Goal: Task Accomplishment & Management: Manage account settings

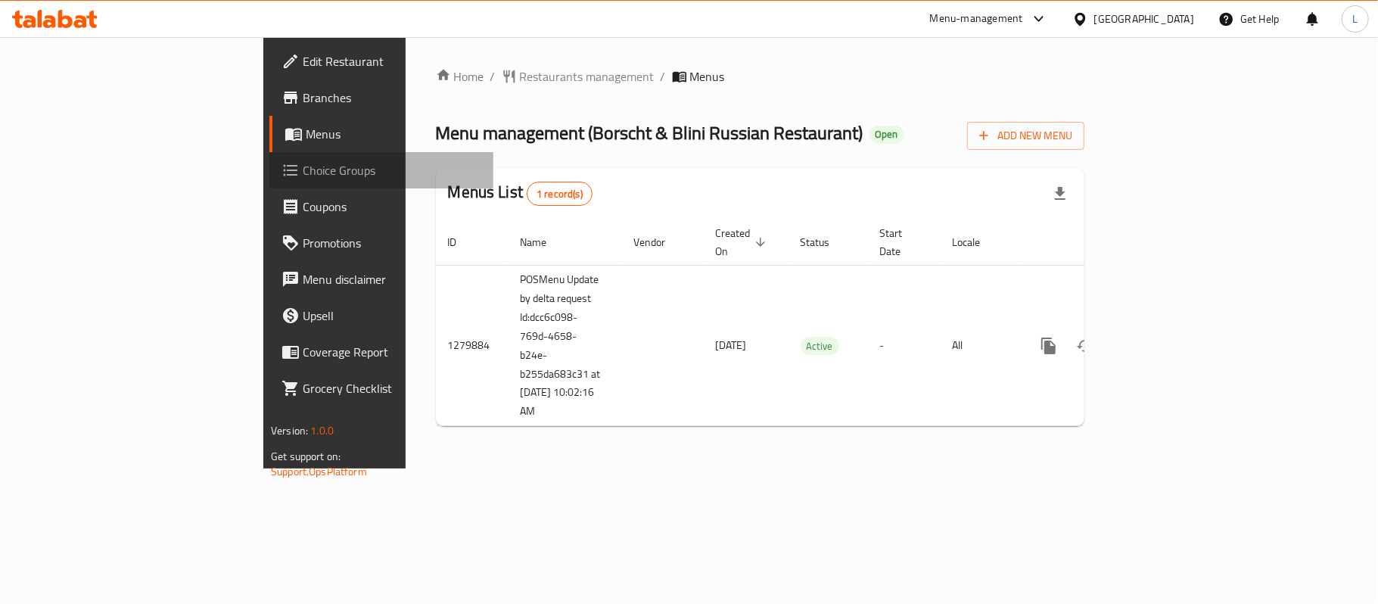
click at [303, 174] on span "Choice Groups" at bounding box center [392, 170] width 179 height 18
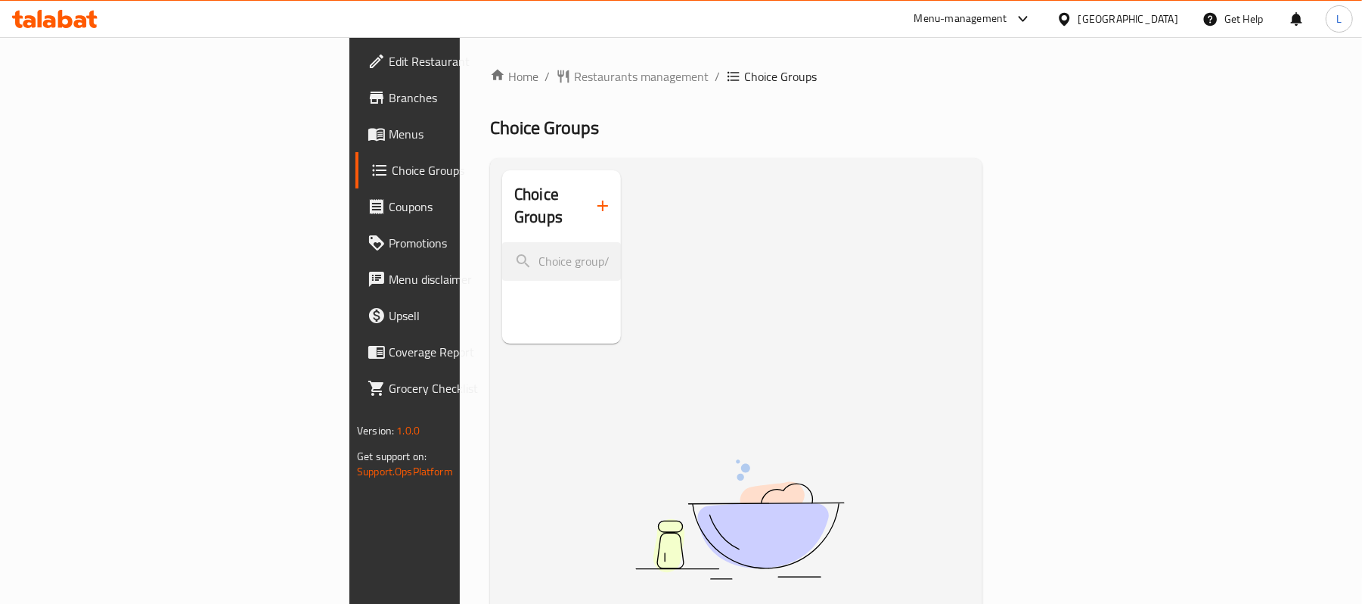
click at [389, 129] on span "Menus" at bounding box center [477, 134] width 176 height 18
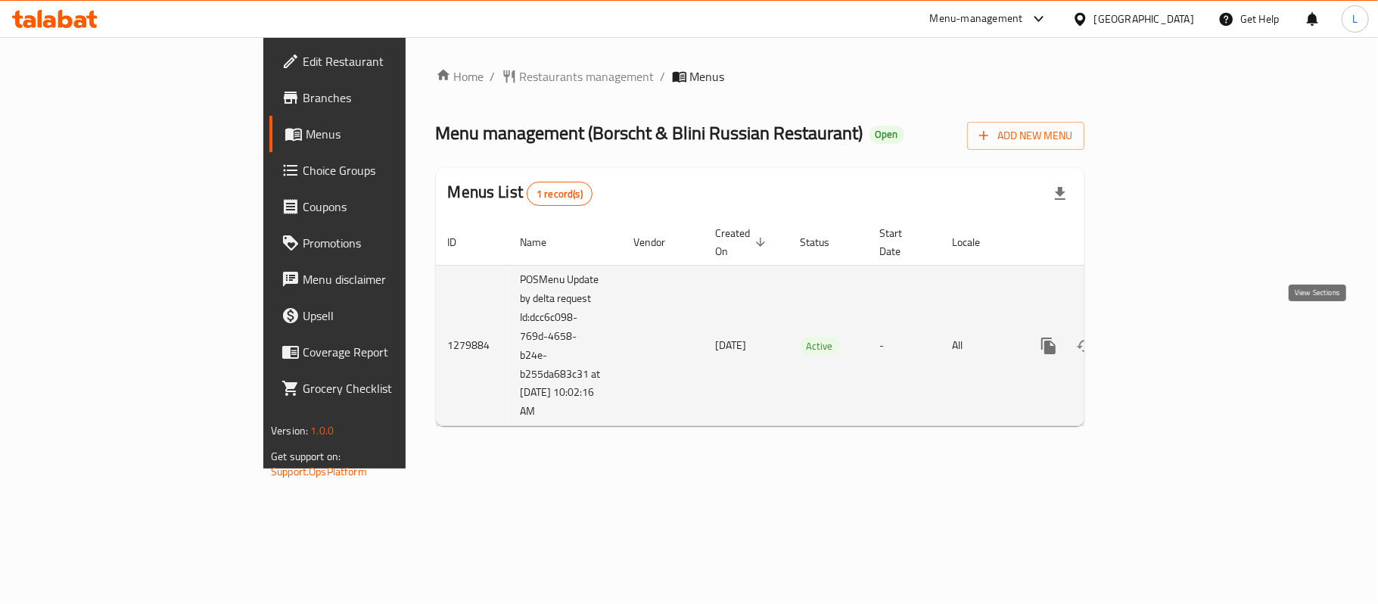
click at [1167, 337] on icon "enhanced table" at bounding box center [1157, 346] width 18 height 18
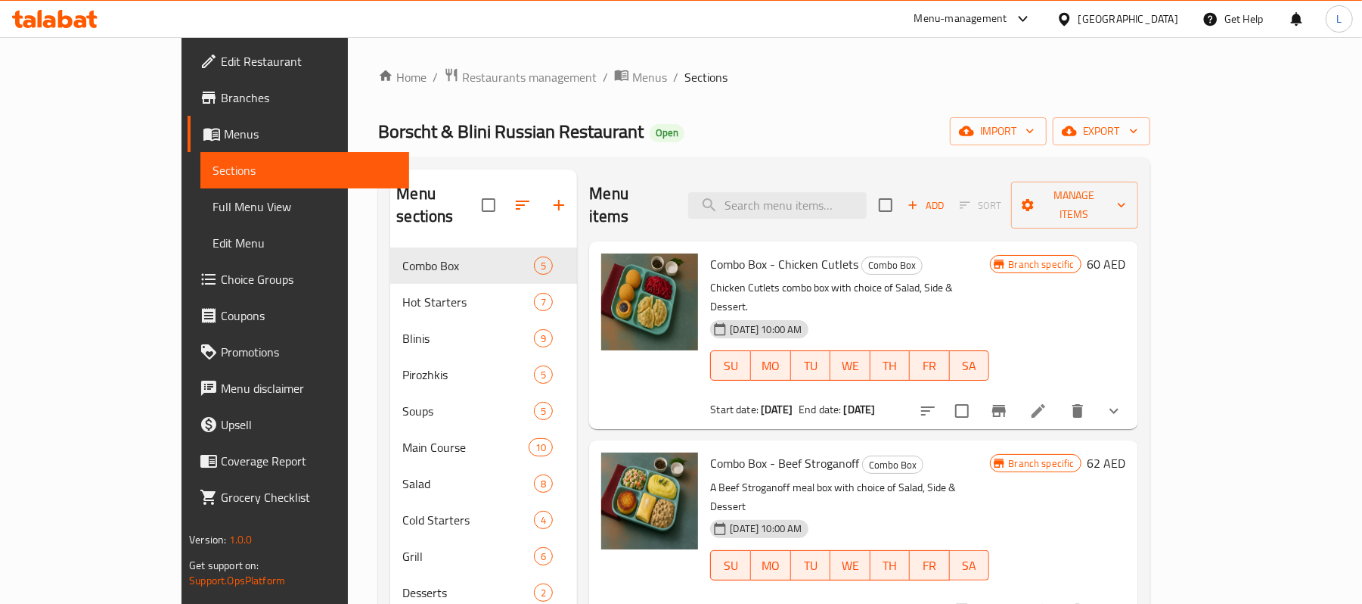
click at [1132, 393] on button "show more" at bounding box center [1114, 411] width 36 height 36
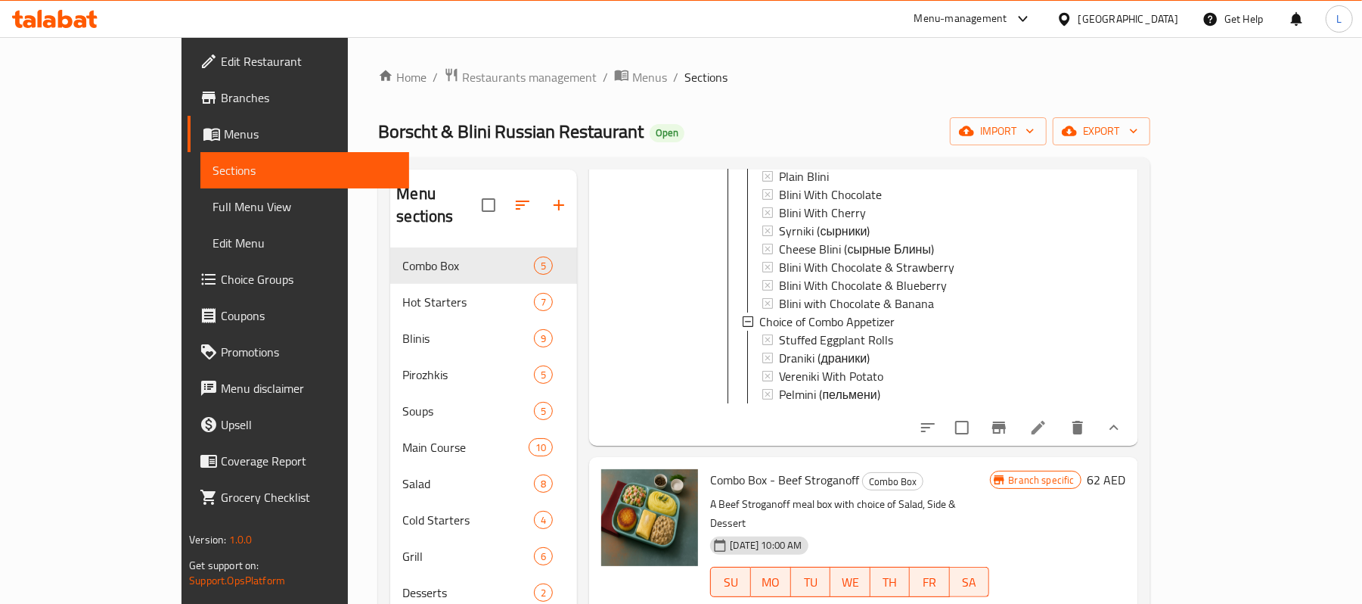
scroll to position [605, 0]
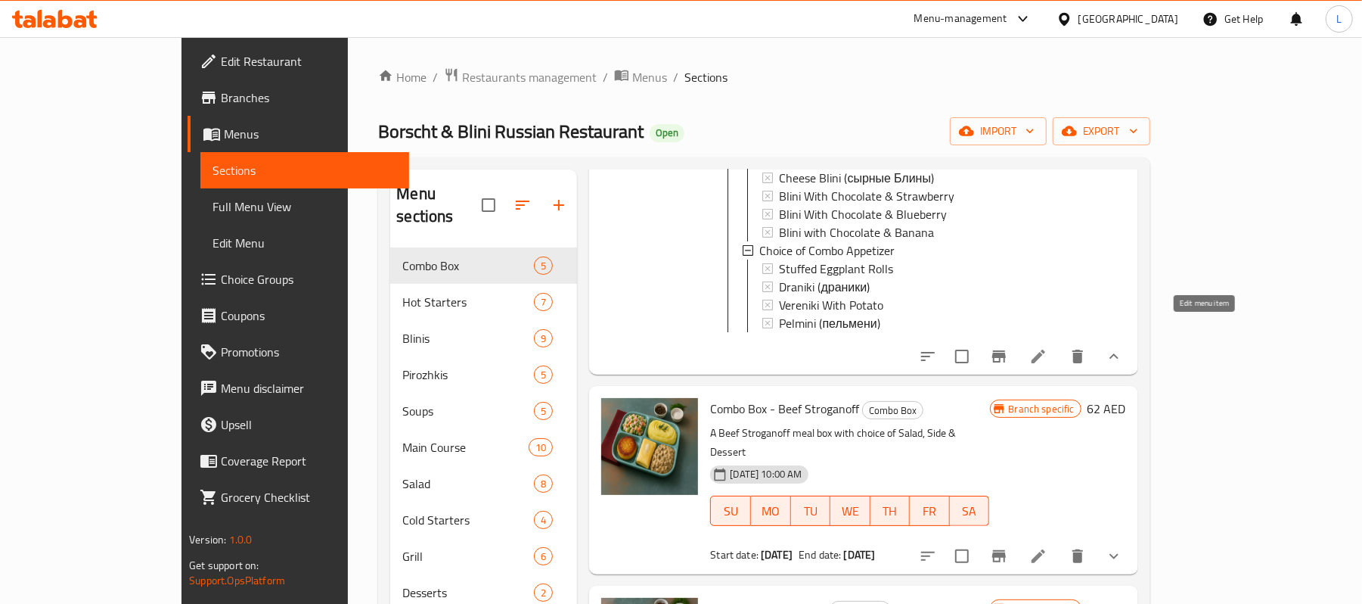
click at [1048, 347] on icon at bounding box center [1039, 356] width 18 height 18
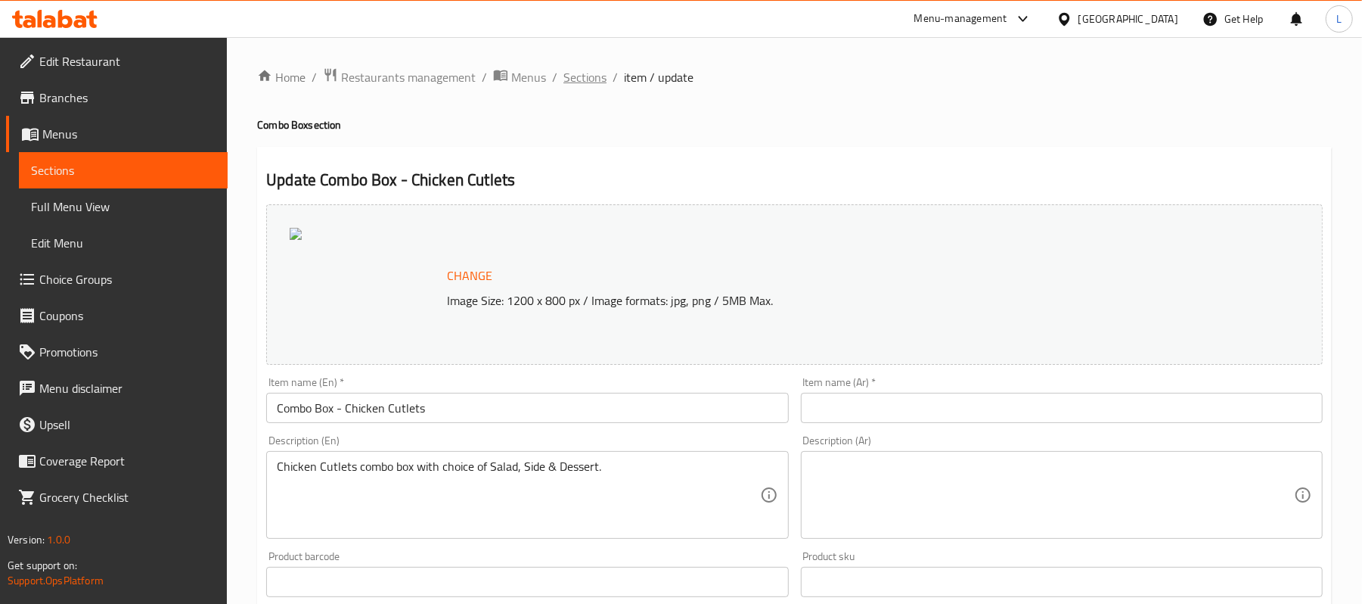
click at [579, 73] on span "Sections" at bounding box center [585, 77] width 43 height 18
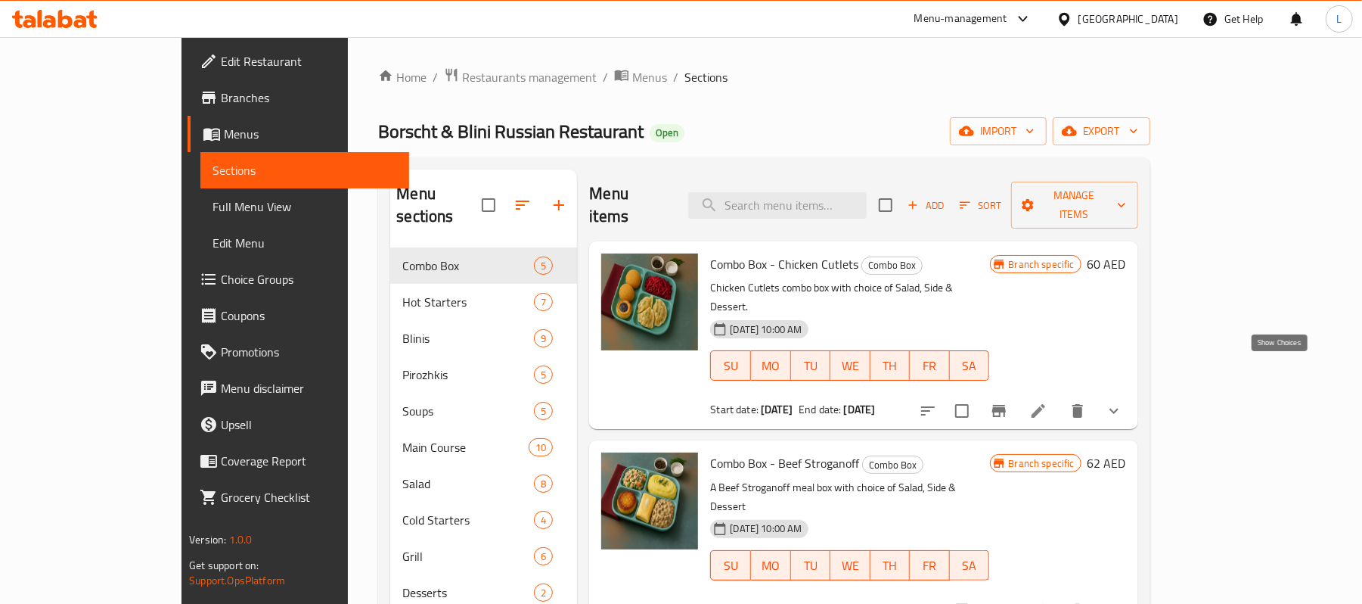
click at [1123, 402] on icon "show more" at bounding box center [1114, 411] width 18 height 18
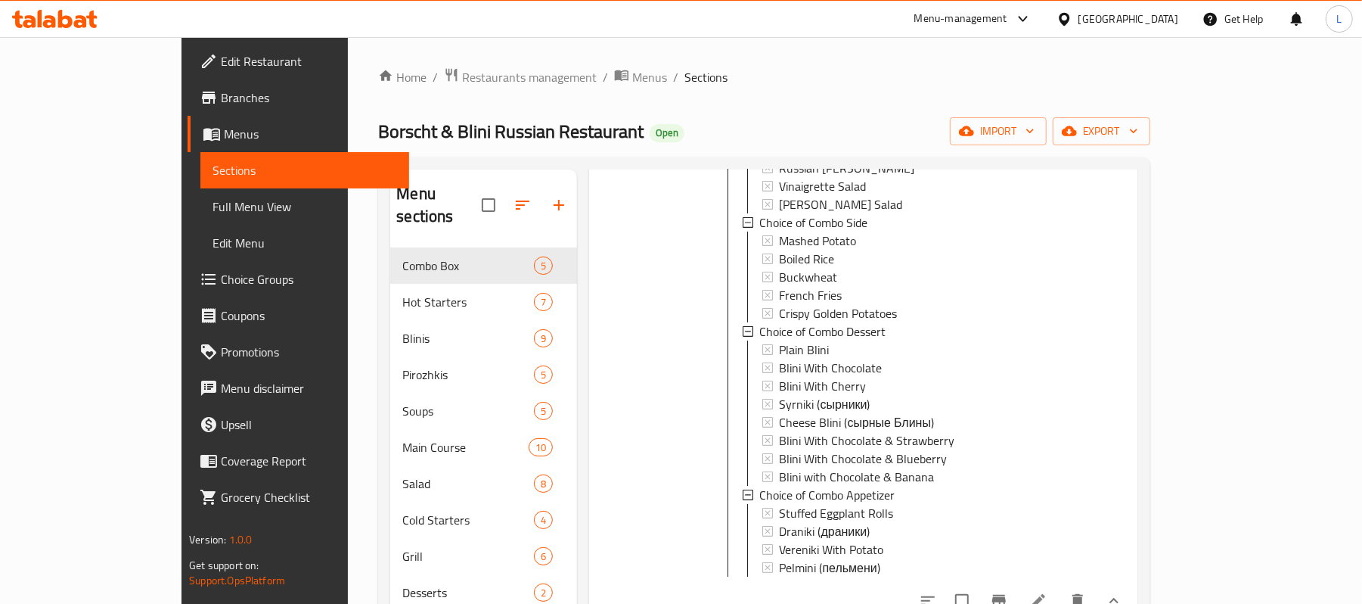
scroll to position [403, 0]
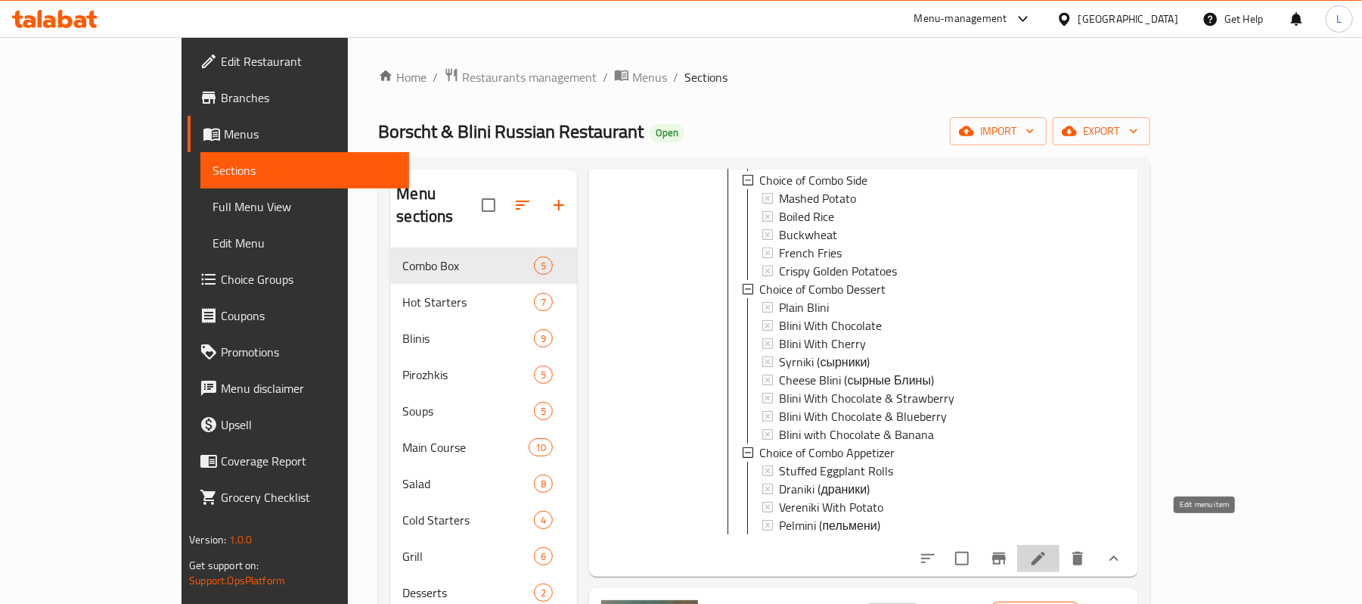
click at [1048, 549] on icon at bounding box center [1039, 558] width 18 height 18
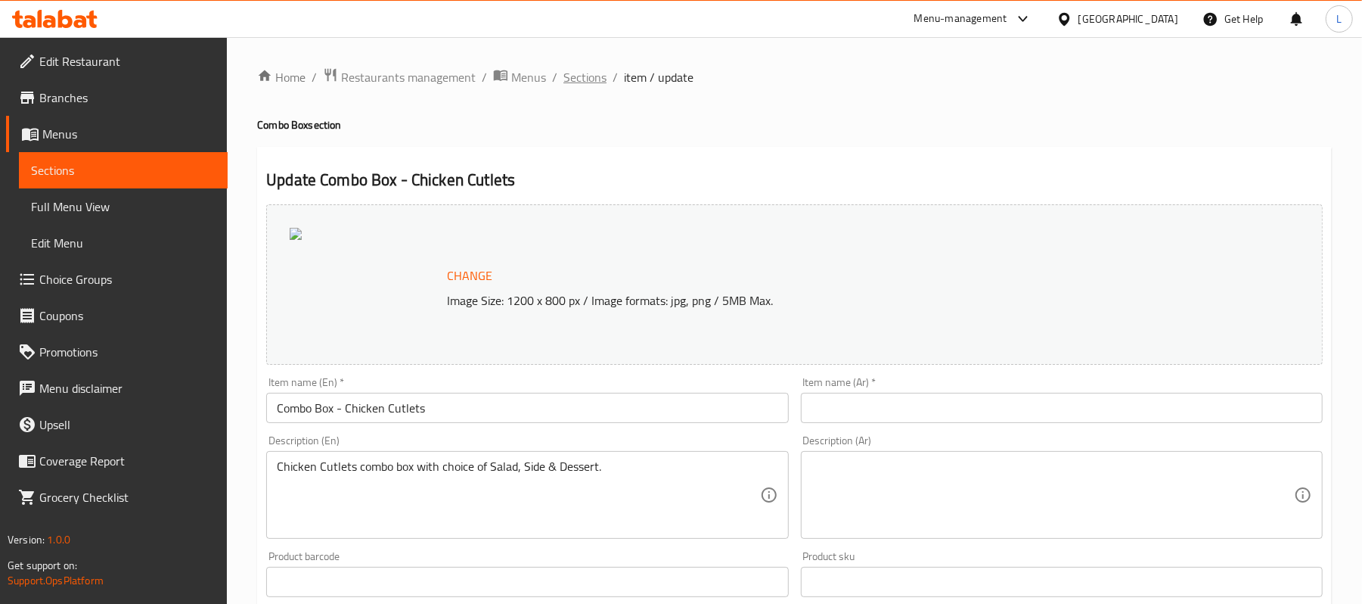
click at [586, 79] on span "Sections" at bounding box center [585, 77] width 43 height 18
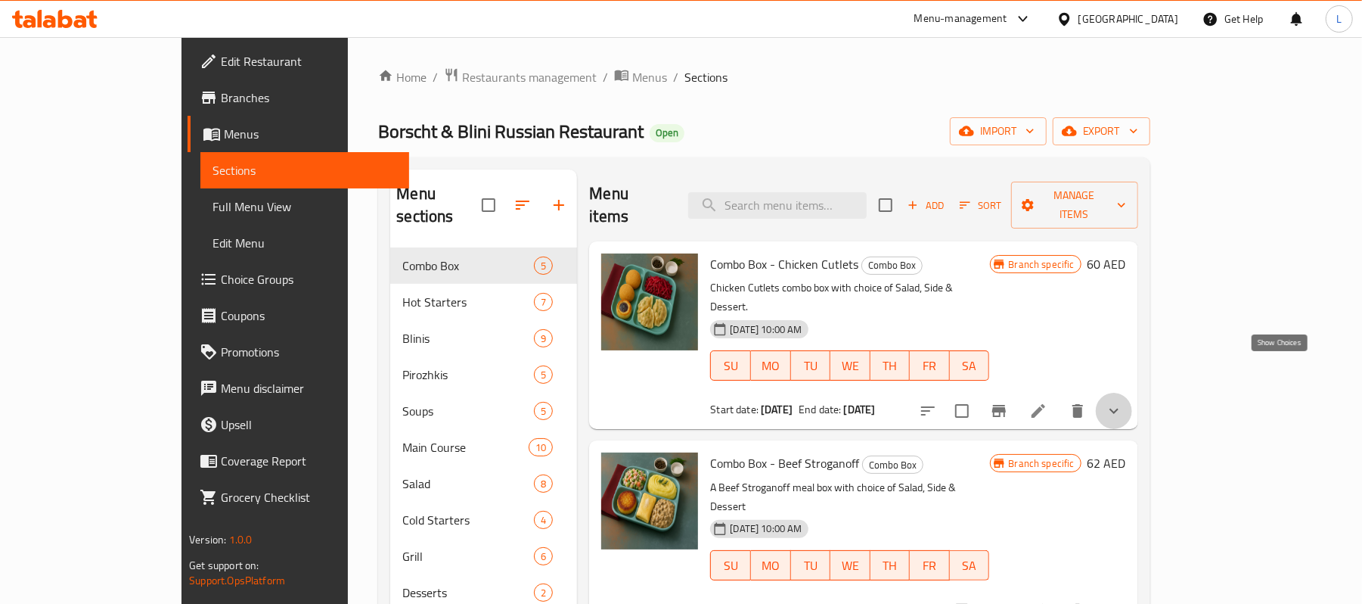
click at [1123, 402] on icon "show more" at bounding box center [1114, 411] width 18 height 18
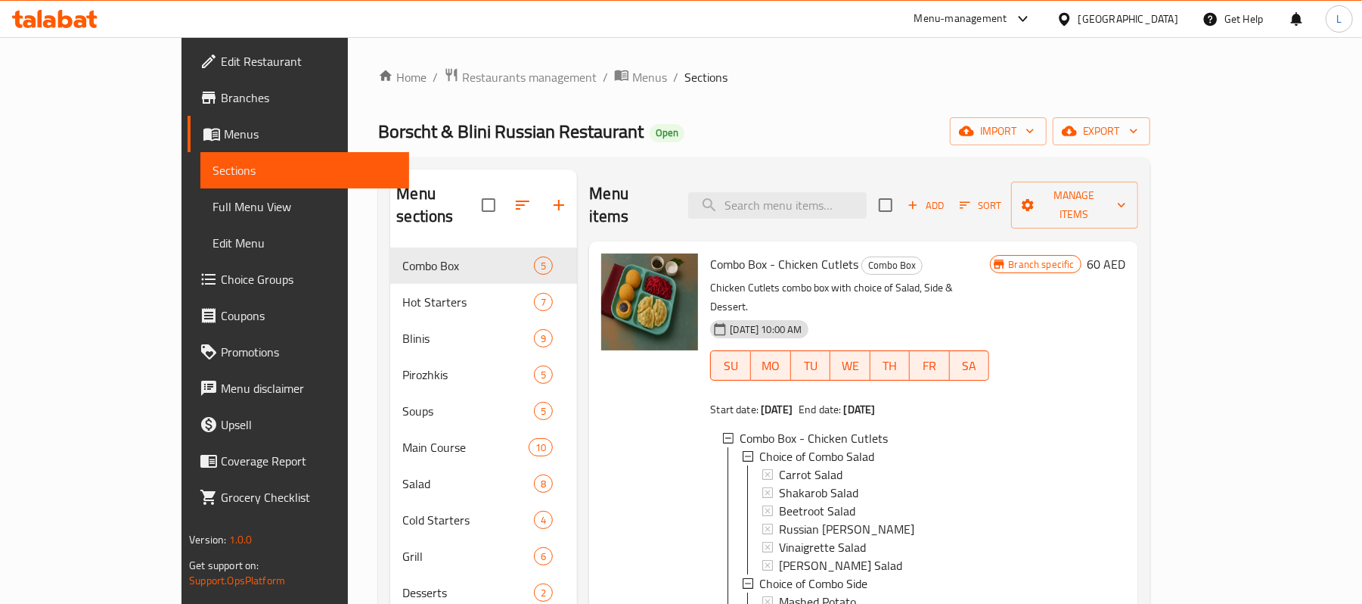
click at [385, 119] on span "Borscht & Blini Russian Restaurant" at bounding box center [511, 131] width 266 height 34
copy span "Borscht & Blini Russian Restaurant"
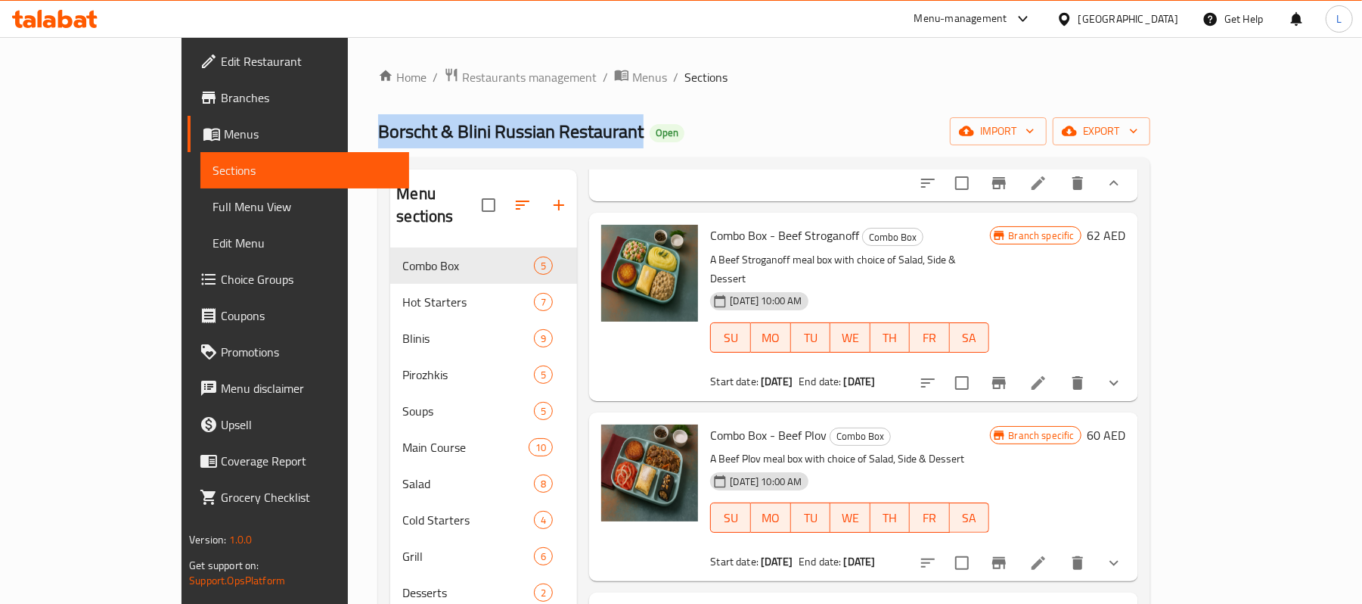
scroll to position [902, 0]
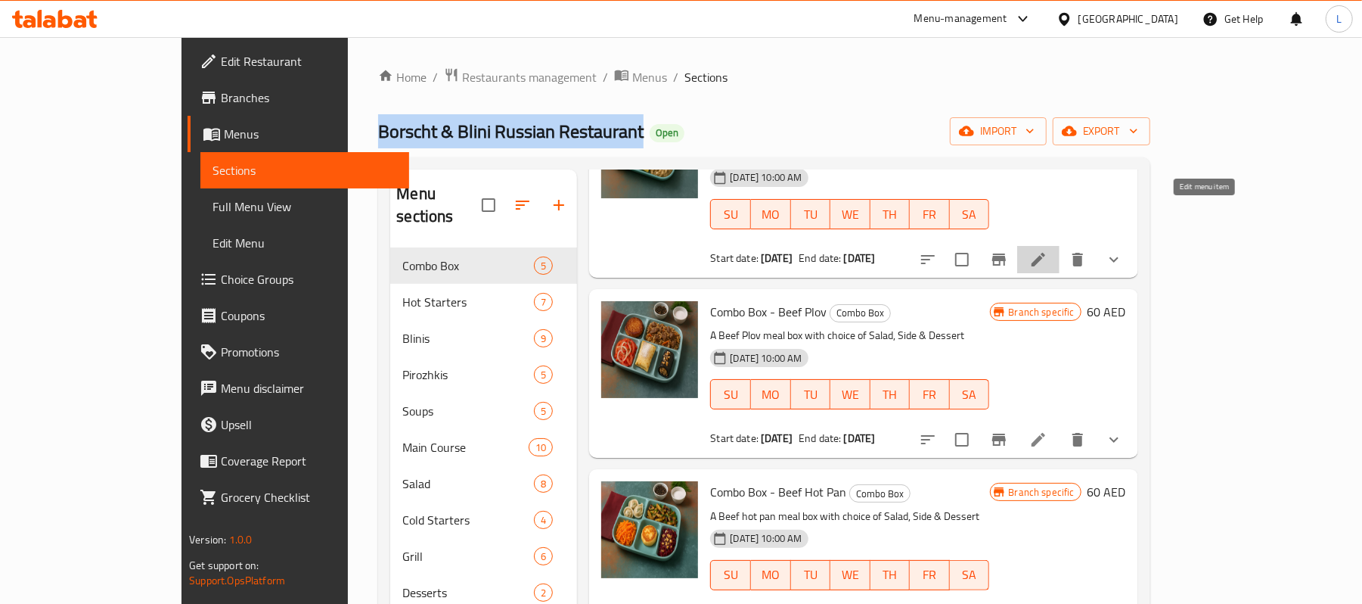
click at [1048, 250] on icon at bounding box center [1039, 259] width 18 height 18
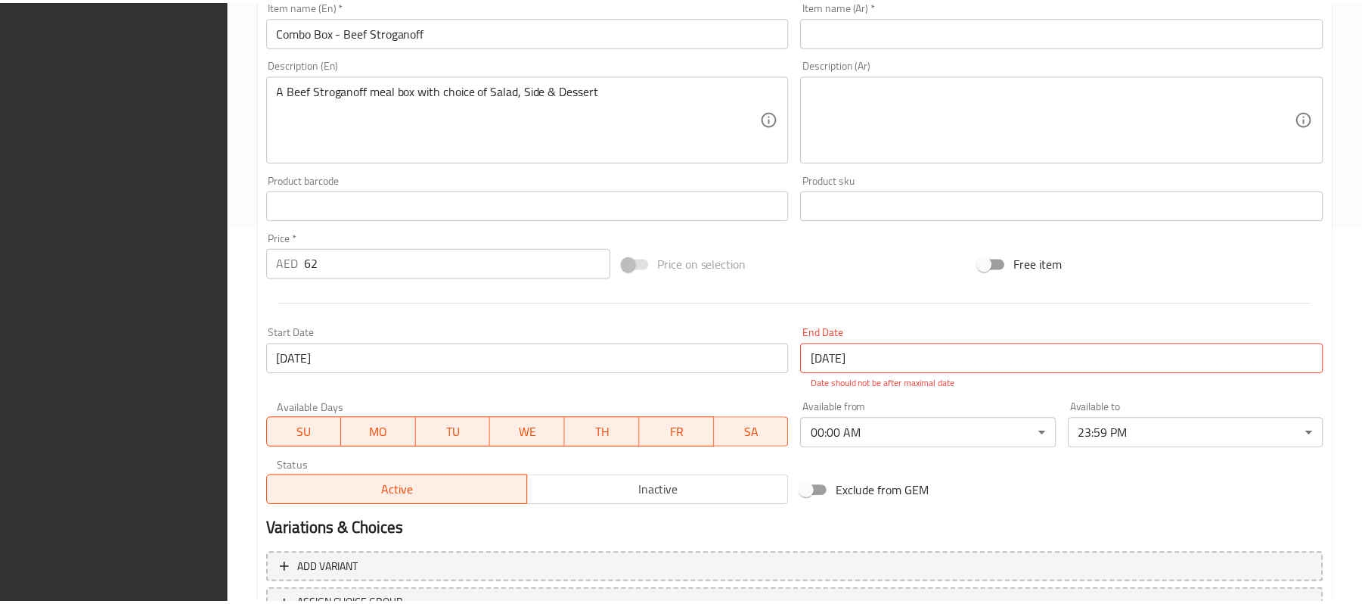
scroll to position [502, 0]
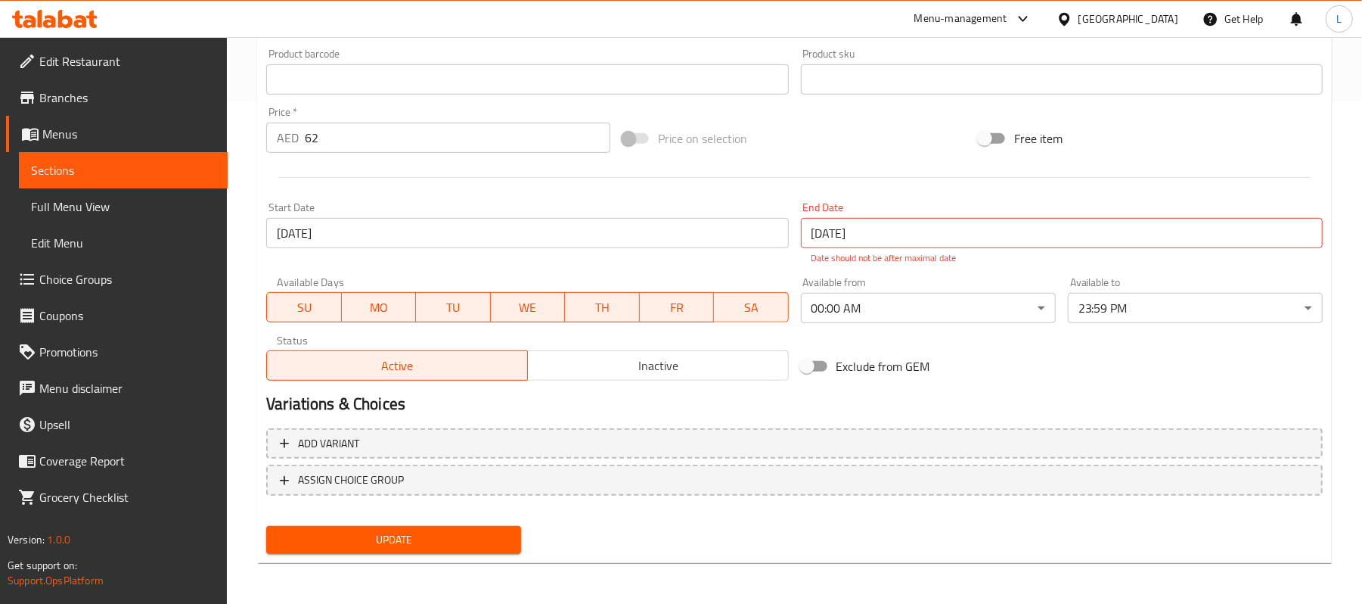
click at [115, 280] on span "Choice Groups" at bounding box center [127, 279] width 176 height 18
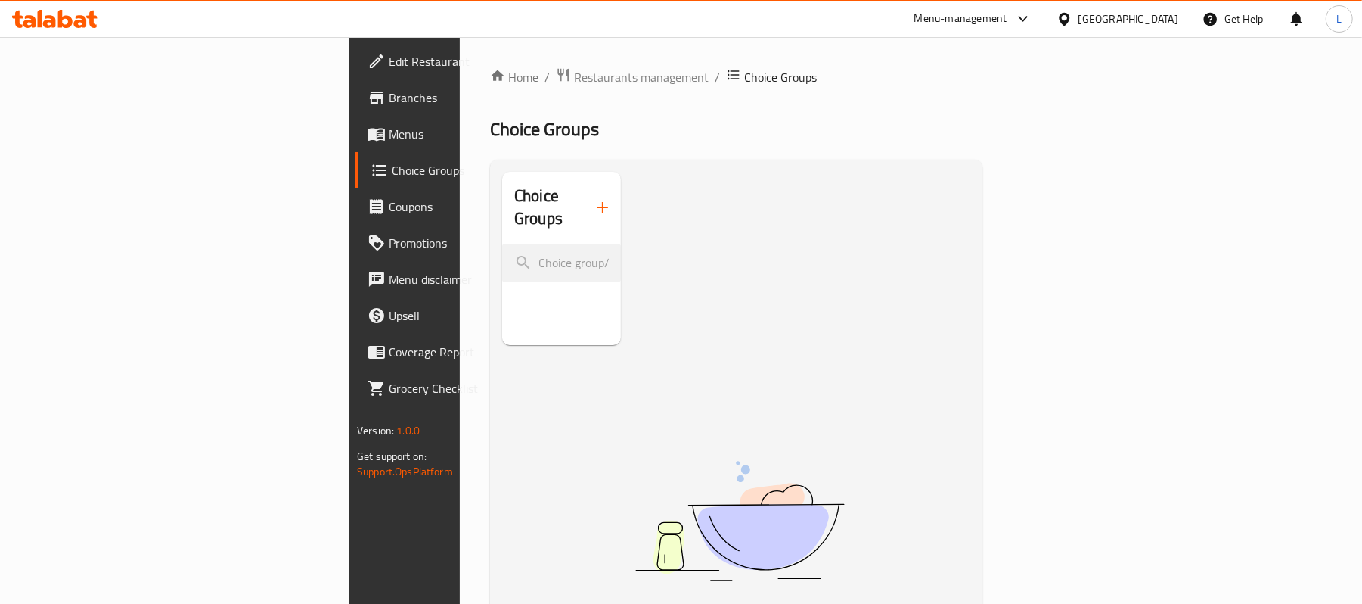
click at [574, 82] on span "Restaurants management" at bounding box center [641, 77] width 135 height 18
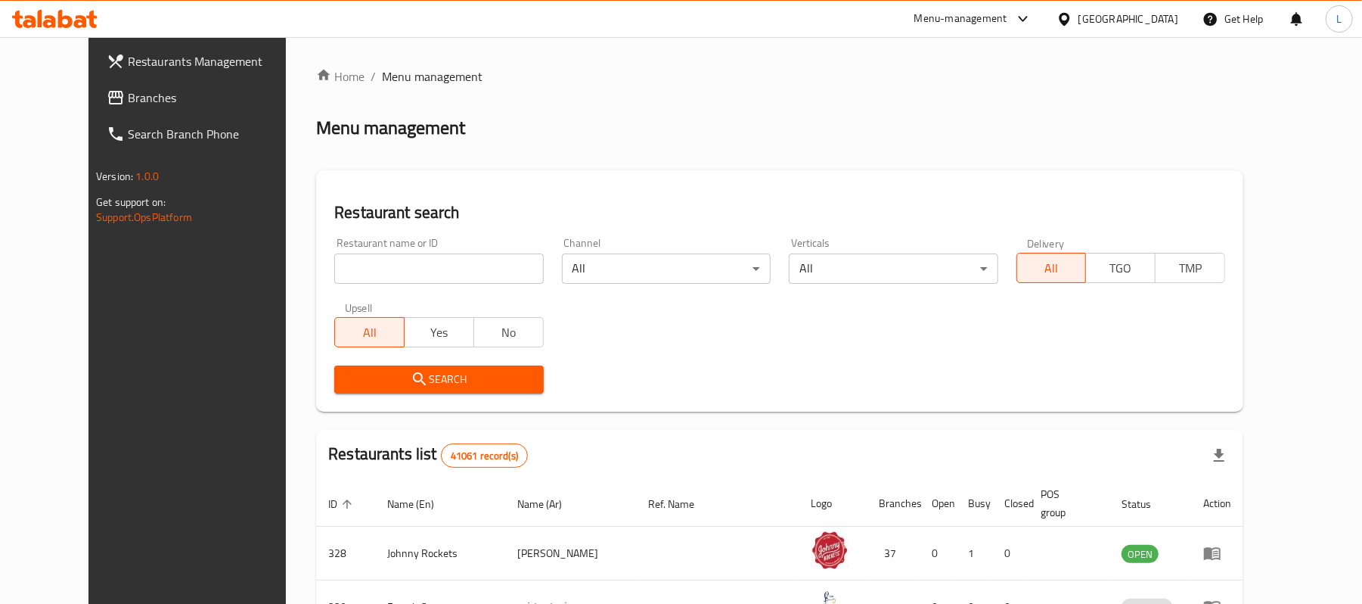
click at [437, 283] on input "search" at bounding box center [438, 268] width 209 height 30
paste input "673266"
type input "673266"
click at [346, 372] on span "Search" at bounding box center [438, 379] width 185 height 19
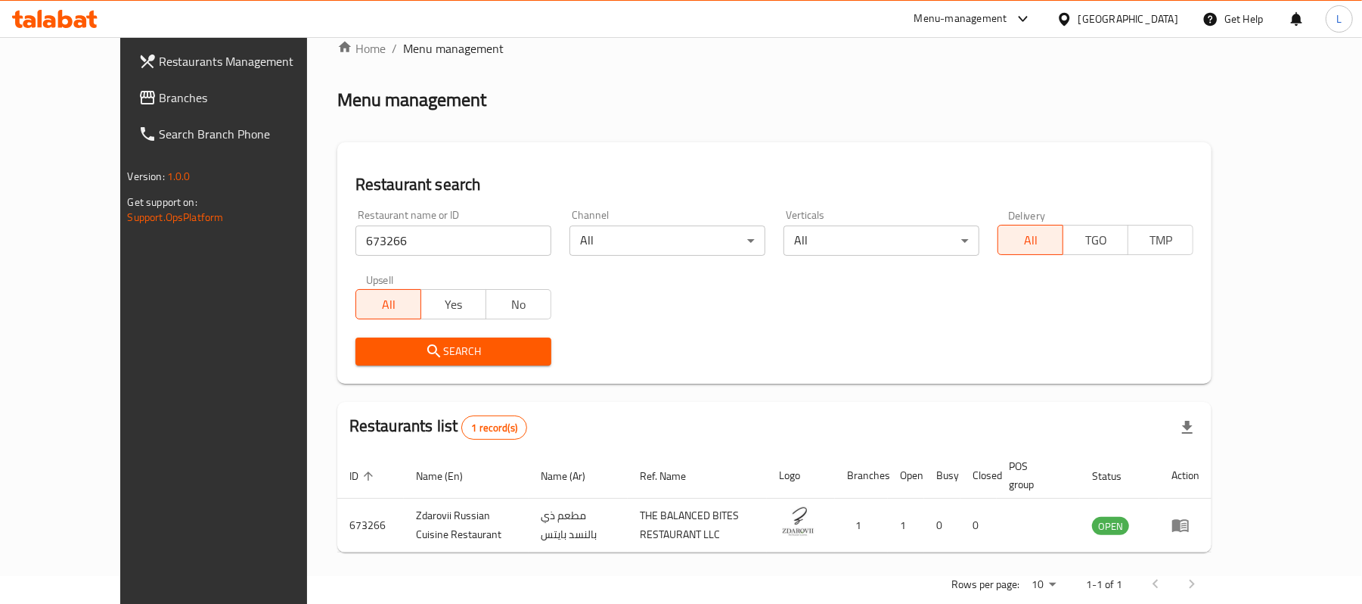
scroll to position [42, 0]
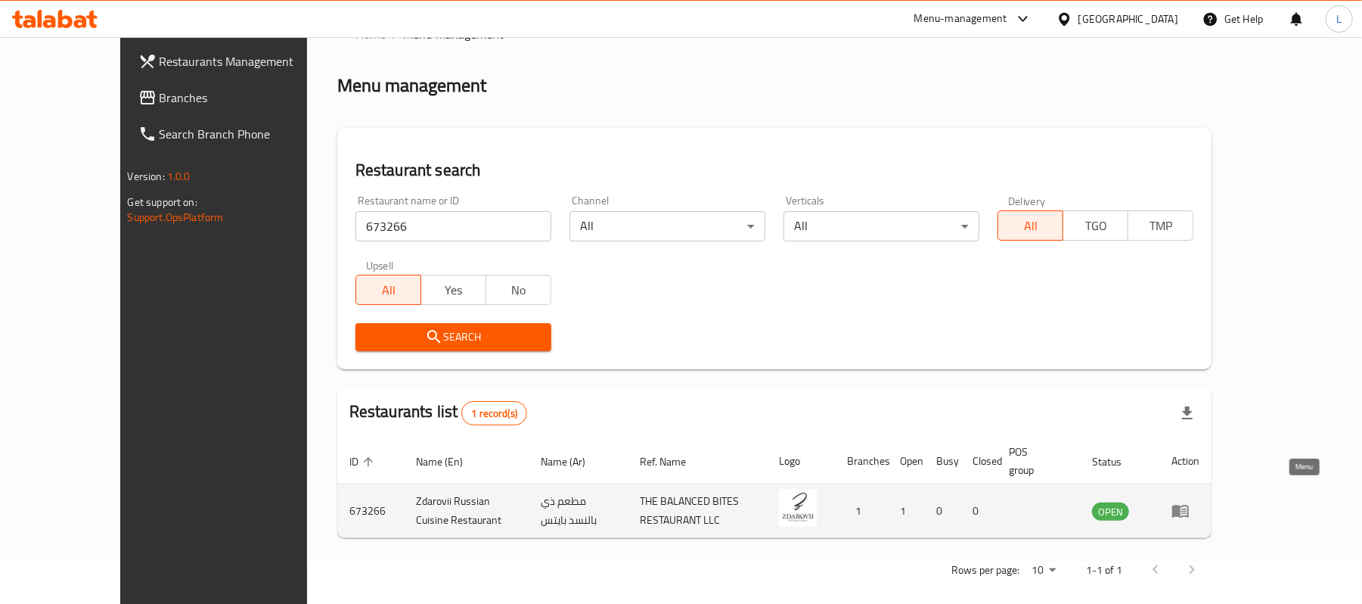
click at [1190, 502] on icon "enhanced table" at bounding box center [1181, 511] width 18 height 18
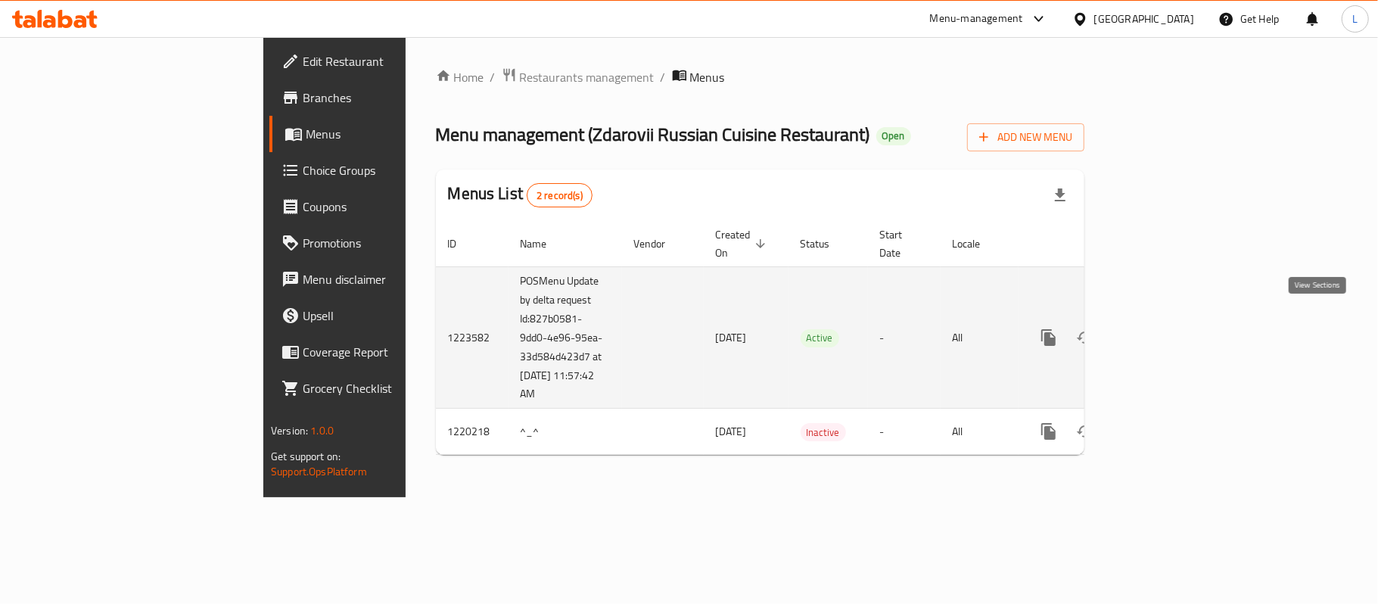
click at [1176, 322] on link "enhanced table" at bounding box center [1157, 337] width 36 height 36
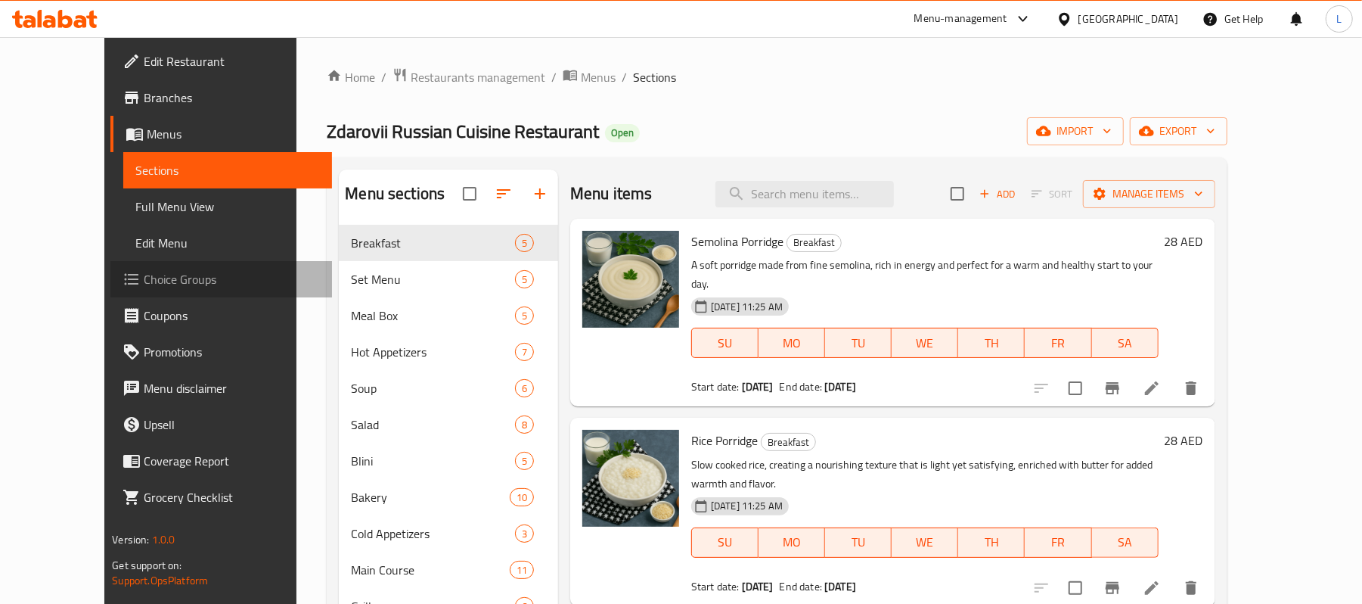
click at [144, 278] on span "Choice Groups" at bounding box center [232, 279] width 176 height 18
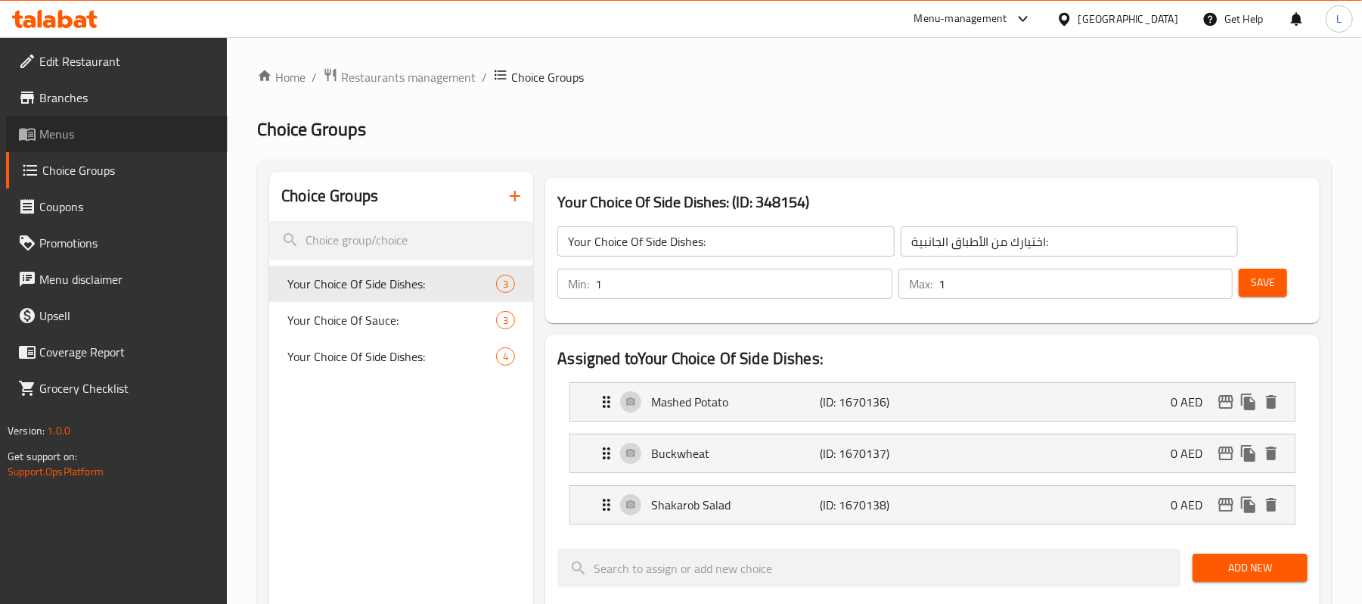
click at [65, 128] on span "Menus" at bounding box center [127, 134] width 176 height 18
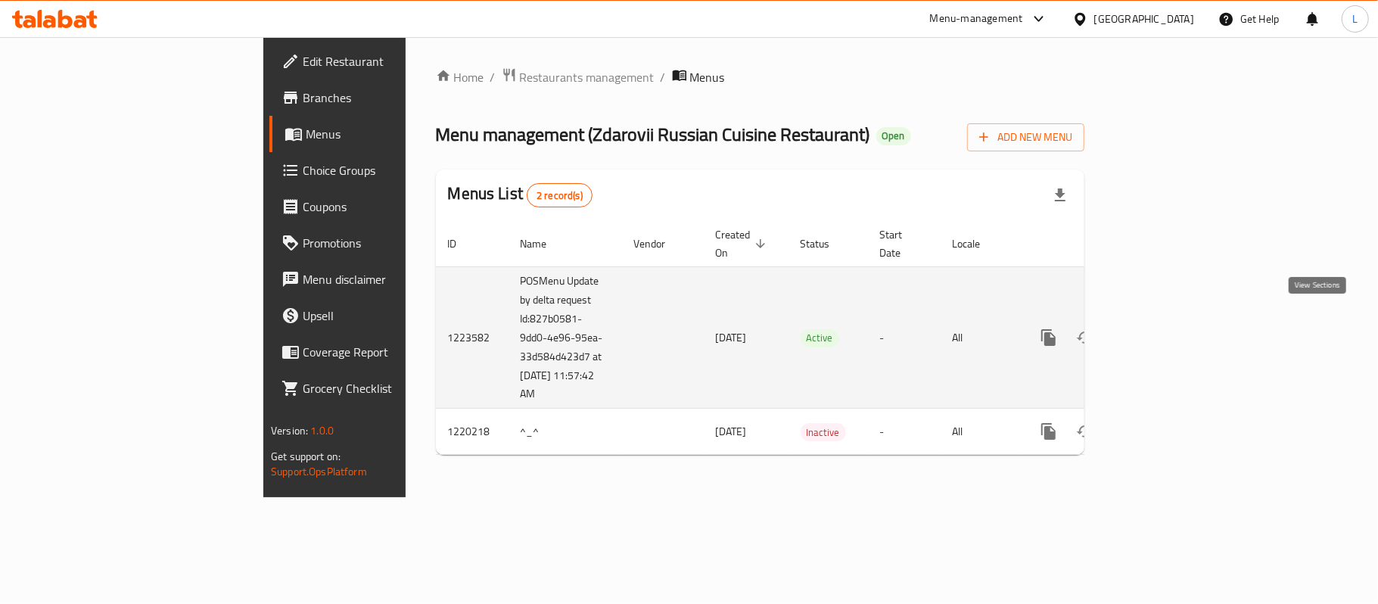
click at [1167, 328] on icon "enhanced table" at bounding box center [1157, 337] width 18 height 18
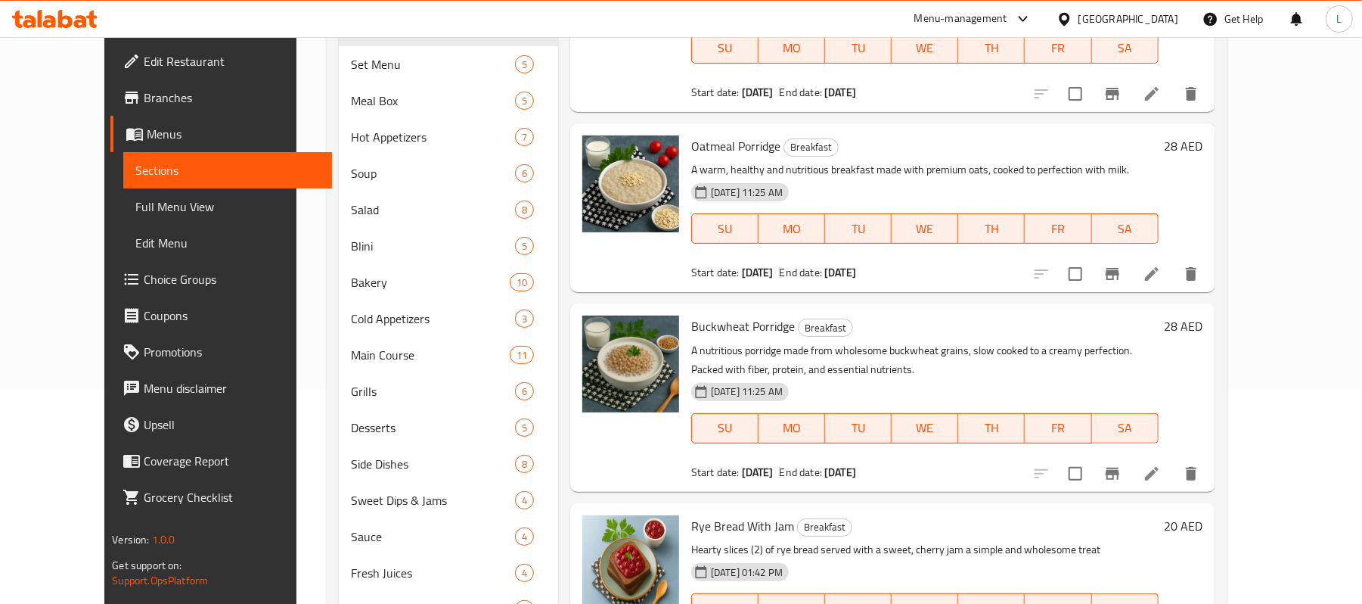
scroll to position [287, 0]
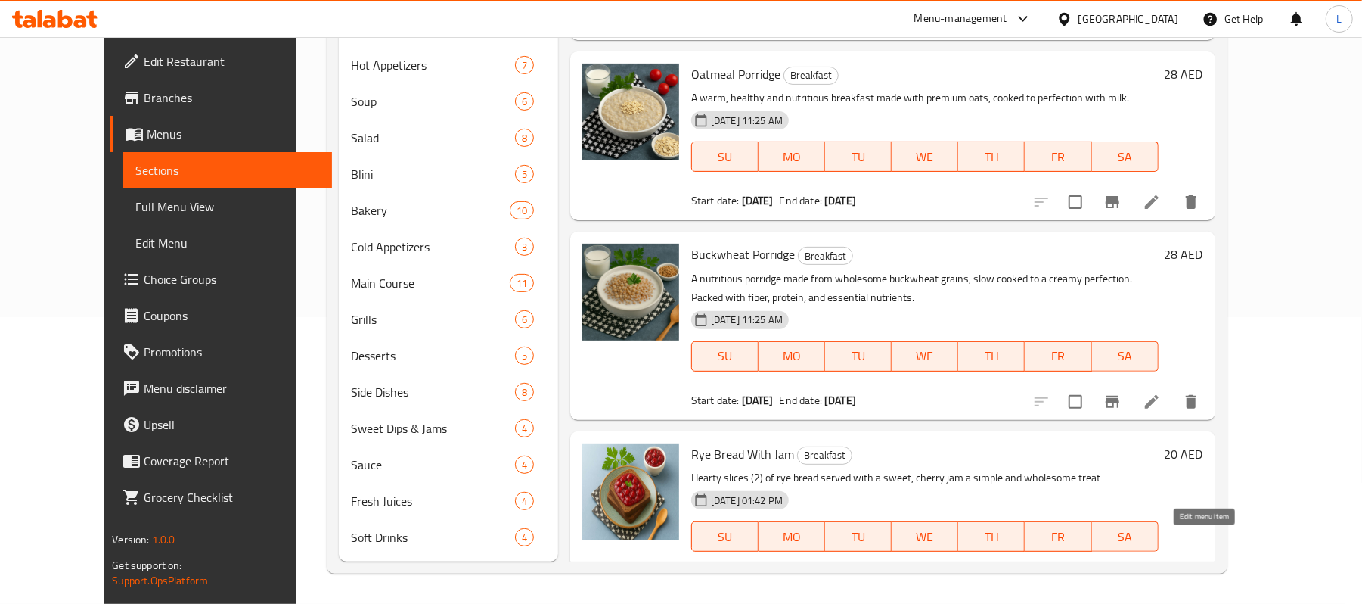
click at [1123, 575] on icon at bounding box center [1116, 582] width 14 height 14
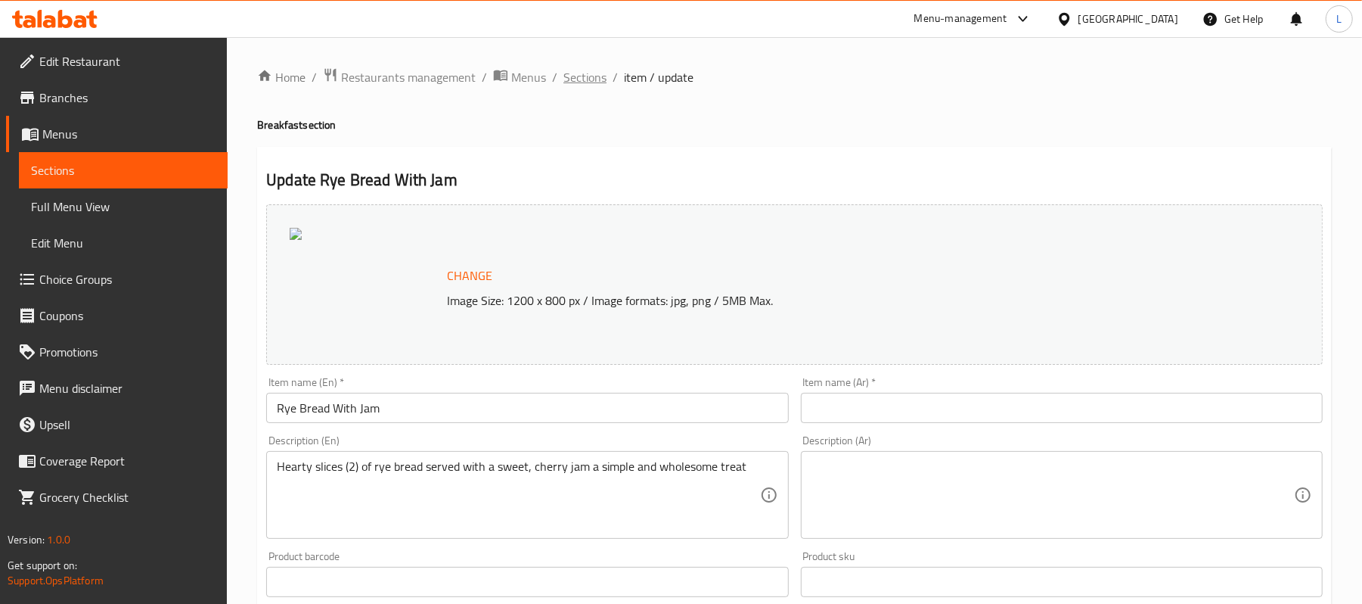
click at [590, 73] on span "Sections" at bounding box center [585, 77] width 43 height 18
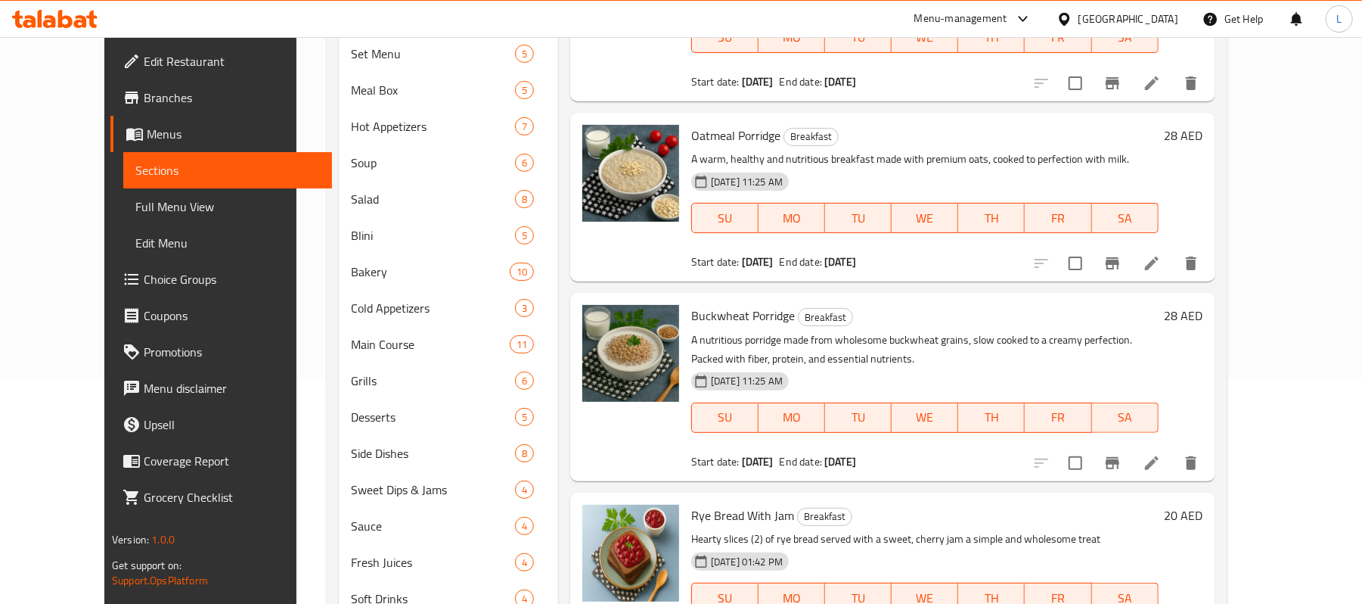
scroll to position [287, 0]
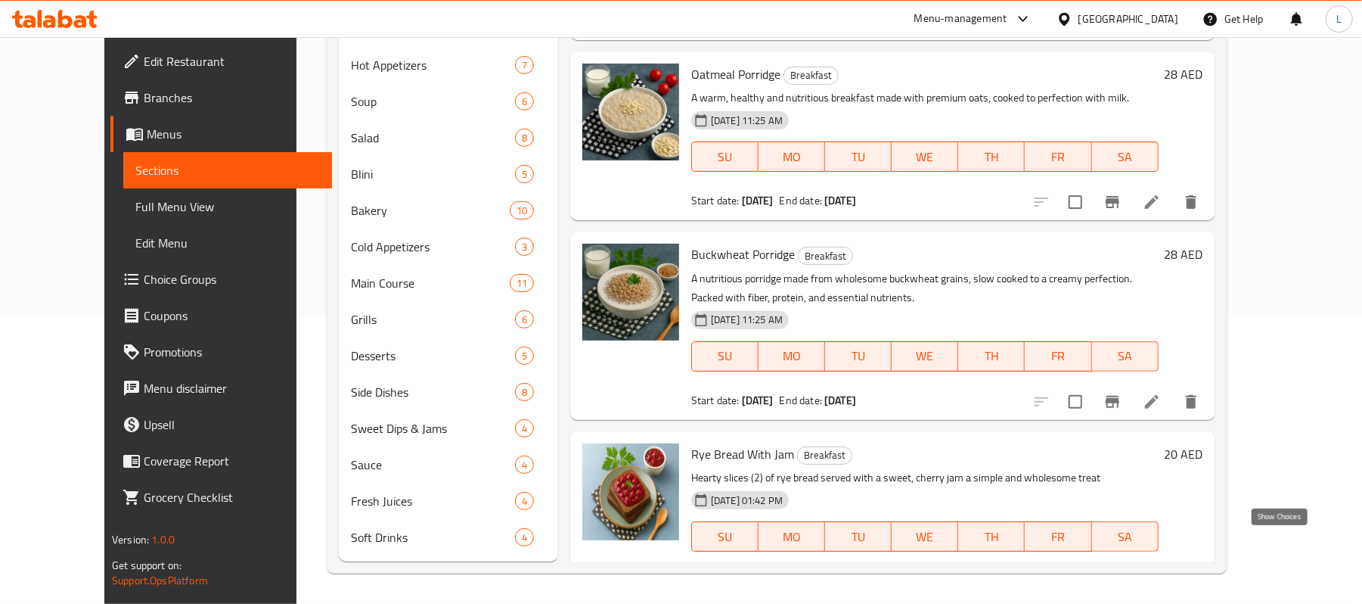
click at [1201, 573] on icon "show more" at bounding box center [1191, 582] width 18 height 18
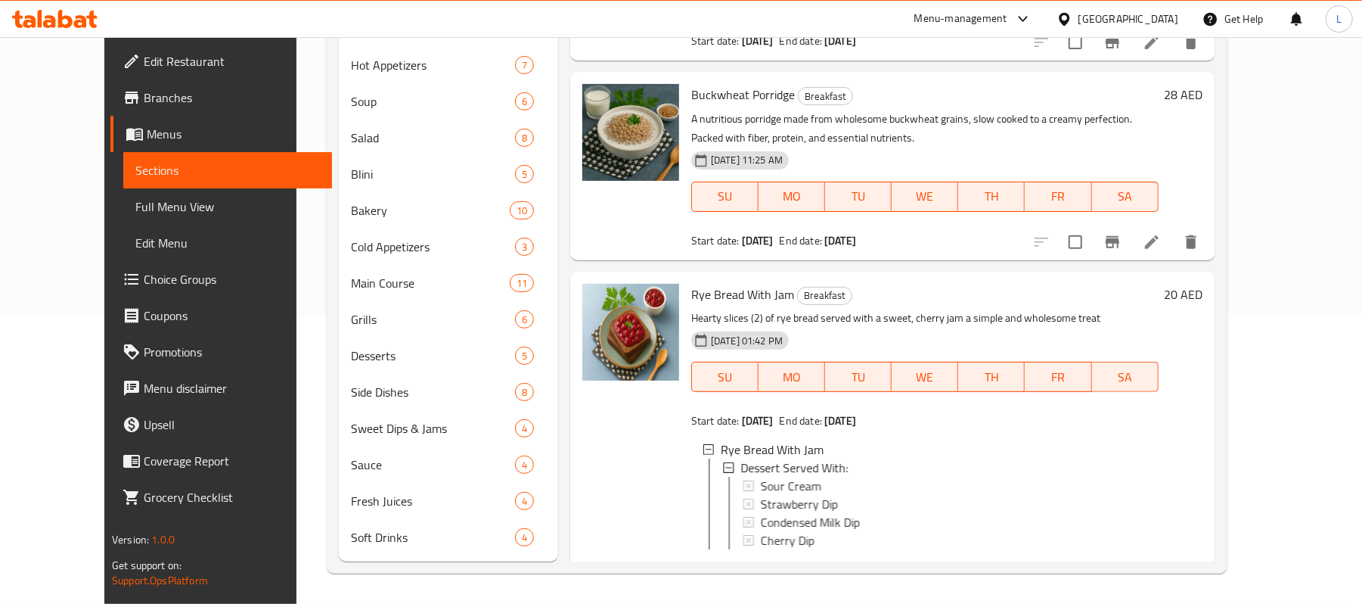
scroll to position [446, 0]
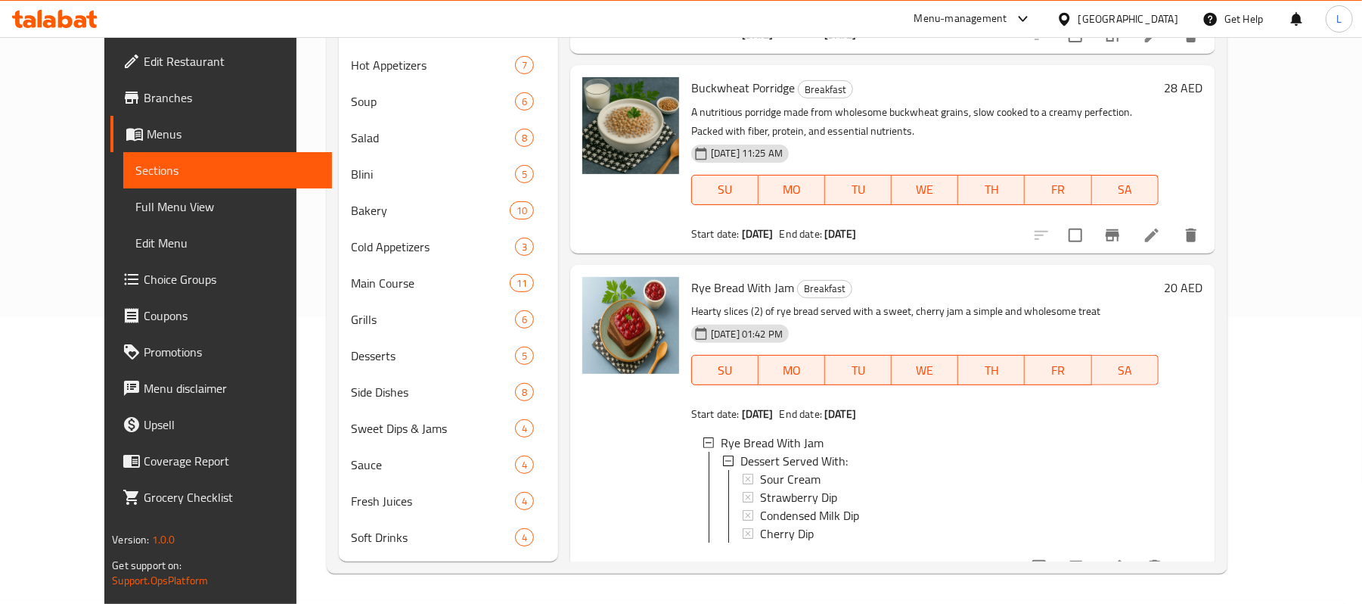
click at [1125, 558] on icon at bounding box center [1116, 567] width 18 height 18
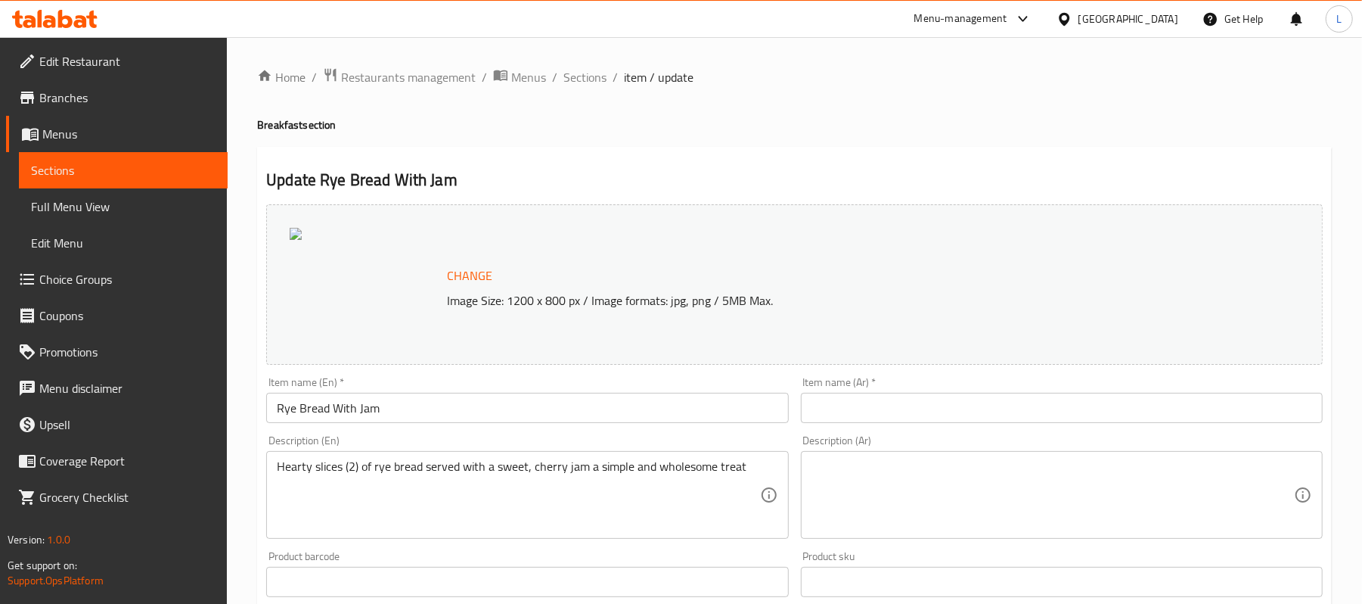
drag, startPoint x: 421, startPoint y: 68, endPoint x: 409, endPoint y: 54, distance: 18.7
click at [421, 68] on span "Restaurants management" at bounding box center [408, 77] width 135 height 18
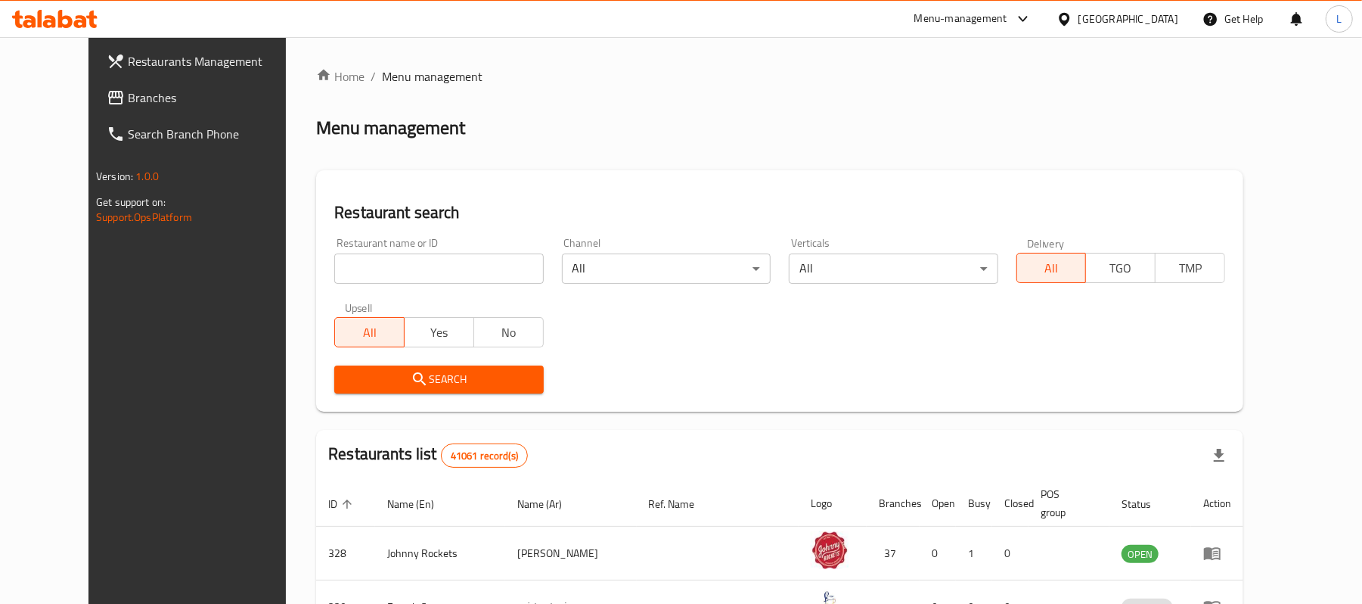
click at [464, 280] on input "search" at bounding box center [438, 268] width 209 height 30
paste input "681828"
type input "681828"
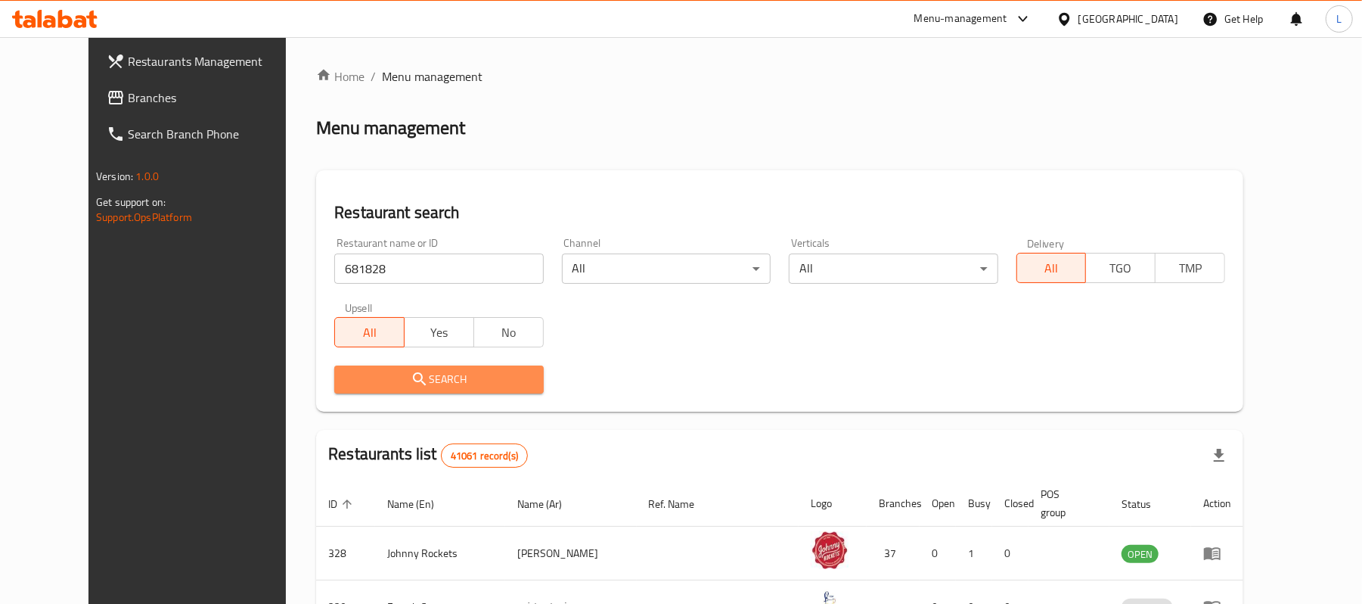
click at [390, 392] on button "Search" at bounding box center [438, 379] width 209 height 28
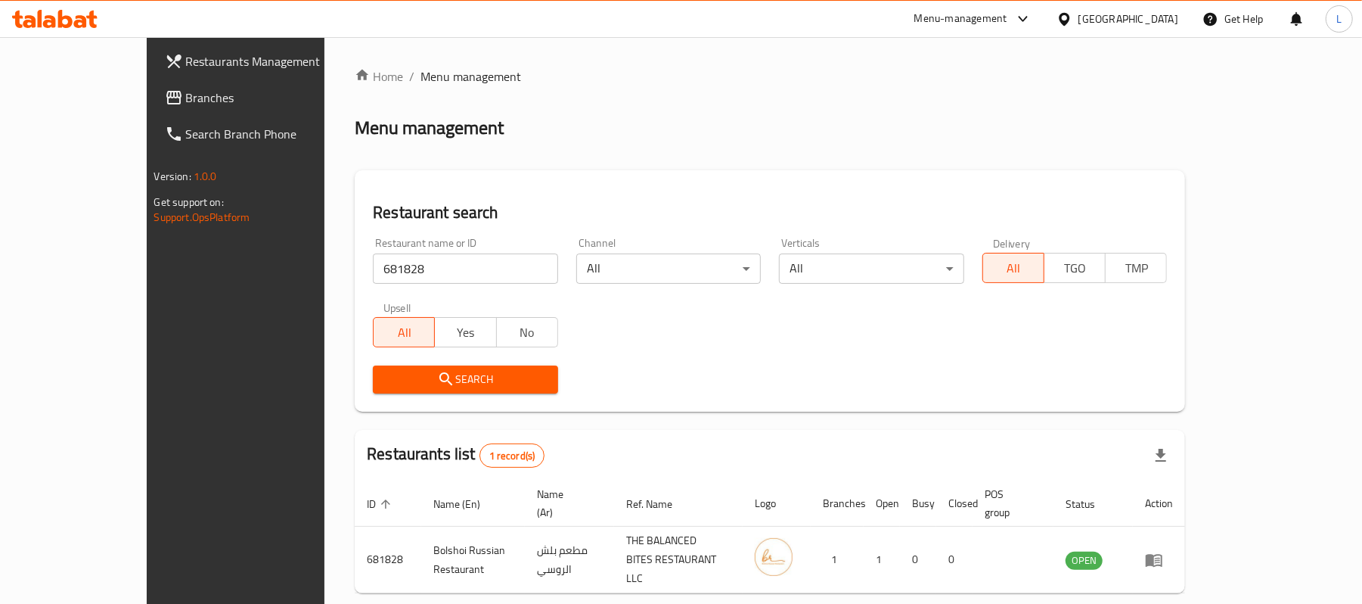
scroll to position [42, 0]
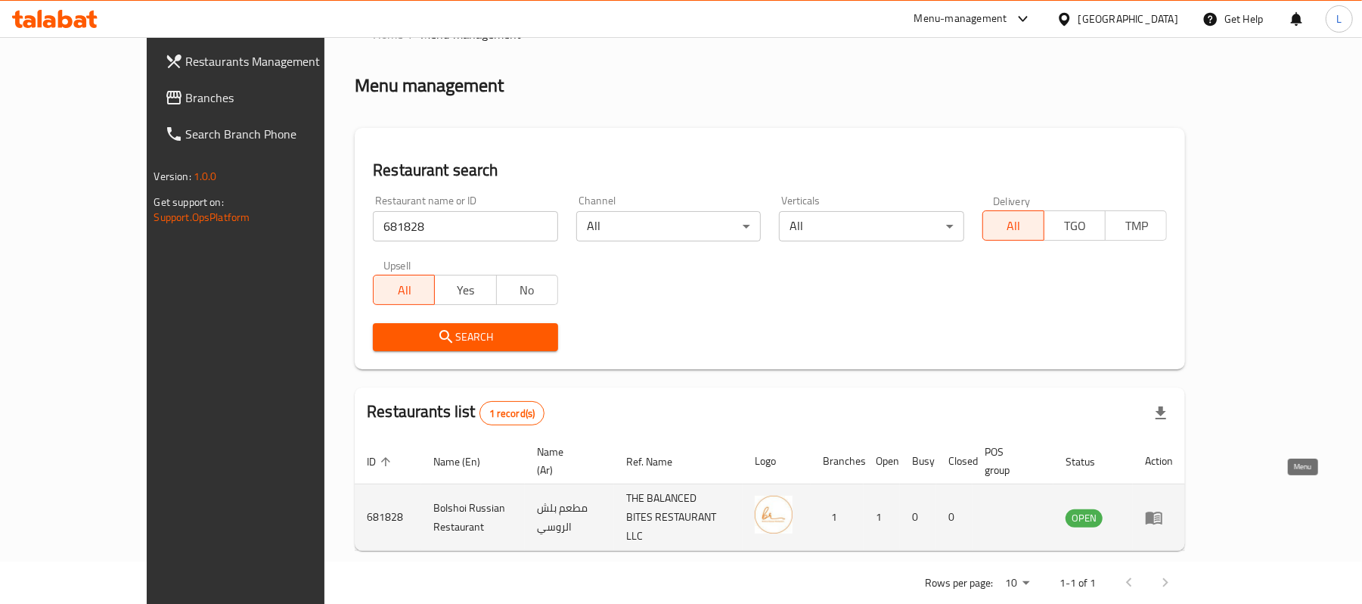
click at [1163, 511] on icon "enhanced table" at bounding box center [1154, 517] width 17 height 13
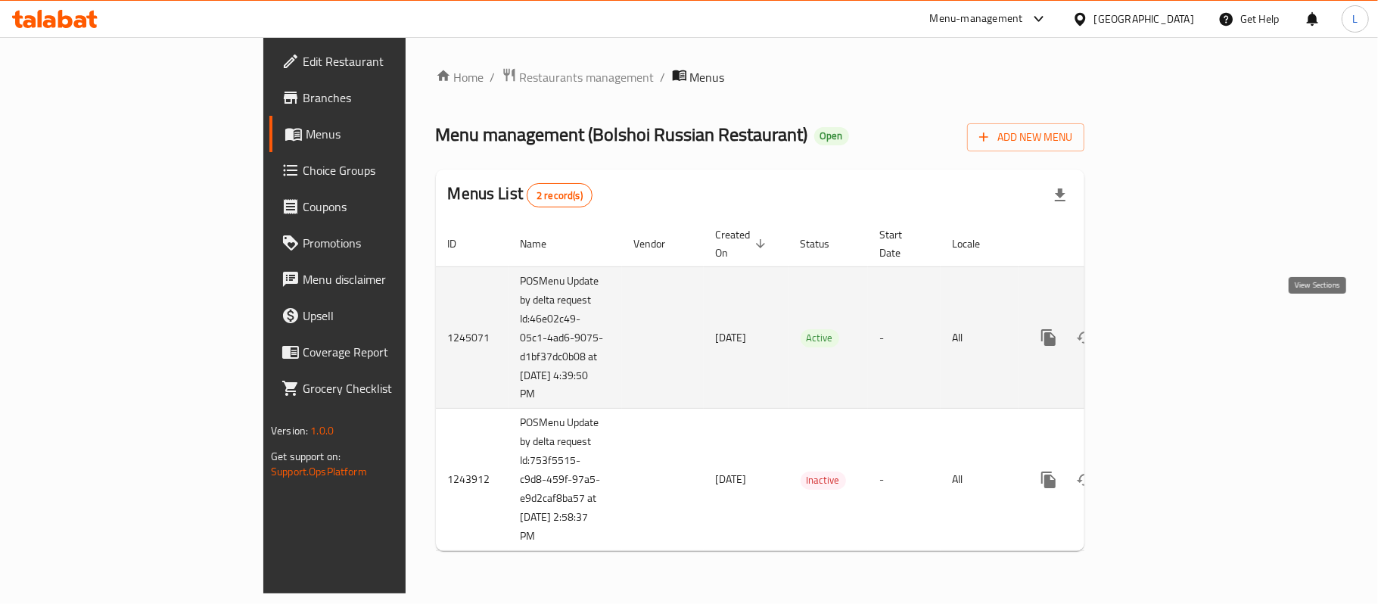
click at [1167, 328] on icon "enhanced table" at bounding box center [1157, 337] width 18 height 18
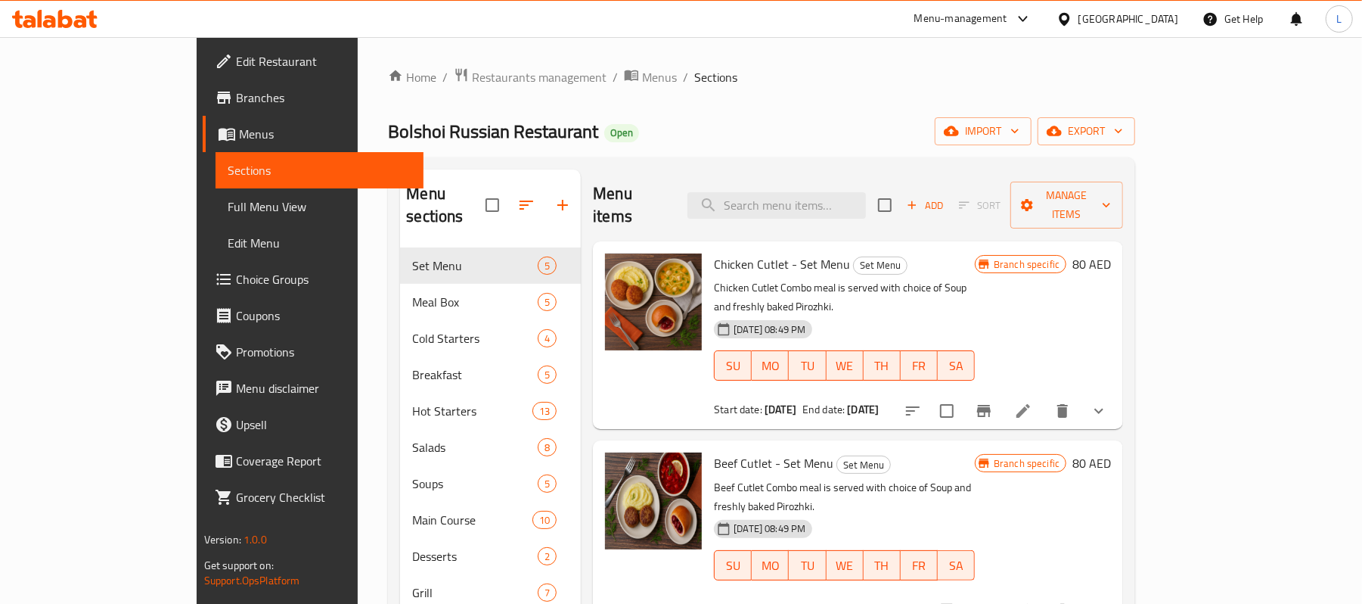
click at [236, 279] on span "Choice Groups" at bounding box center [324, 279] width 176 height 18
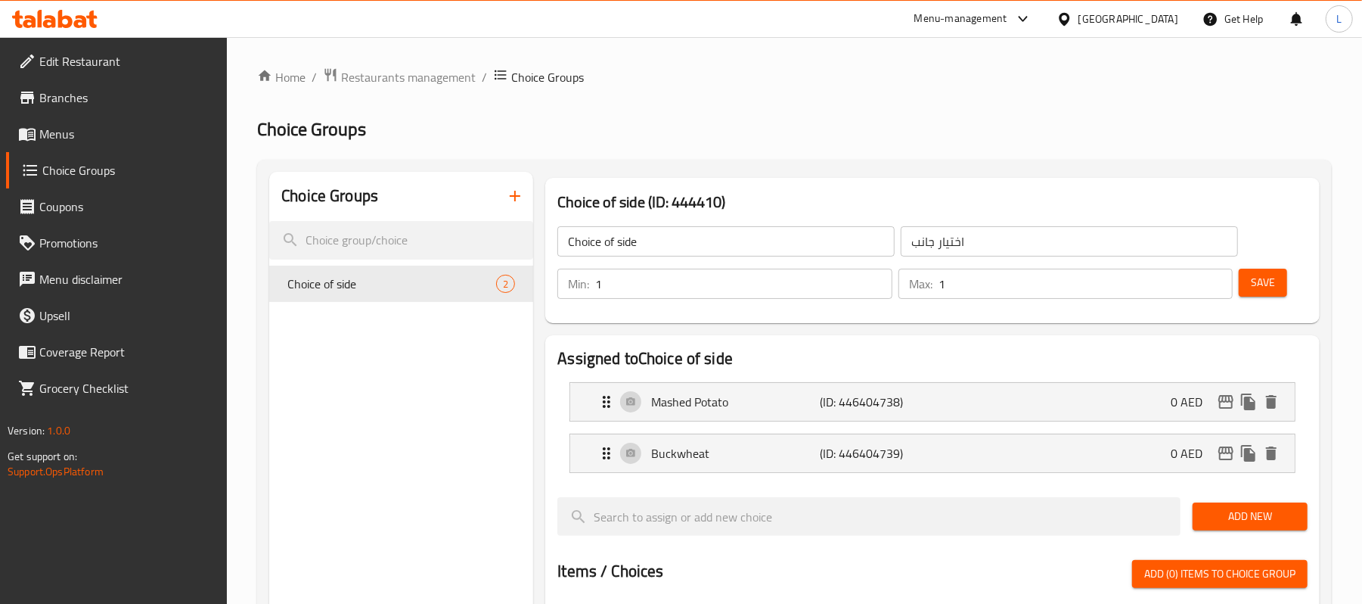
click at [62, 138] on span "Menus" at bounding box center [127, 134] width 176 height 18
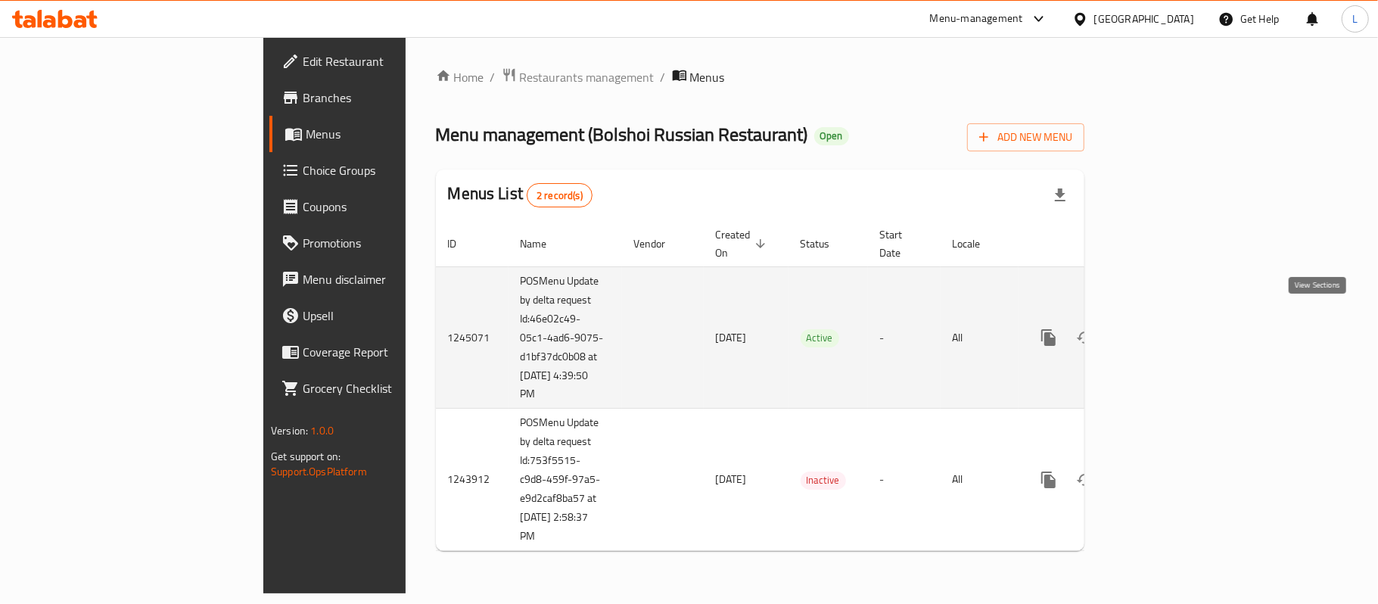
click at [1176, 322] on link "enhanced table" at bounding box center [1157, 337] width 36 height 36
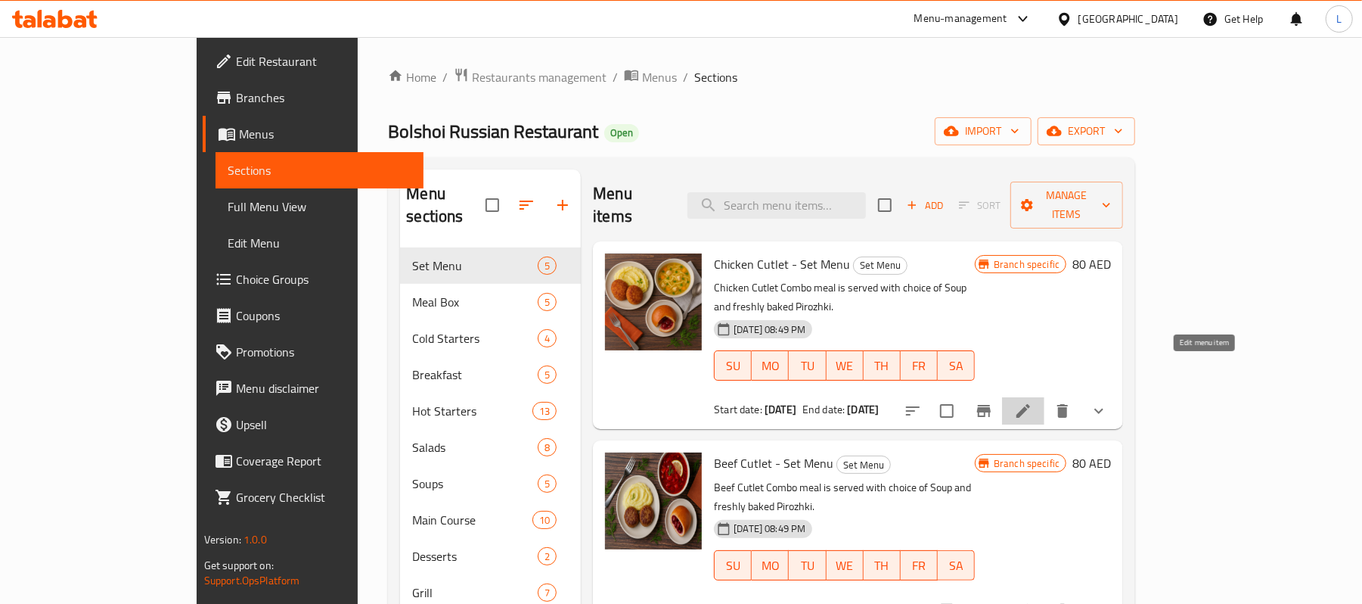
click at [1033, 402] on icon at bounding box center [1023, 411] width 18 height 18
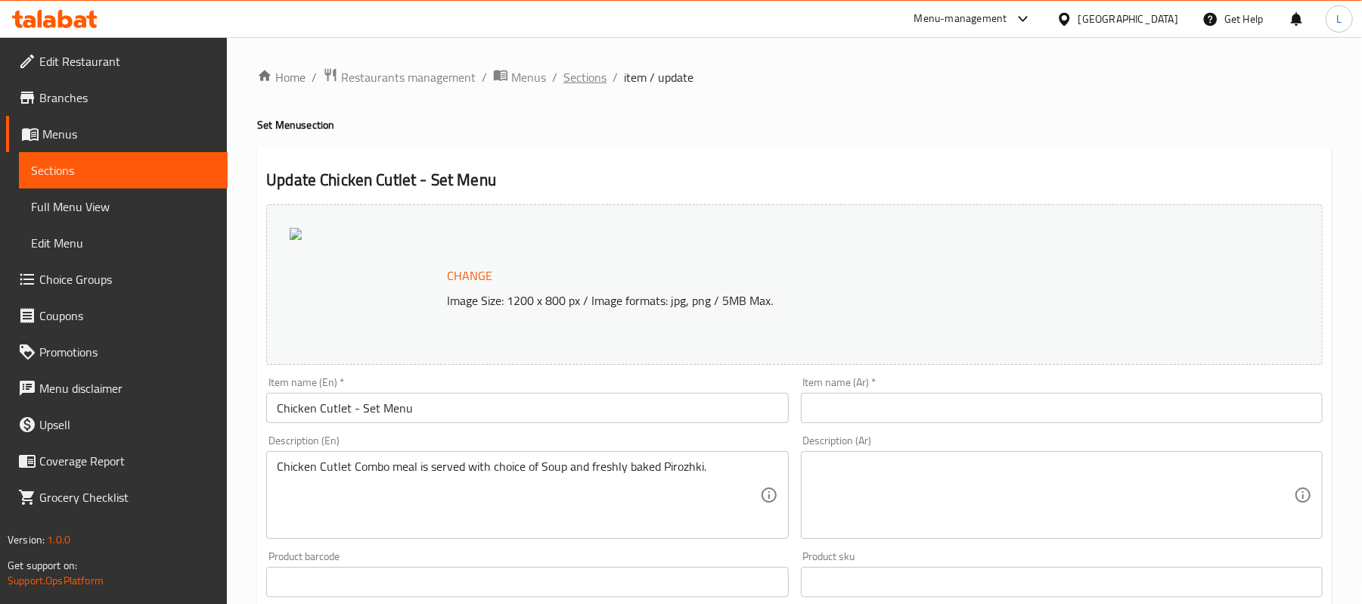
click at [598, 85] on span "Sections" at bounding box center [585, 77] width 43 height 18
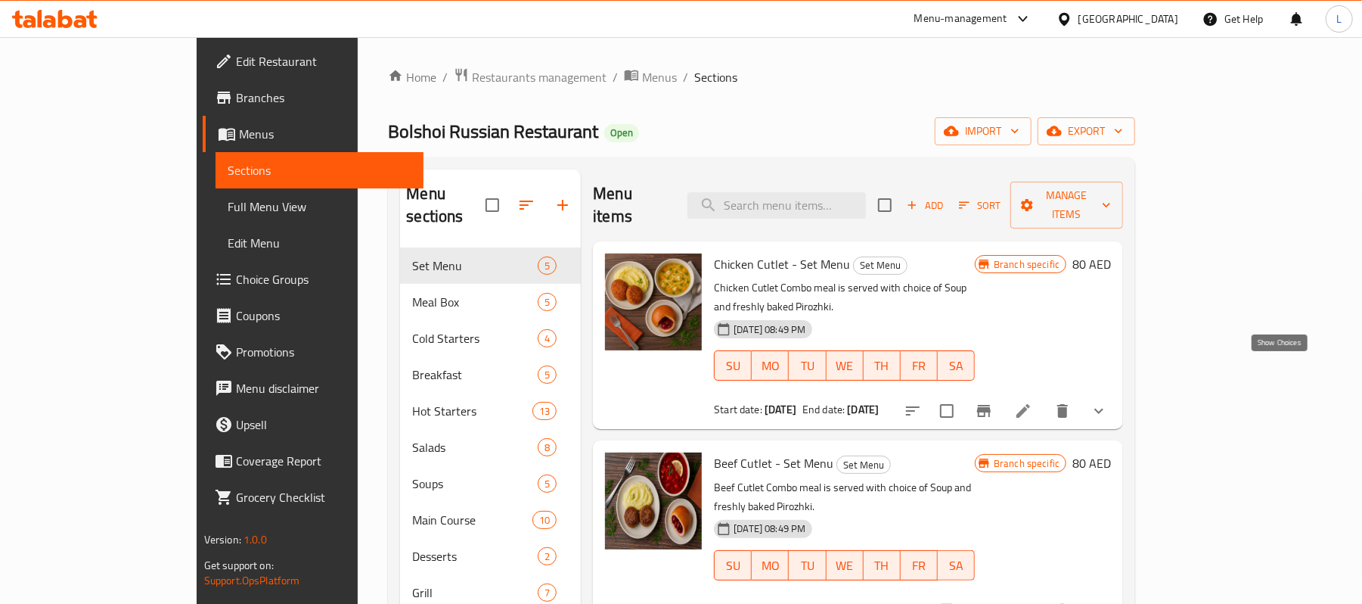
click at [1108, 402] on icon "show more" at bounding box center [1099, 411] width 18 height 18
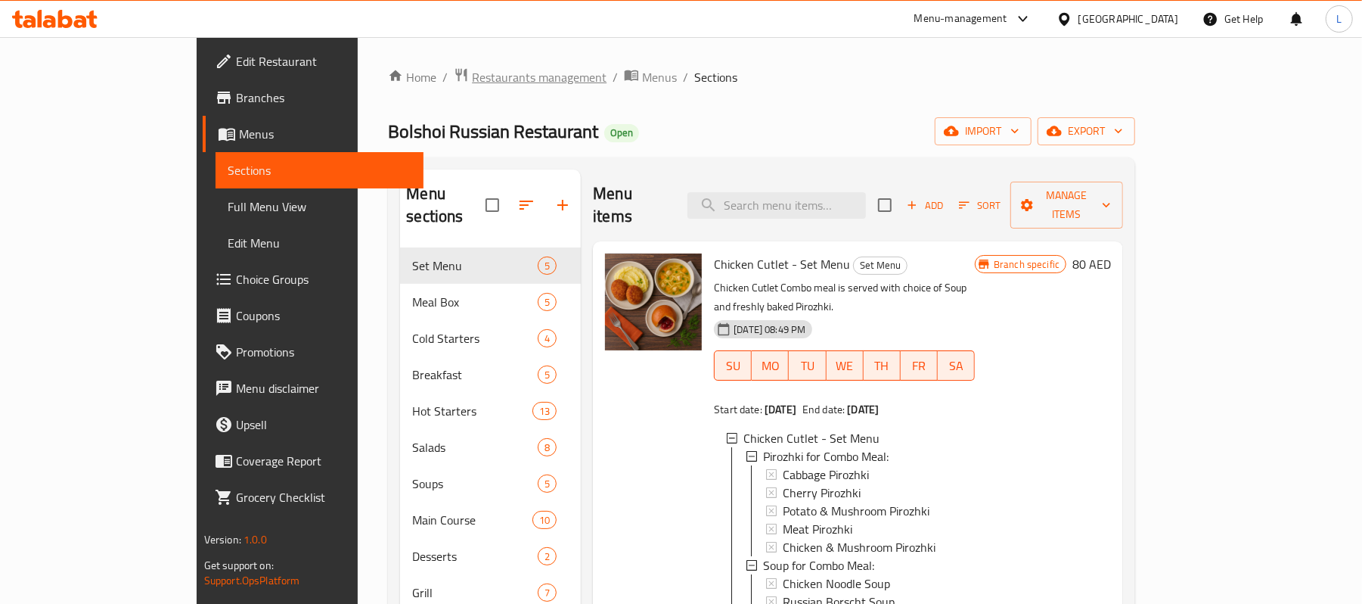
click at [472, 74] on span "Restaurants management" at bounding box center [539, 77] width 135 height 18
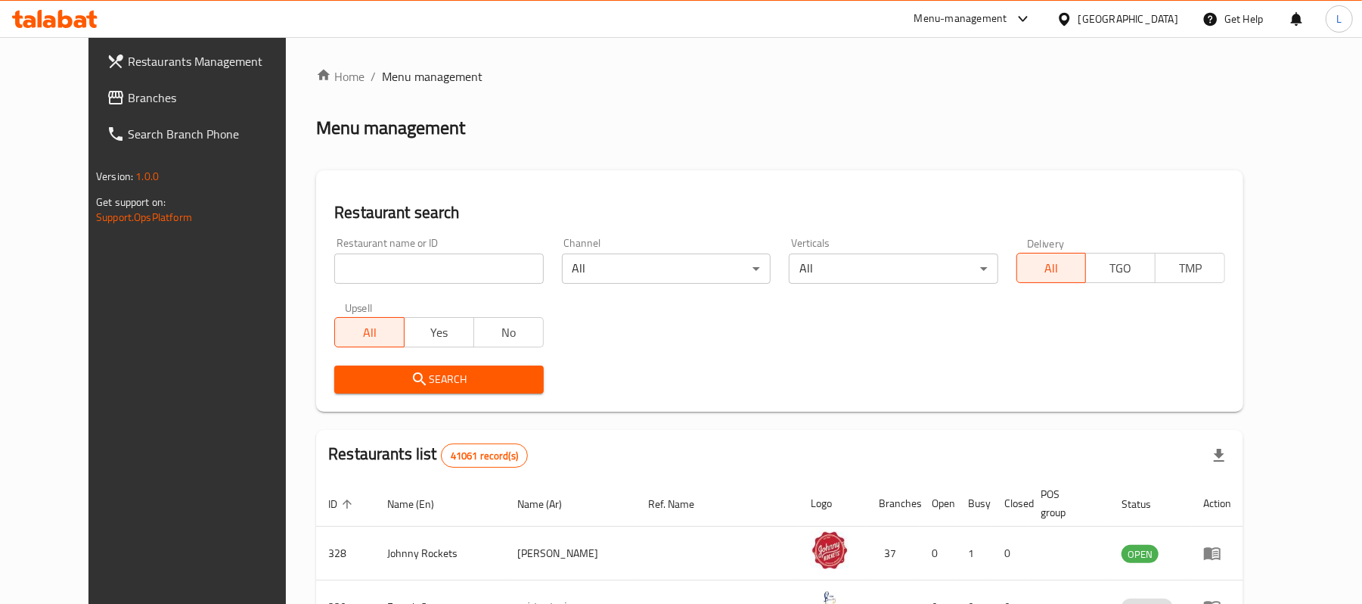
click at [440, 273] on input "search" at bounding box center [438, 268] width 209 height 30
paste input "693257"
type input "693257"
click at [365, 382] on span "Search" at bounding box center [438, 379] width 185 height 19
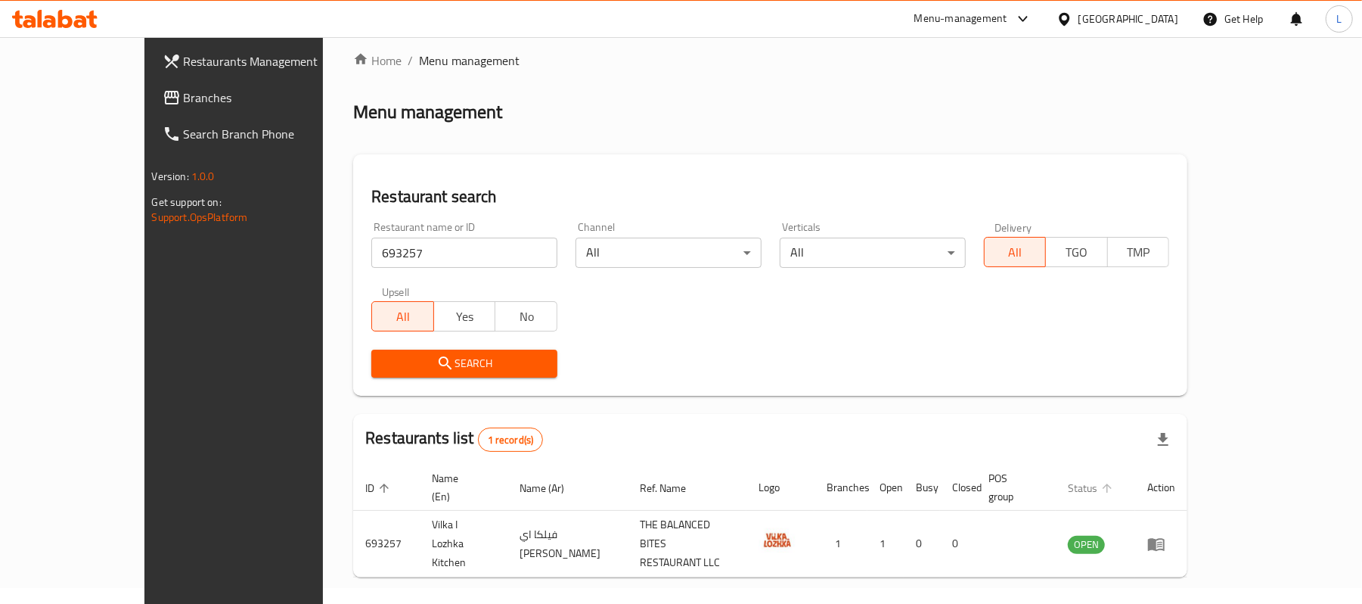
scroll to position [42, 0]
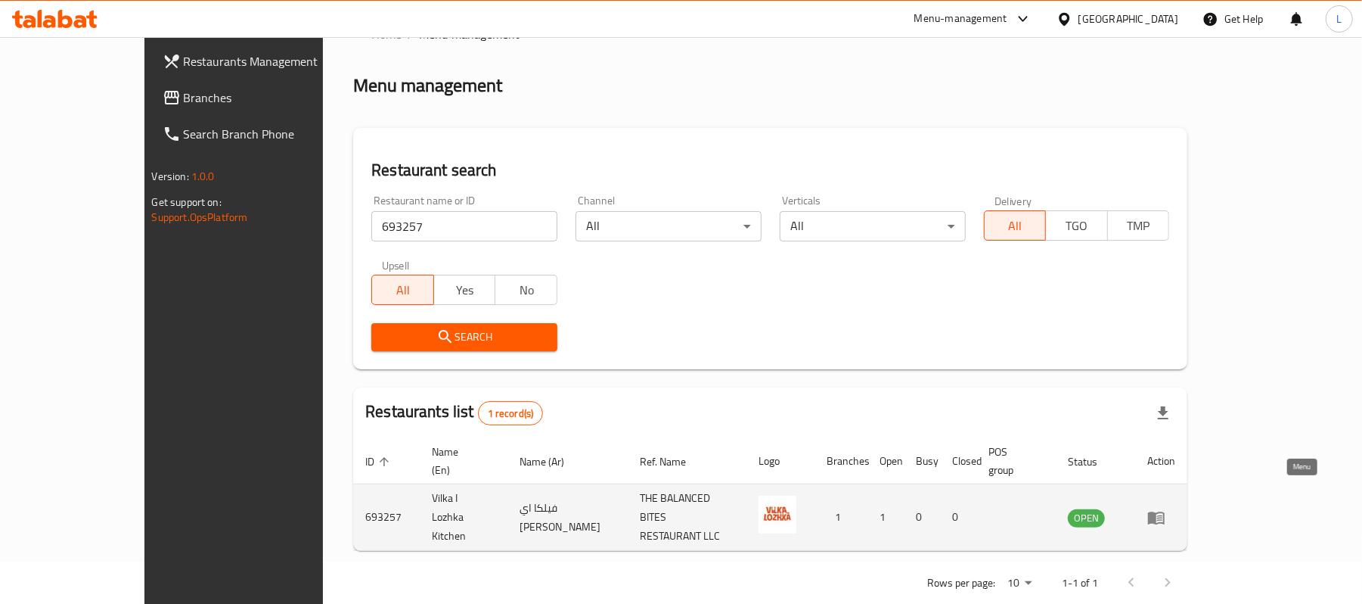
click at [1166, 508] on icon "enhanced table" at bounding box center [1157, 517] width 18 height 18
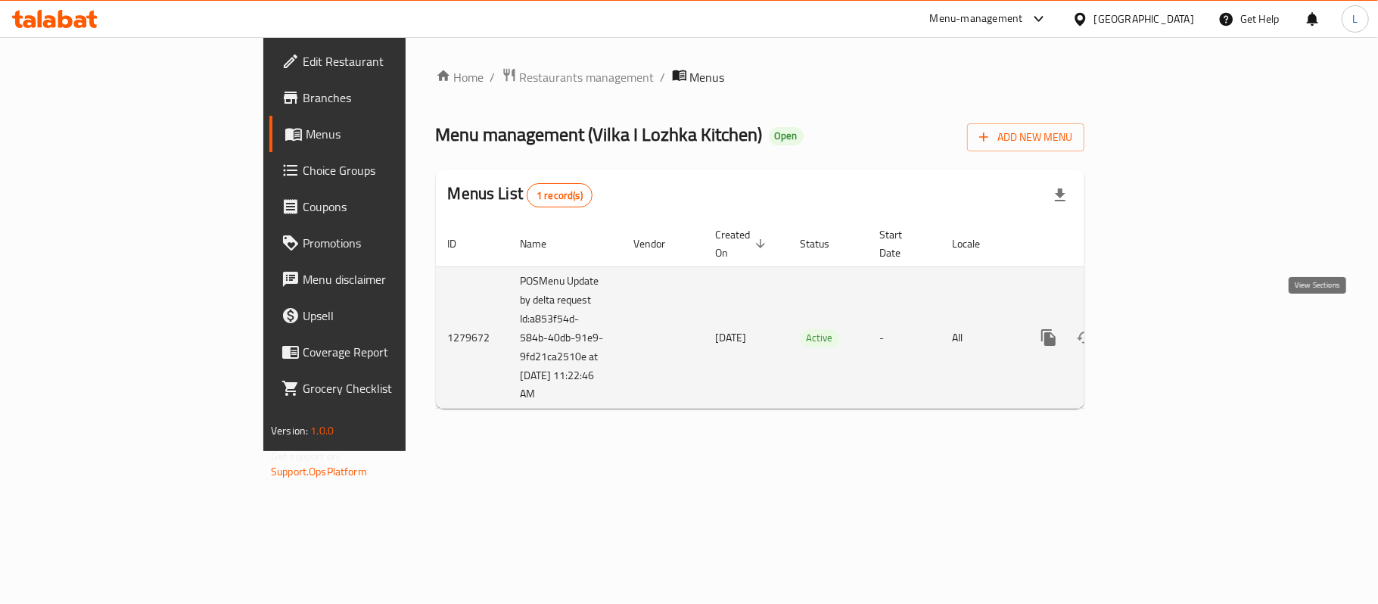
click at [1176, 334] on link "enhanced table" at bounding box center [1157, 337] width 36 height 36
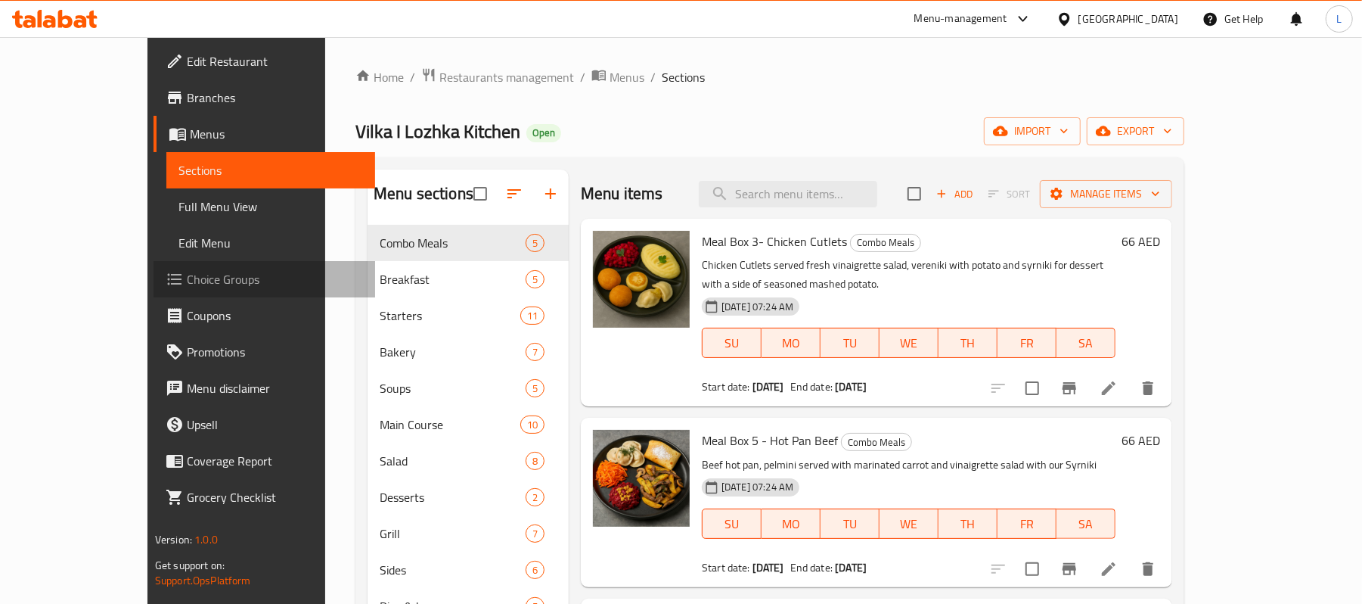
click at [187, 282] on span "Choice Groups" at bounding box center [275, 279] width 176 height 18
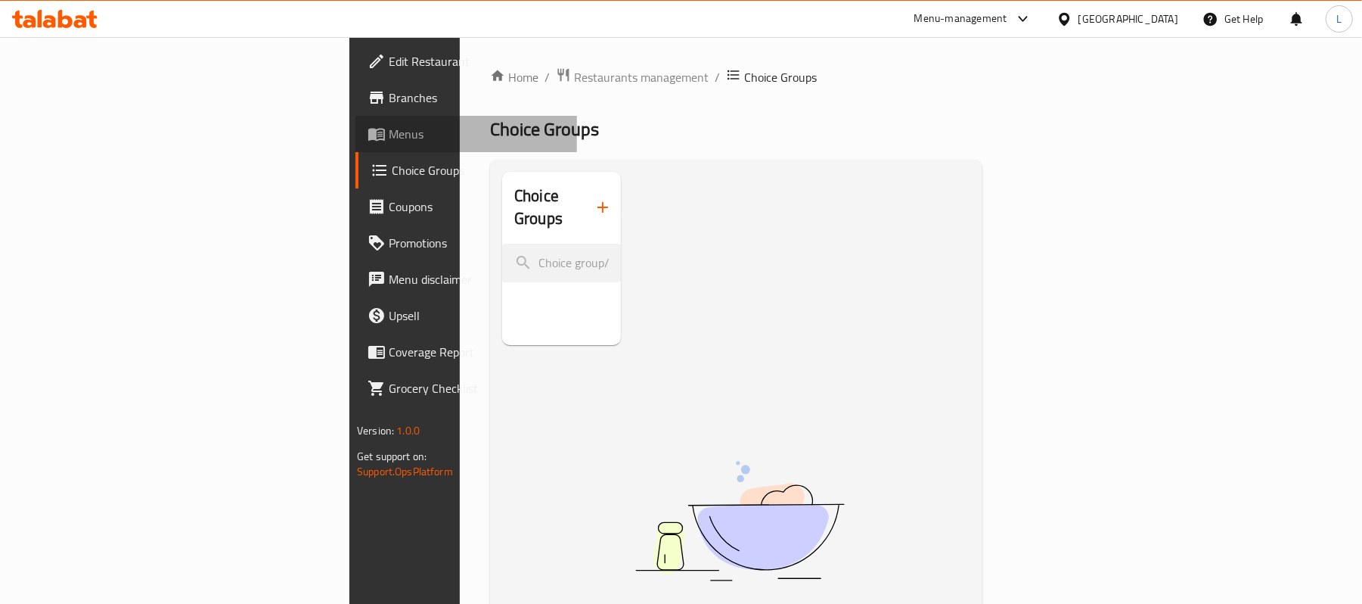
click at [389, 134] on span "Menus" at bounding box center [477, 134] width 176 height 18
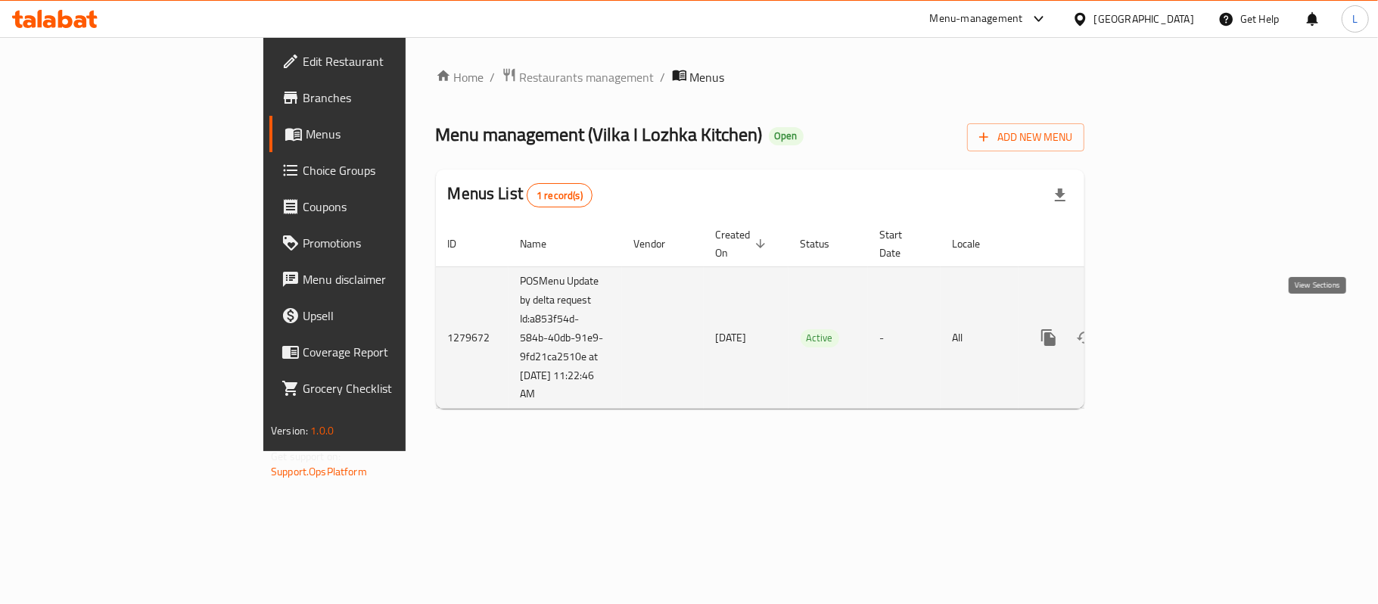
click at [1167, 328] on icon "enhanced table" at bounding box center [1157, 337] width 18 height 18
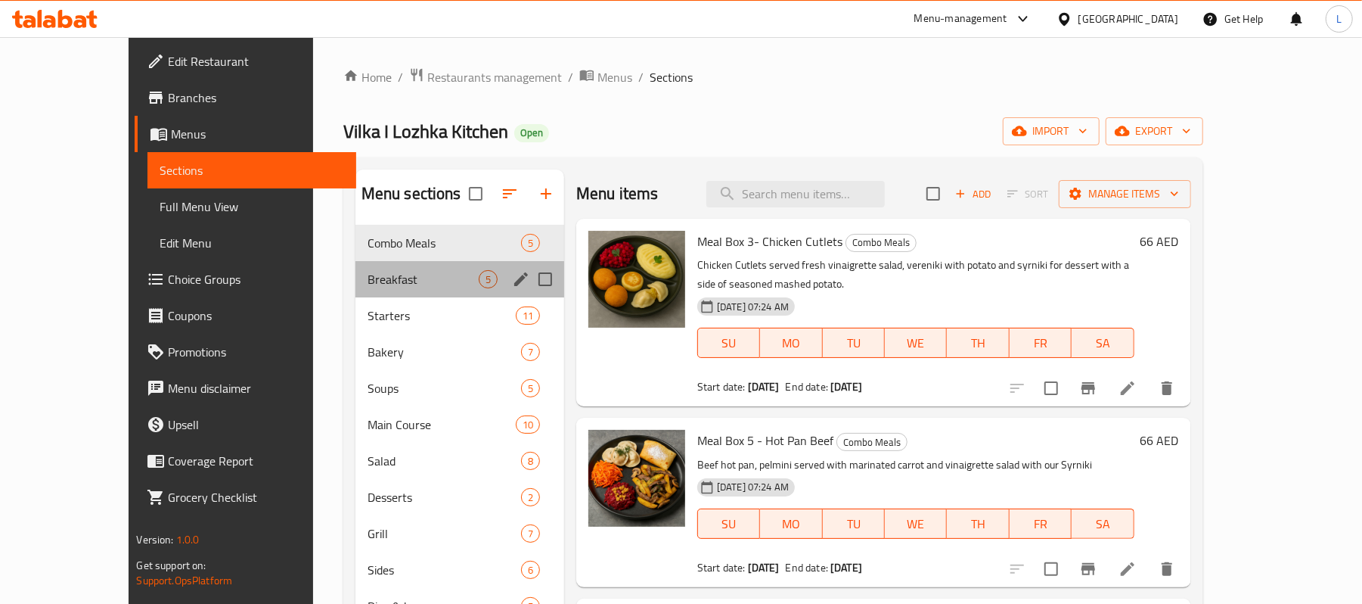
click at [356, 291] on div "Breakfast 5" at bounding box center [460, 279] width 209 height 36
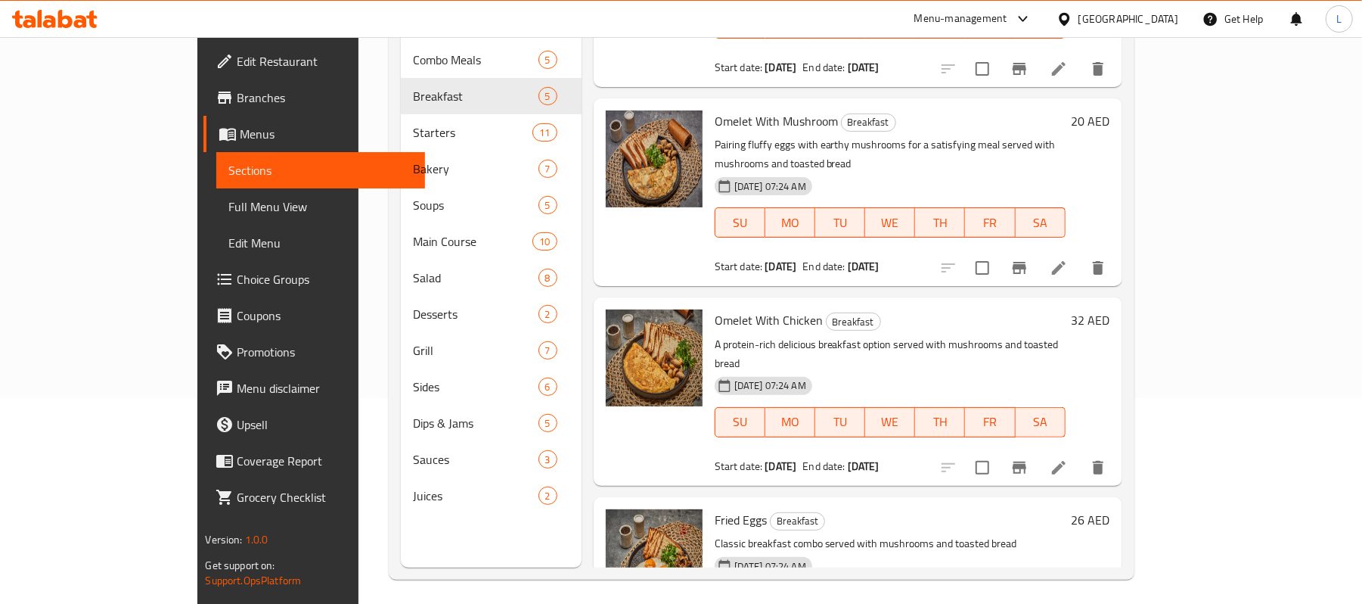
scroll to position [213, 0]
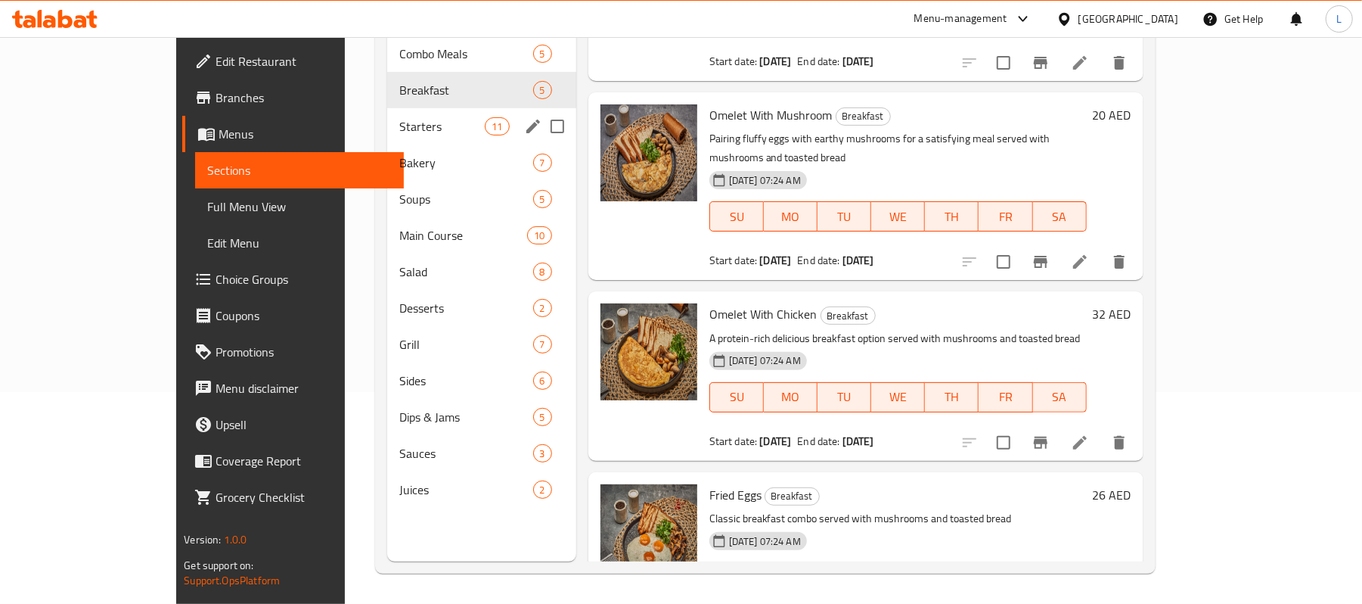
click at [399, 117] on span "Starters" at bounding box center [442, 126] width 86 height 18
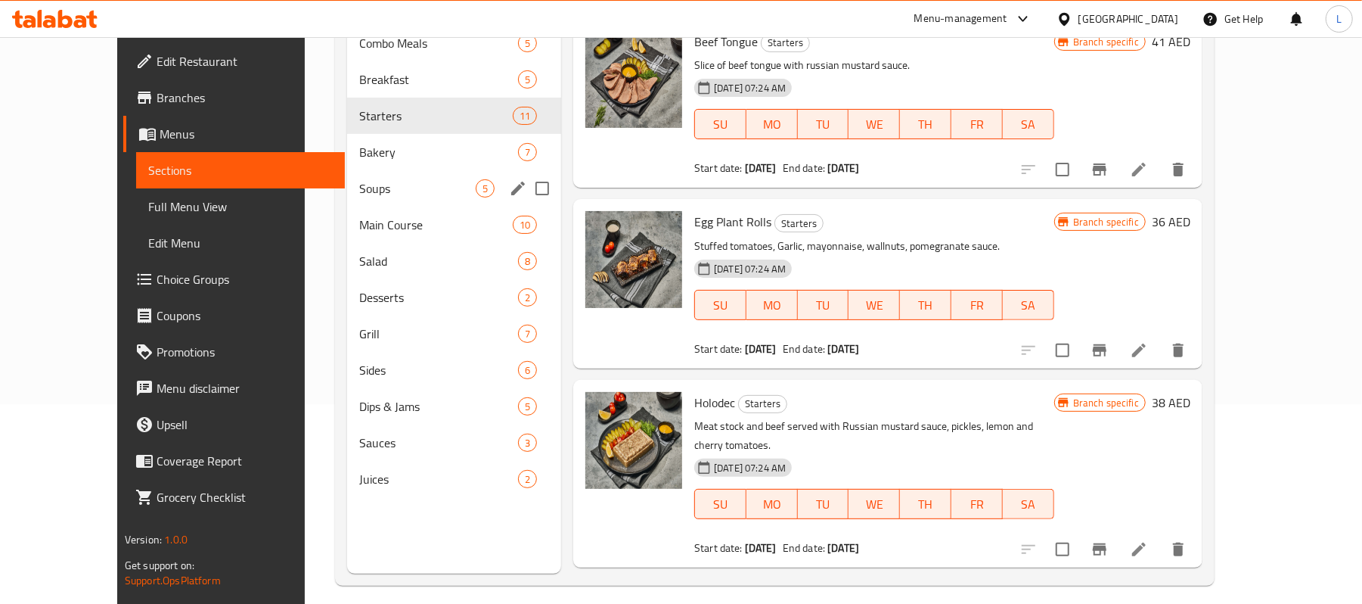
scroll to position [201, 0]
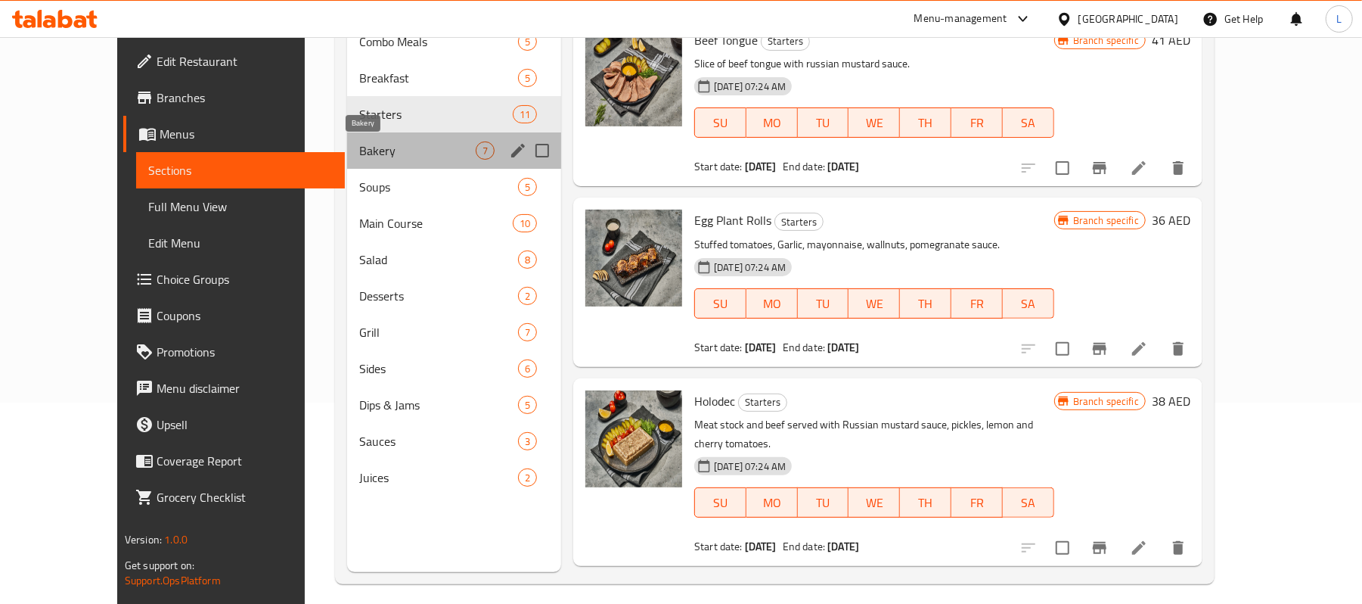
click at [359, 158] on span "Bakery" at bounding box center [417, 150] width 116 height 18
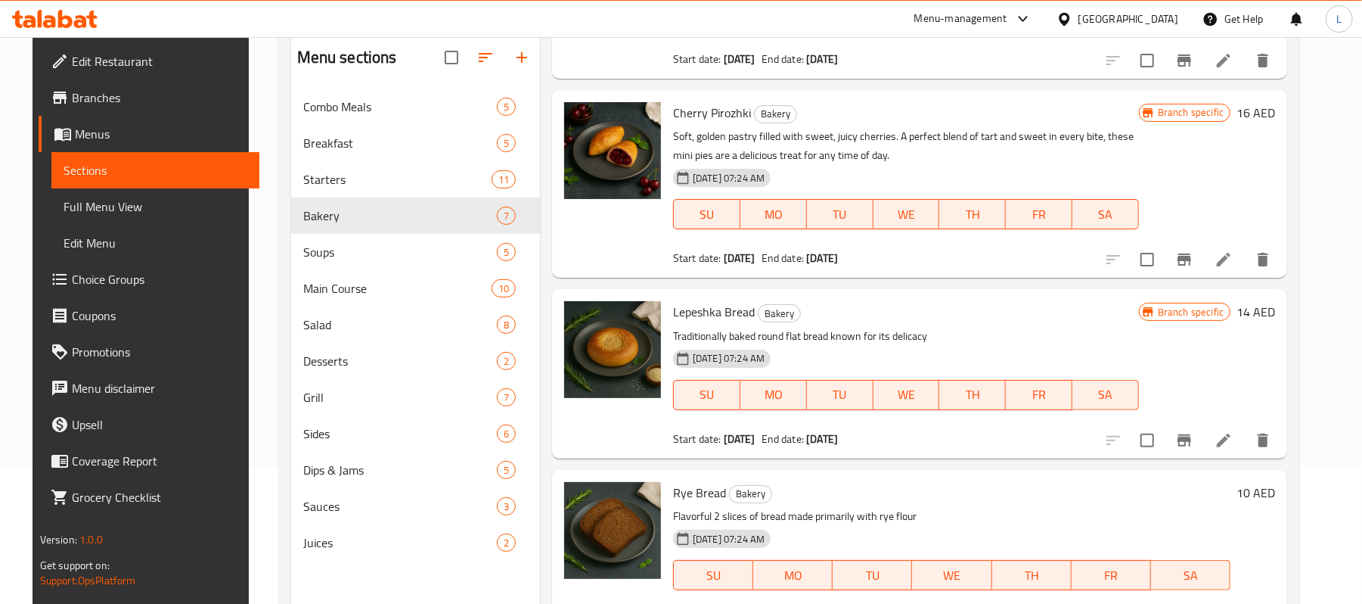
scroll to position [213, 0]
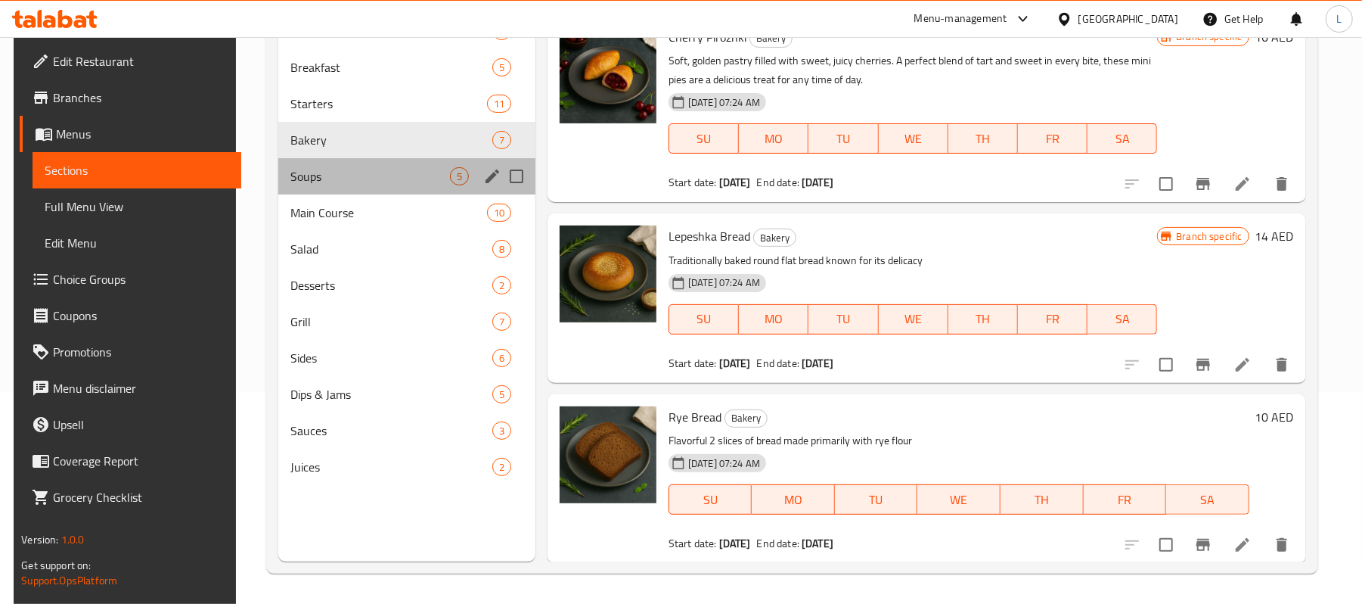
click at [334, 165] on div "Soups 5" at bounding box center [406, 176] width 257 height 36
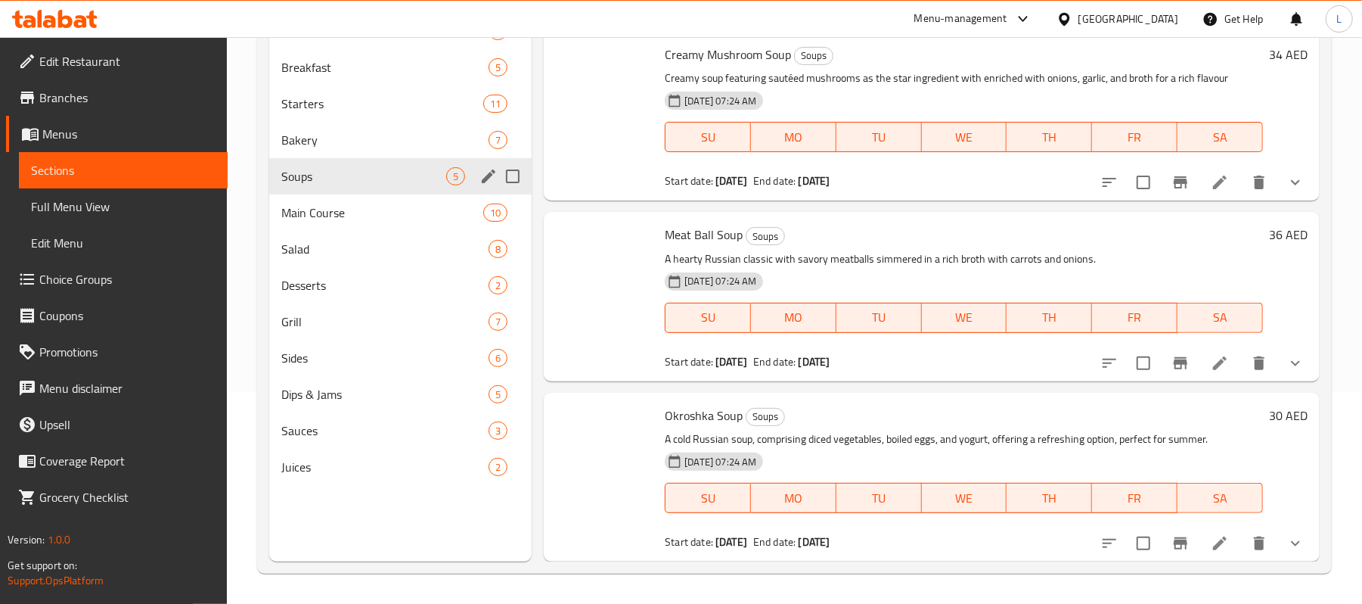
scroll to position [392, 0]
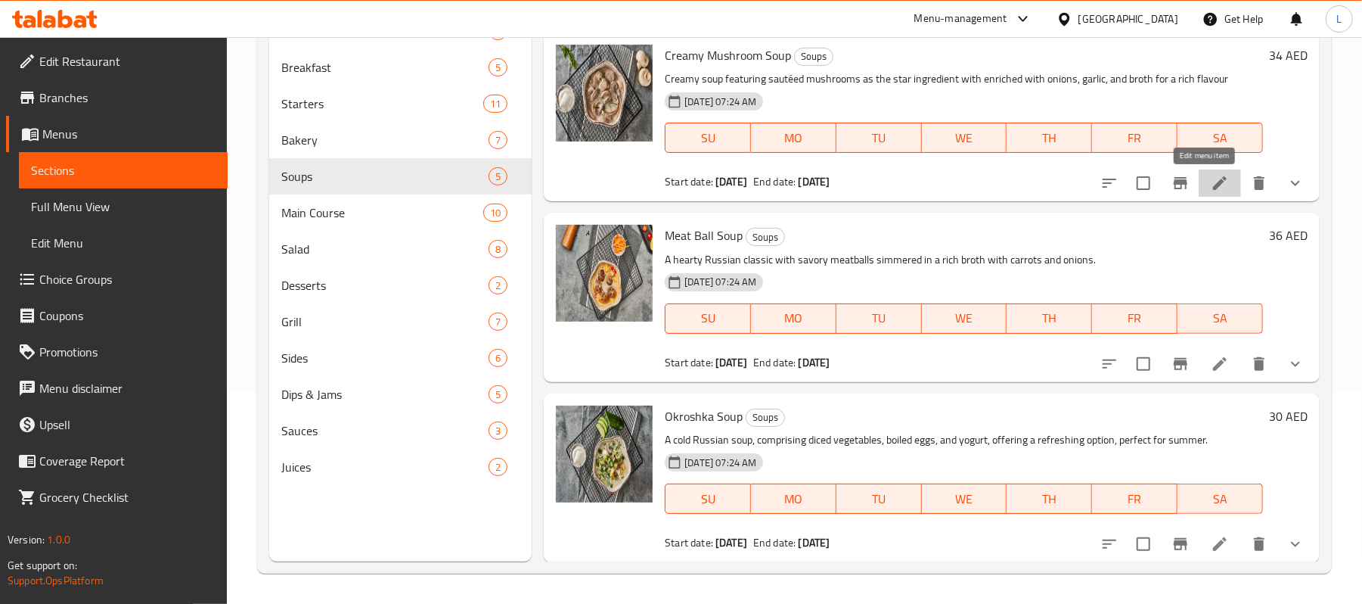
click at [1211, 185] on icon at bounding box center [1220, 183] width 18 height 18
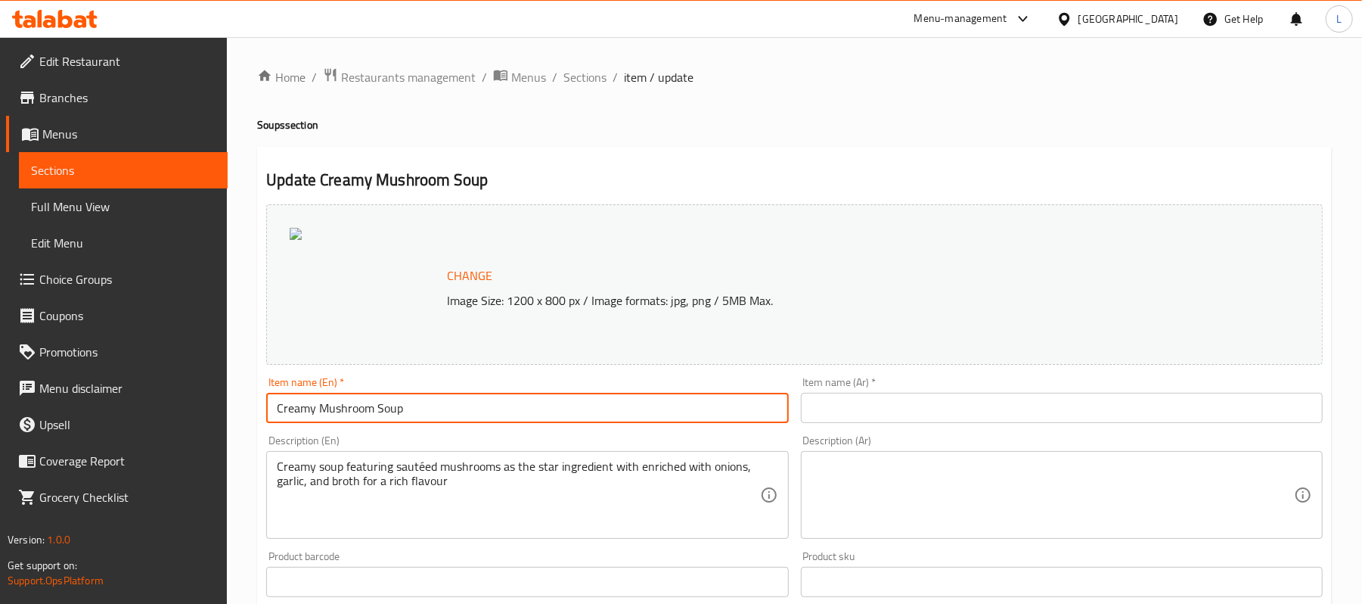
drag, startPoint x: 443, startPoint y: 421, endPoint x: 124, endPoint y: 390, distance: 320.0
click at [124, 390] on div "Edit Restaurant Branches Menus Sections Full Menu View Edit Menu Choice Groups …" at bounding box center [681, 572] width 1362 height 1070
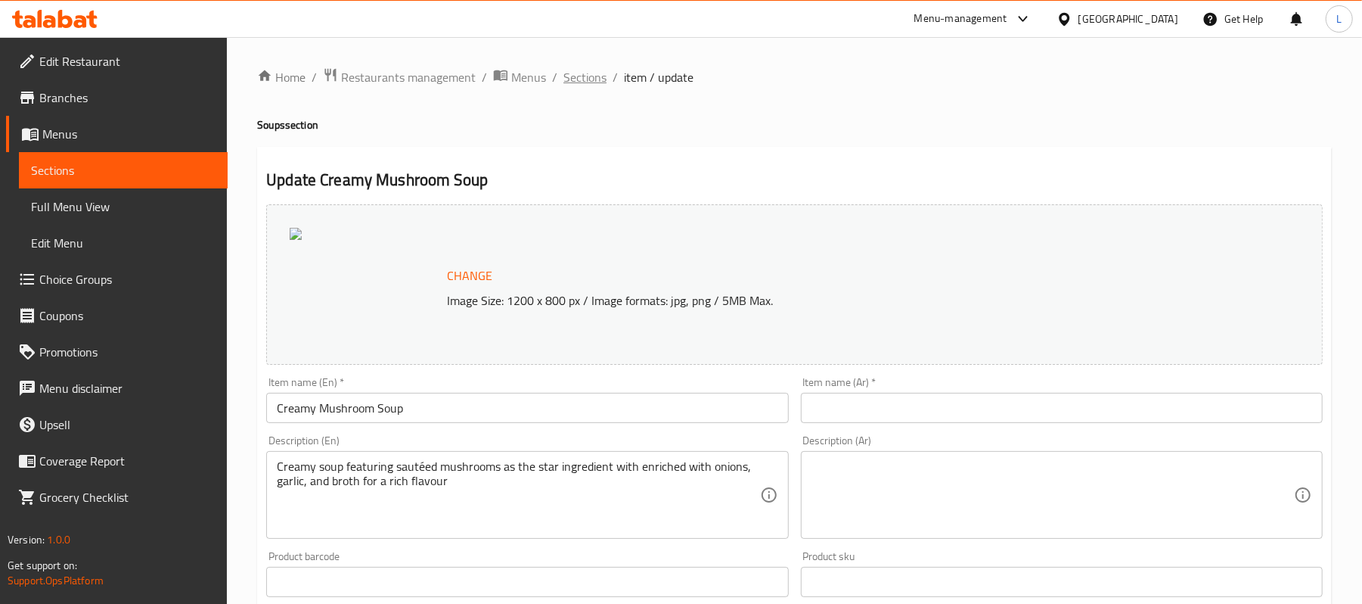
click at [581, 79] on span "Sections" at bounding box center [585, 77] width 43 height 18
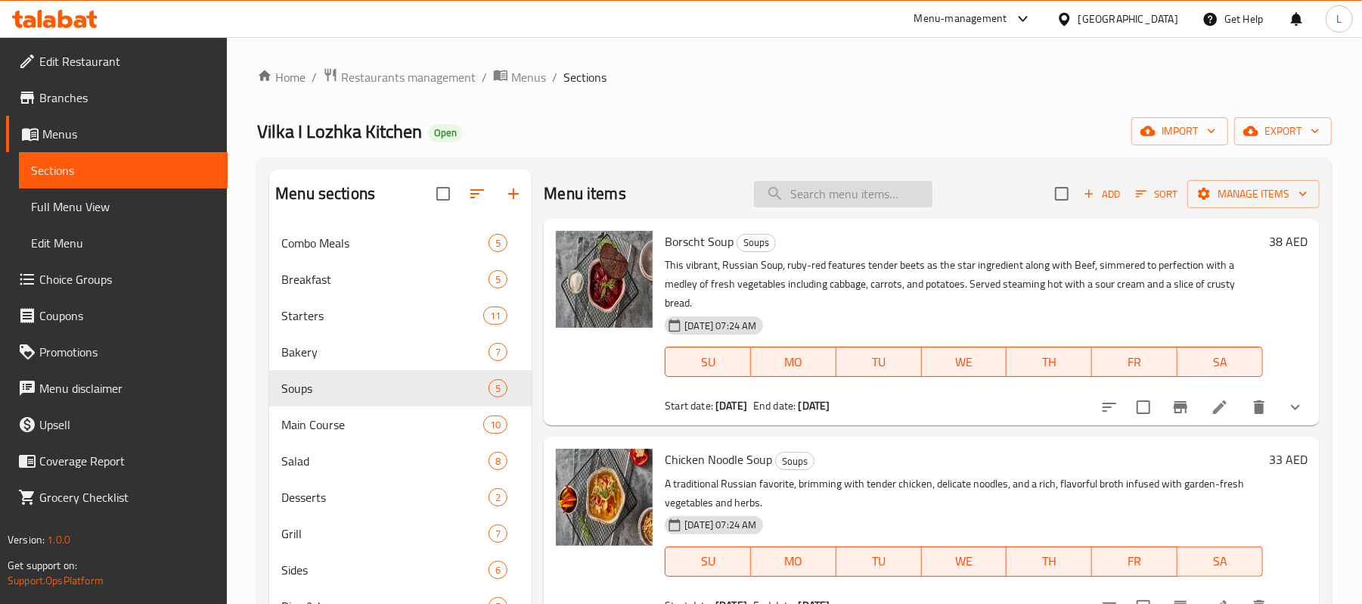
click at [869, 197] on input "search" at bounding box center [843, 194] width 179 height 26
paste input "Creamy Mushroom Soup"
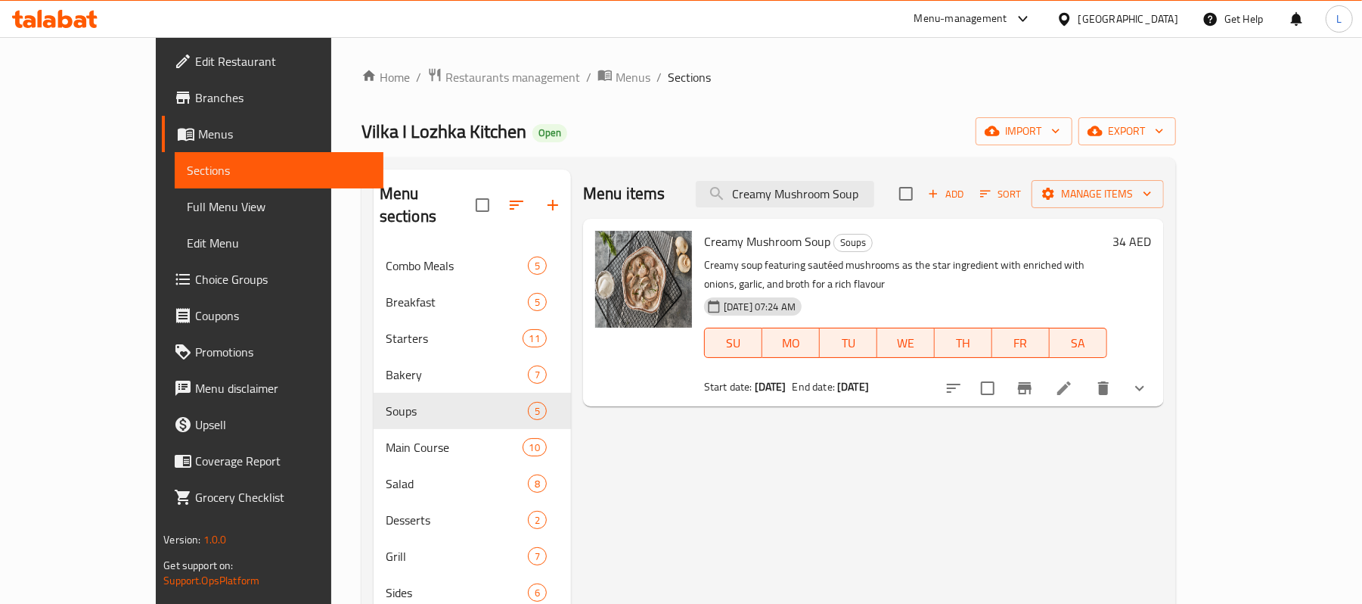
type input "Creamy Mushroom Soup"
click at [1149, 379] on icon "show more" at bounding box center [1140, 388] width 18 height 18
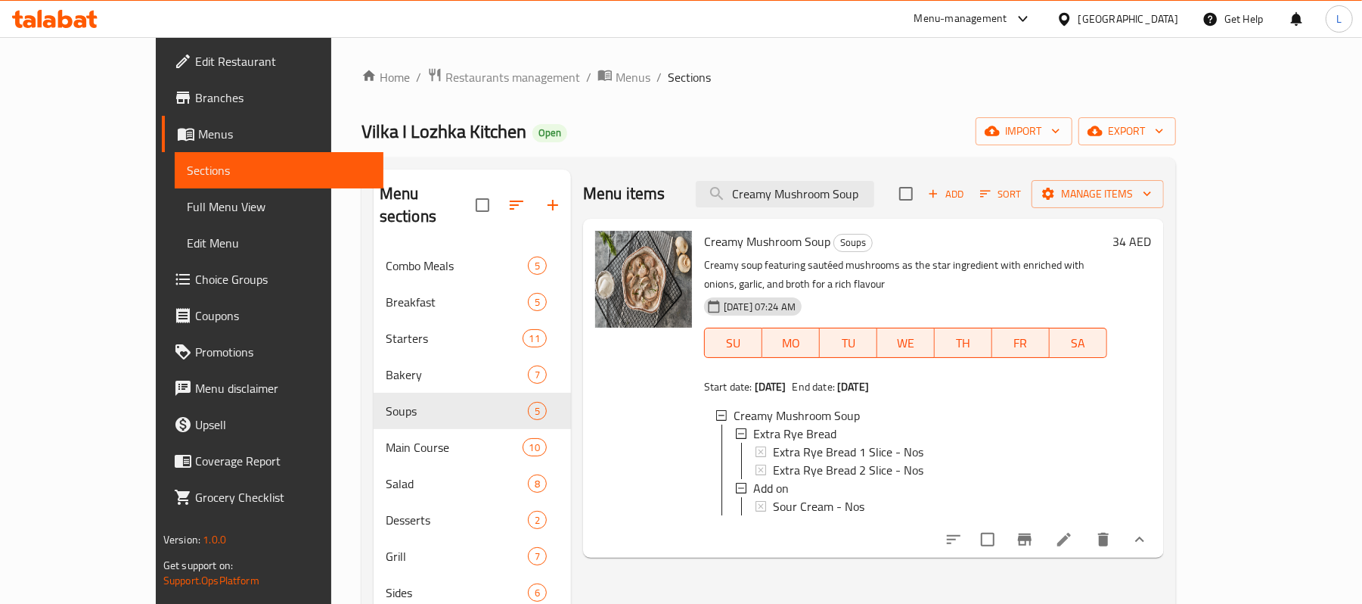
click at [362, 136] on span "Vilka I Lozhka Kitchen" at bounding box center [444, 131] width 165 height 34
copy span "Vilka I Lozhka Kitchen"
click at [446, 85] on span "Restaurants management" at bounding box center [513, 77] width 135 height 18
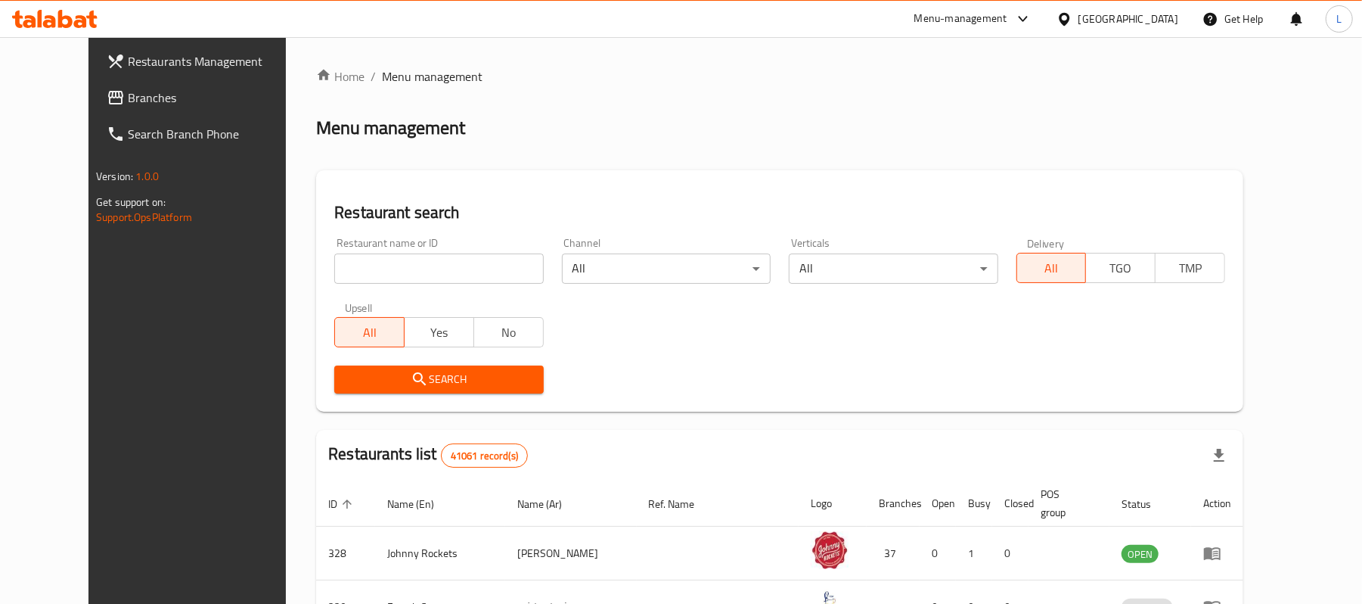
click at [449, 282] on input "search" at bounding box center [438, 268] width 209 height 30
paste input "696602"
type input "696602"
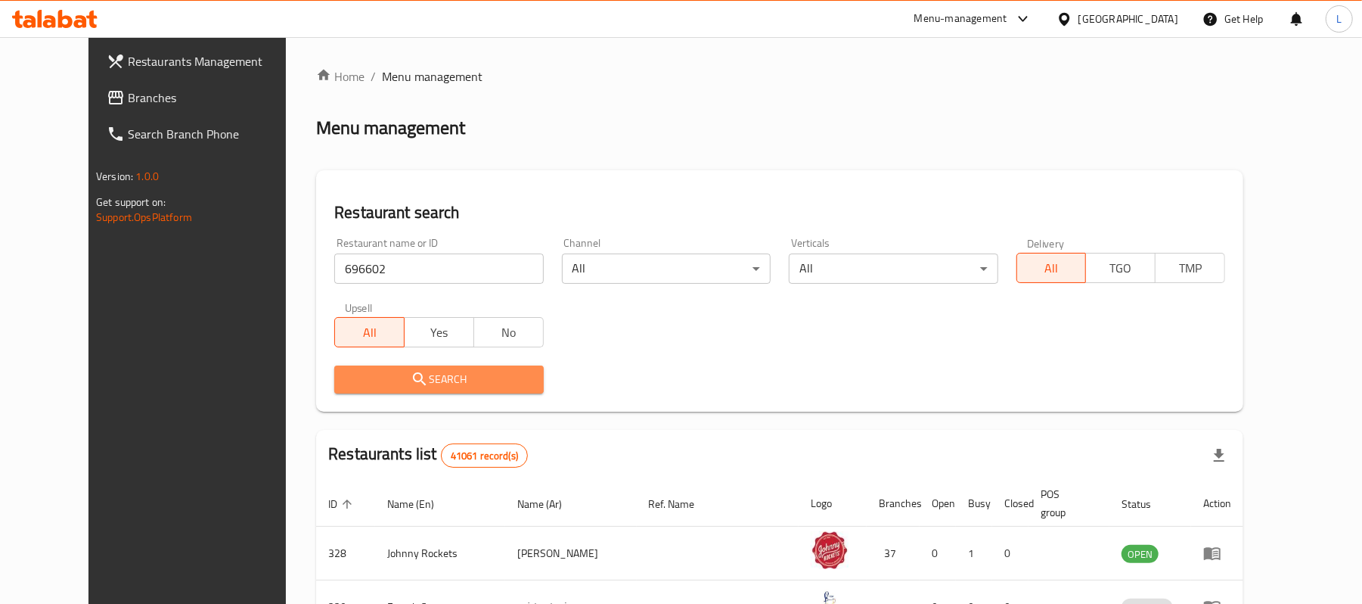
click at [411, 385] on icon "submit" at bounding box center [420, 379] width 18 height 18
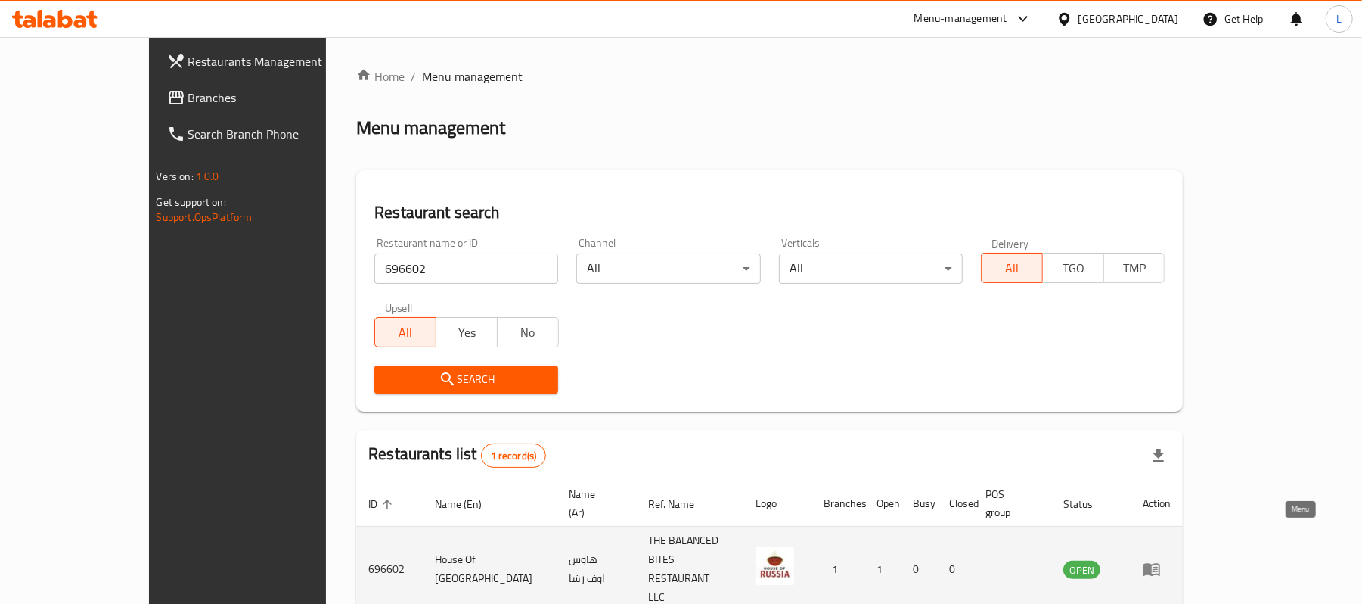
click at [1160, 564] on icon "enhanced table" at bounding box center [1152, 570] width 17 height 13
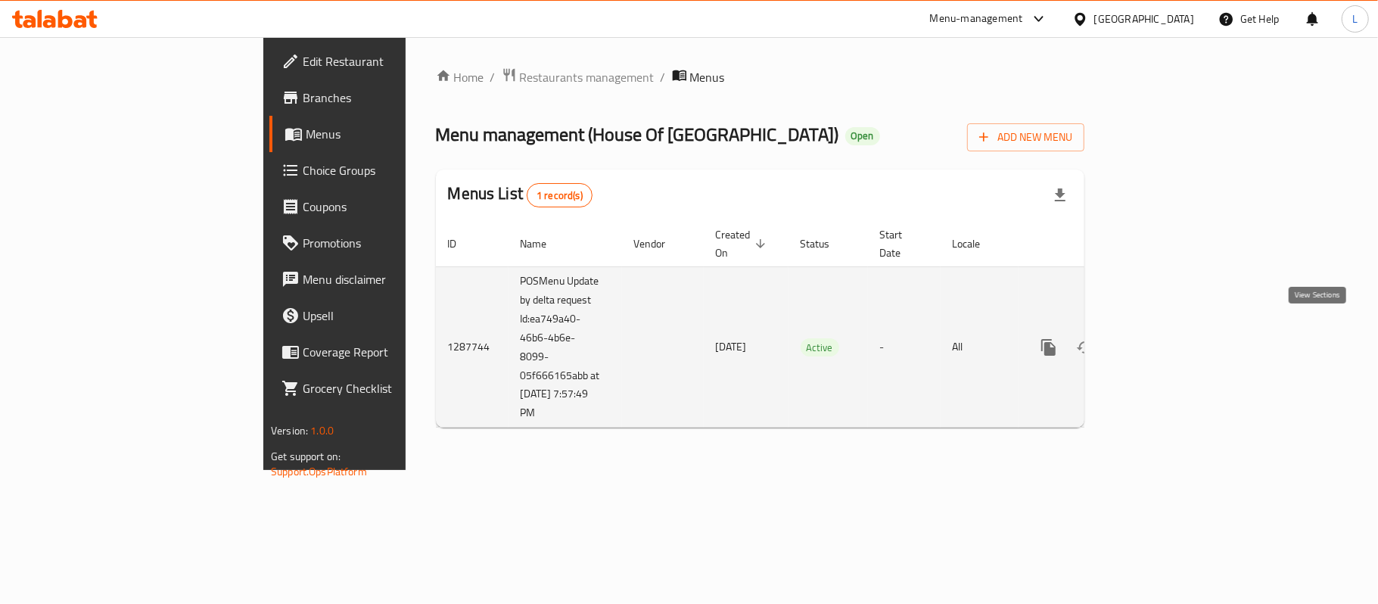
click at [1167, 338] on icon "enhanced table" at bounding box center [1157, 347] width 18 height 18
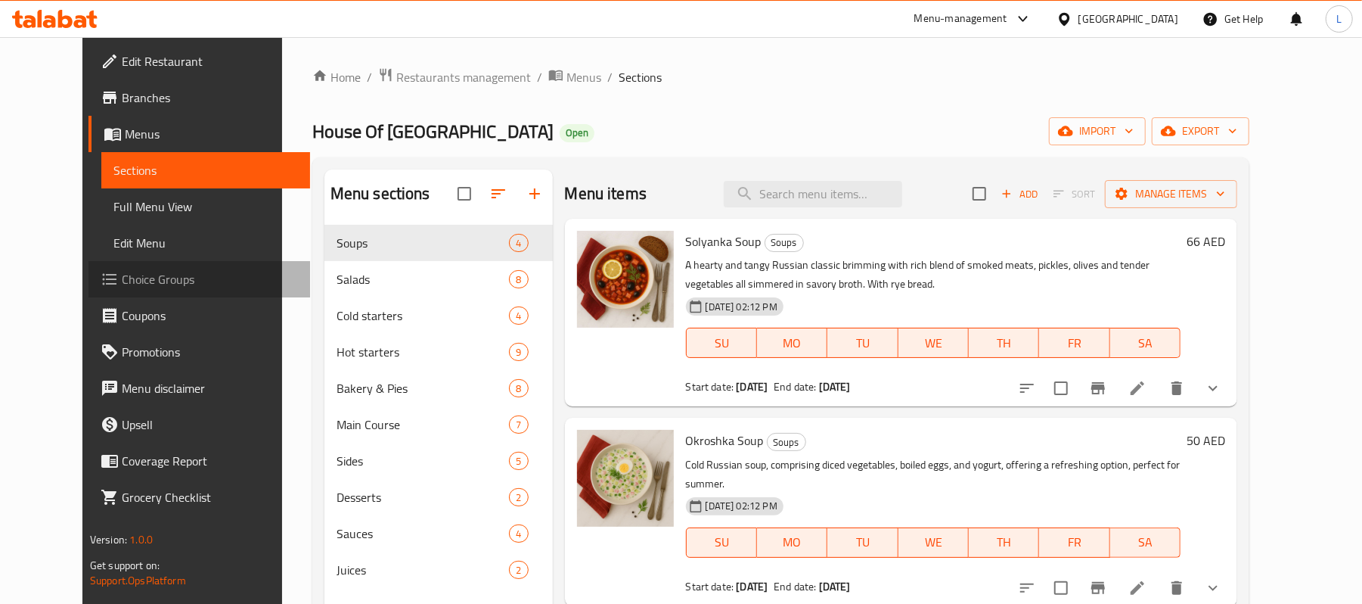
click at [122, 280] on span "Choice Groups" at bounding box center [210, 279] width 176 height 18
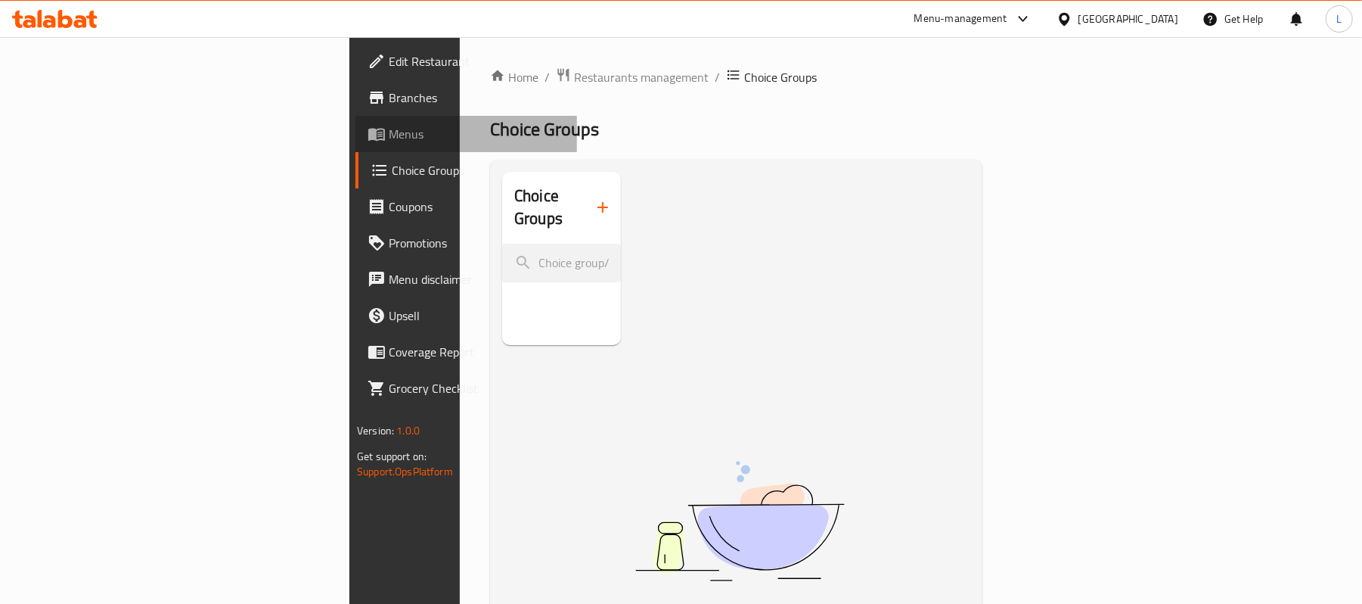
click at [389, 138] on span "Menus" at bounding box center [477, 134] width 176 height 18
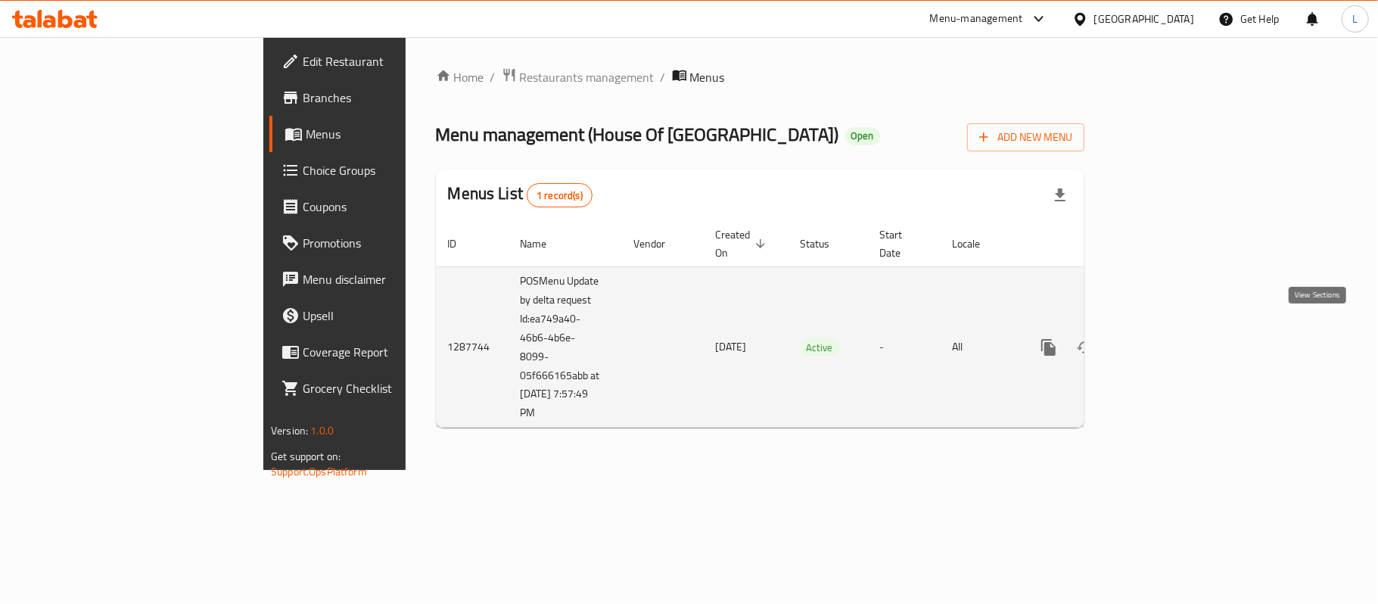
click at [1167, 338] on icon "enhanced table" at bounding box center [1157, 347] width 18 height 18
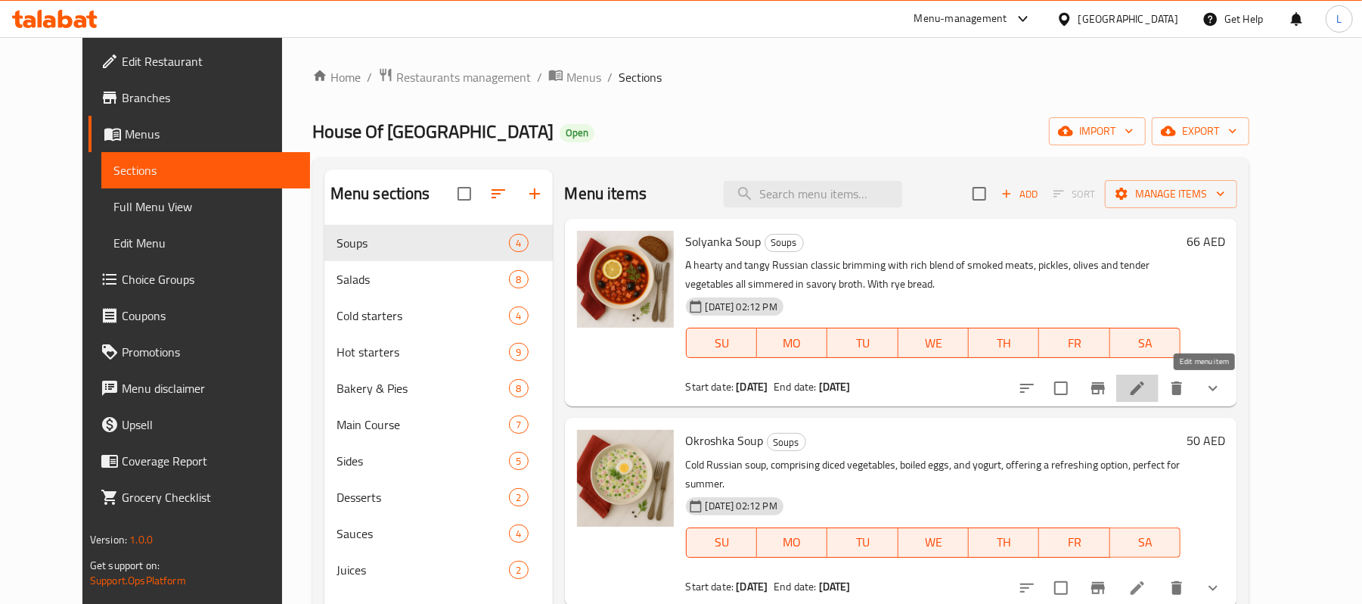
click at [1147, 389] on icon at bounding box center [1138, 388] width 18 height 18
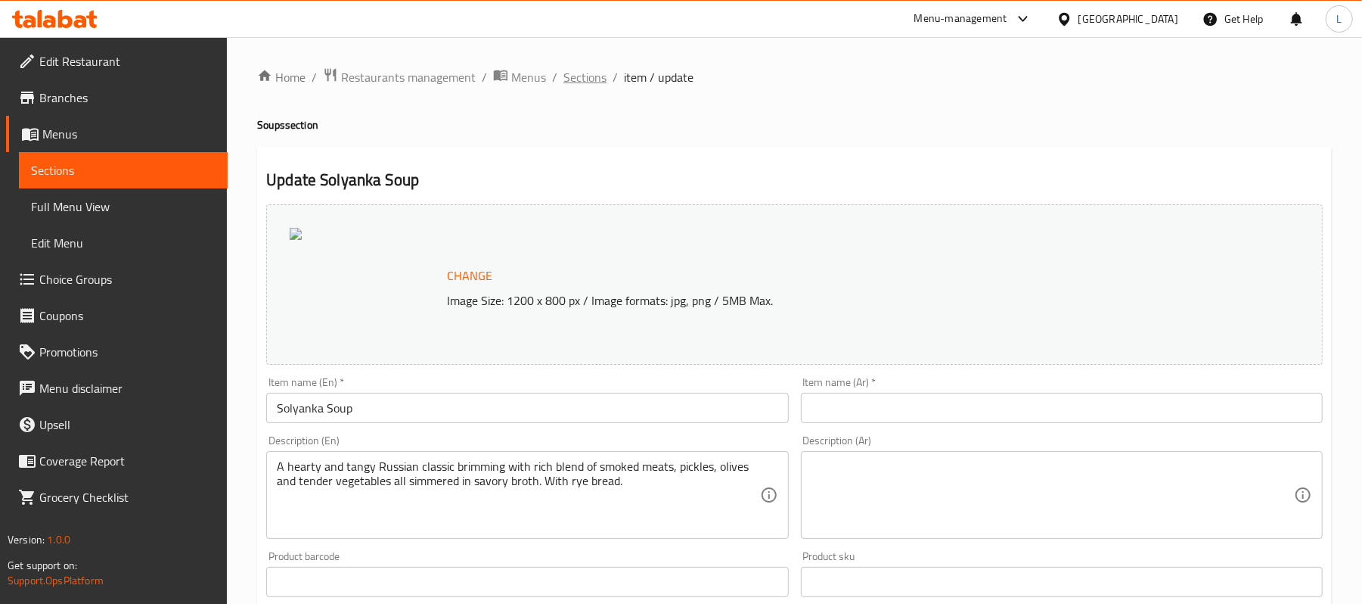
click at [588, 85] on span "Sections" at bounding box center [585, 77] width 43 height 18
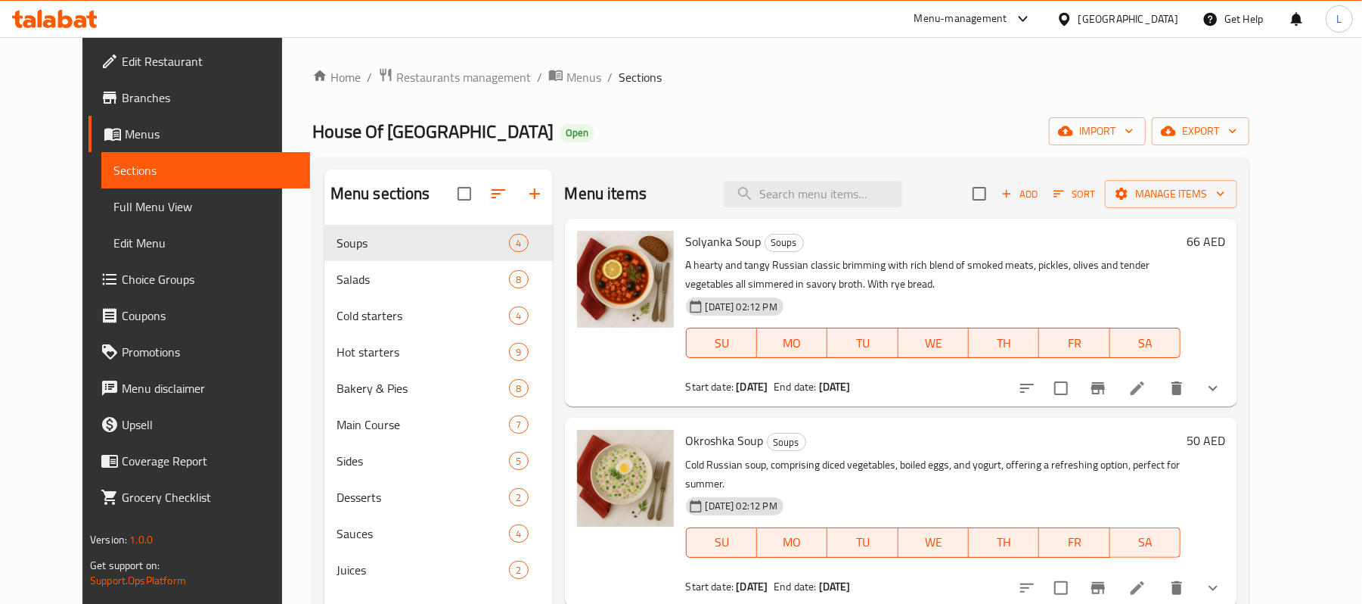
click at [1232, 400] on button "show more" at bounding box center [1213, 388] width 36 height 36
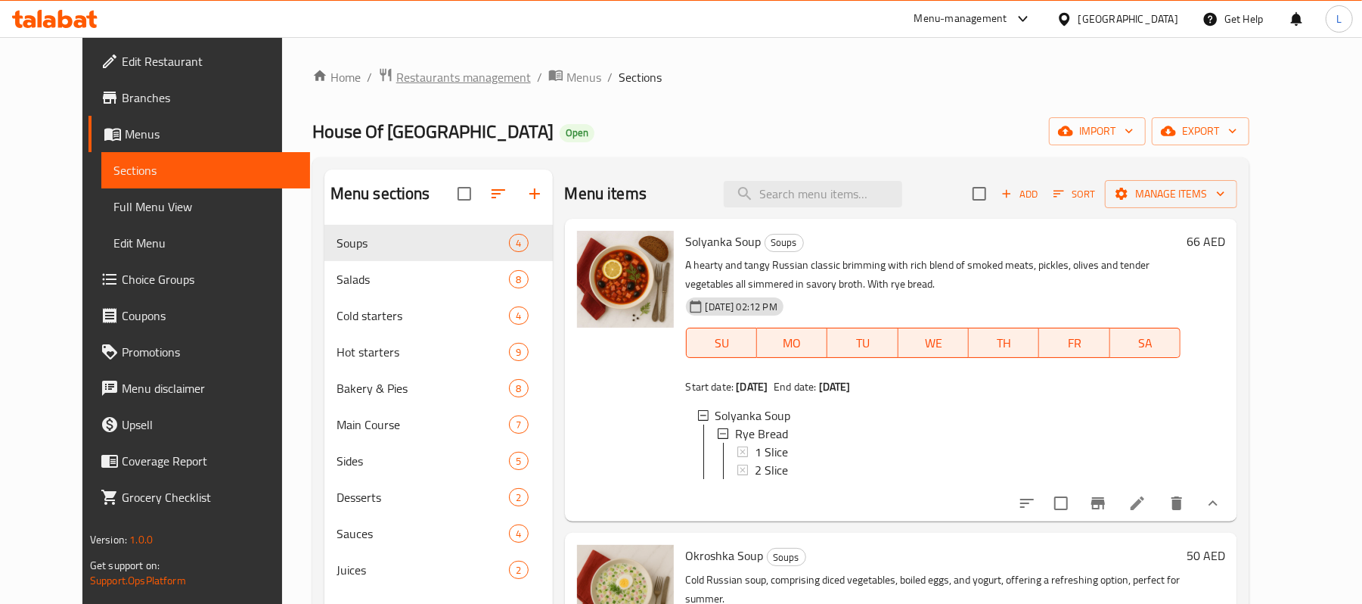
click at [455, 68] on span "Restaurants management" at bounding box center [463, 77] width 135 height 18
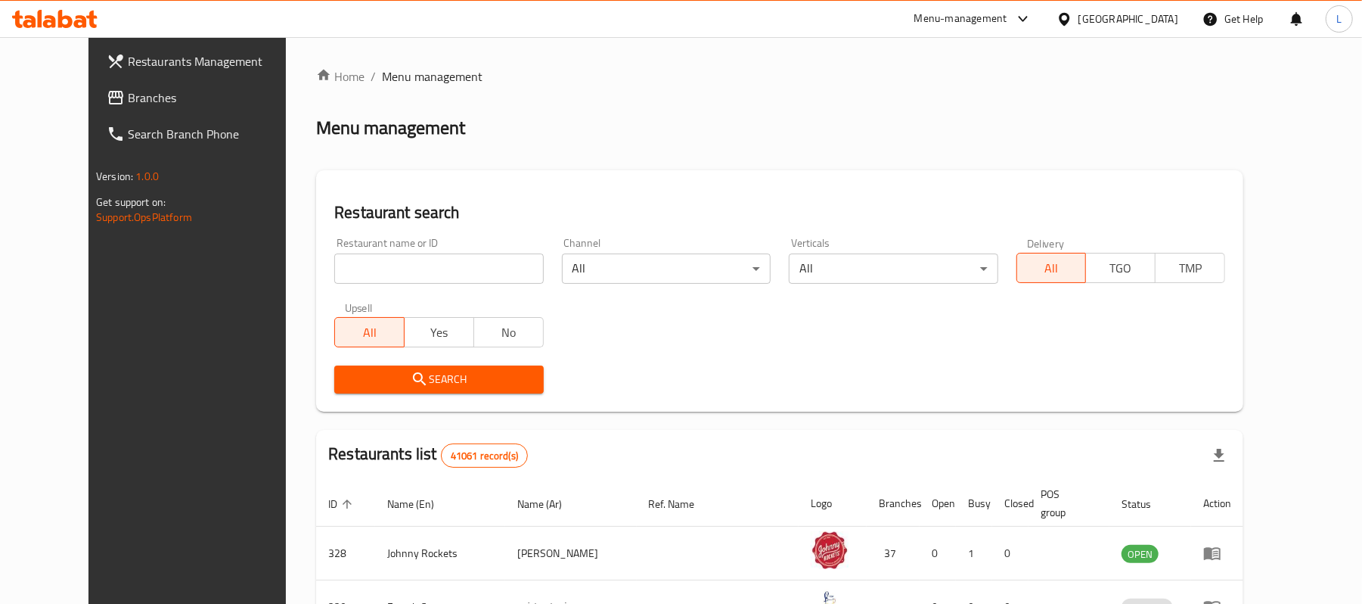
click at [101, 109] on link "Branches" at bounding box center [206, 97] width 222 height 36
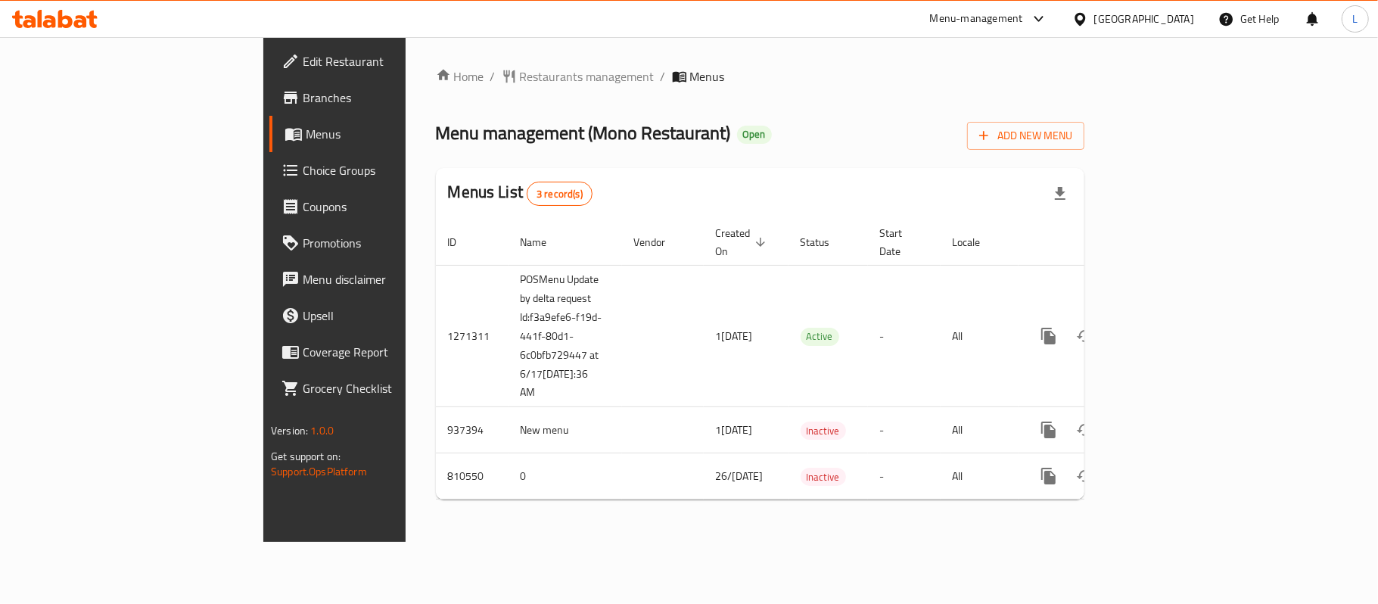
click at [269, 183] on link "Choice Groups" at bounding box center [381, 170] width 224 height 36
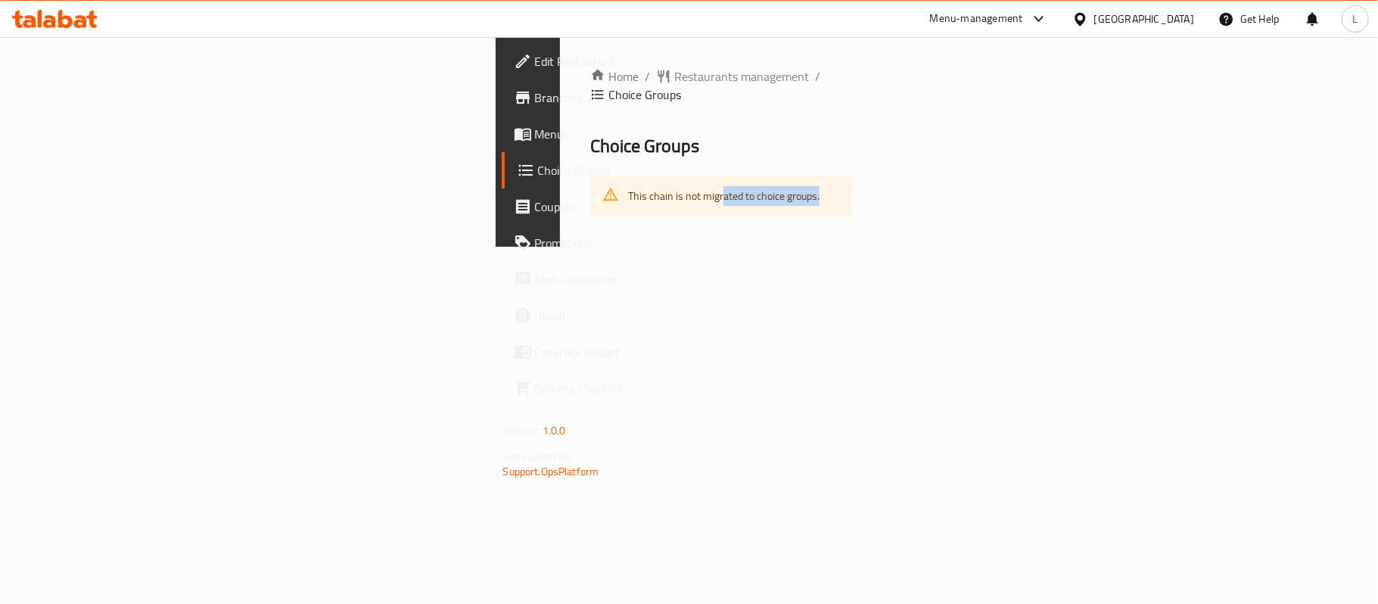
drag, startPoint x: 392, startPoint y: 174, endPoint x: 564, endPoint y: 166, distance: 172.6
click at [590, 176] on div "This chain is not migrated to choice groups." at bounding box center [721, 196] width 263 height 40
click at [809, 247] on div "Home / Restaurants management / Choice Groups Choice Groups This chain is not m…" at bounding box center [721, 142] width 323 height 210
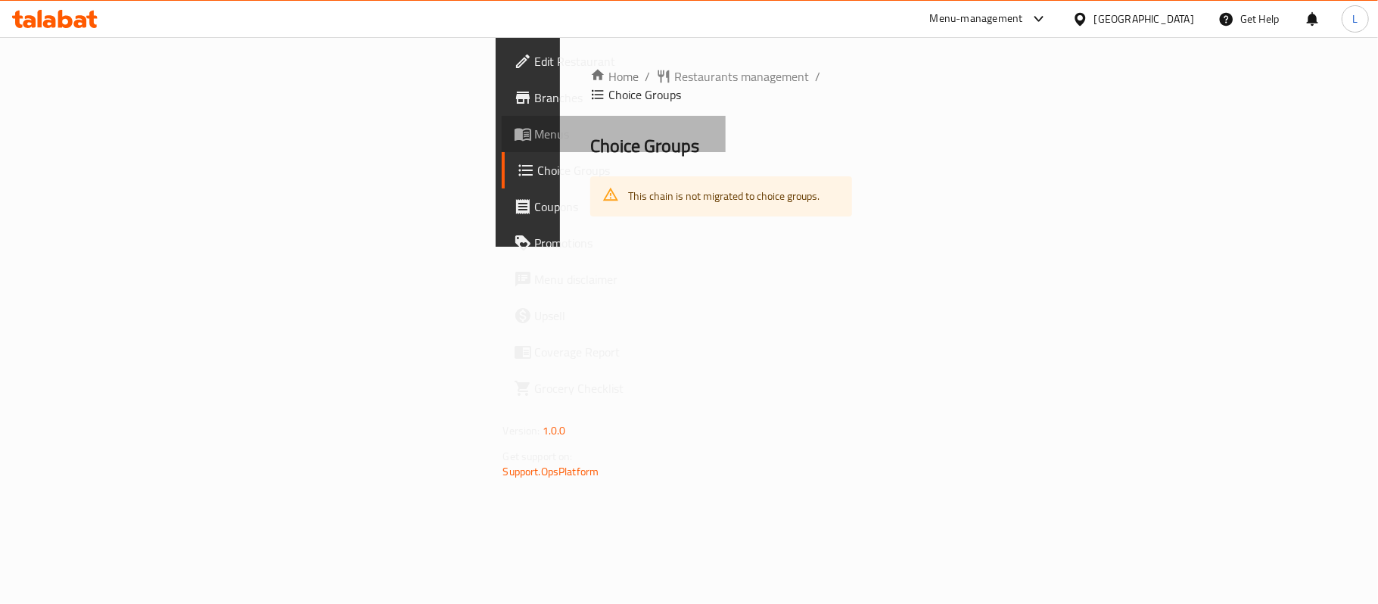
click at [535, 126] on span "Menus" at bounding box center [624, 134] width 179 height 18
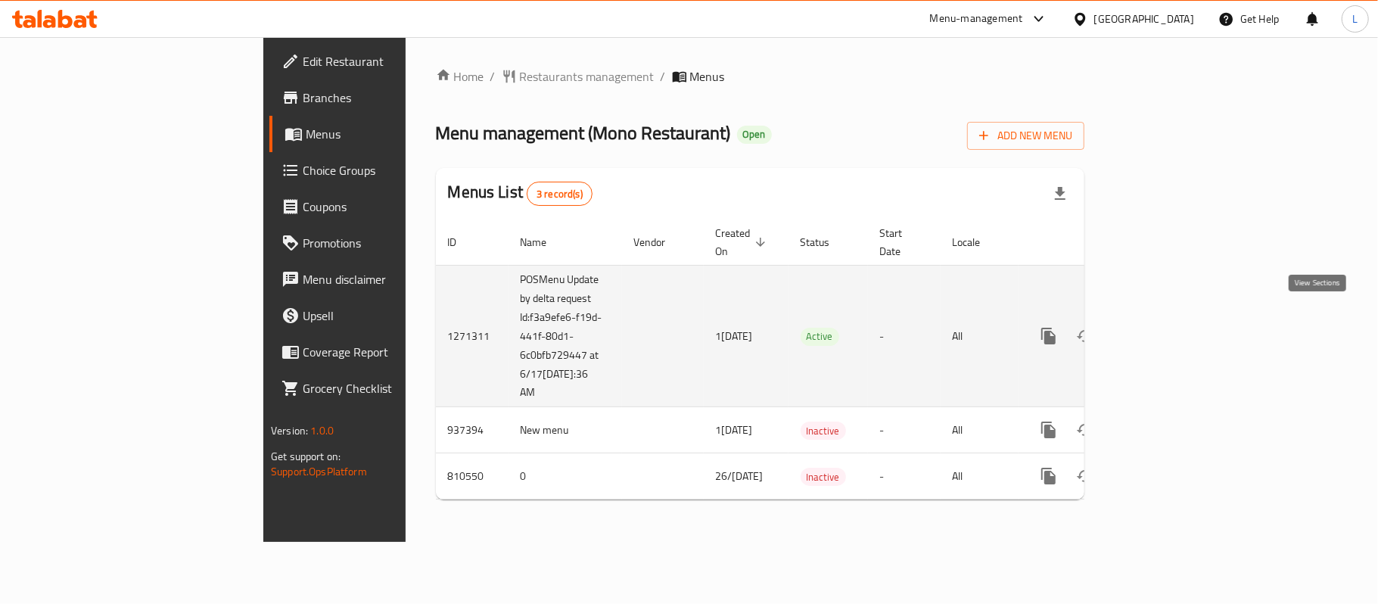
click at [1167, 327] on icon "enhanced table" at bounding box center [1157, 336] width 18 height 18
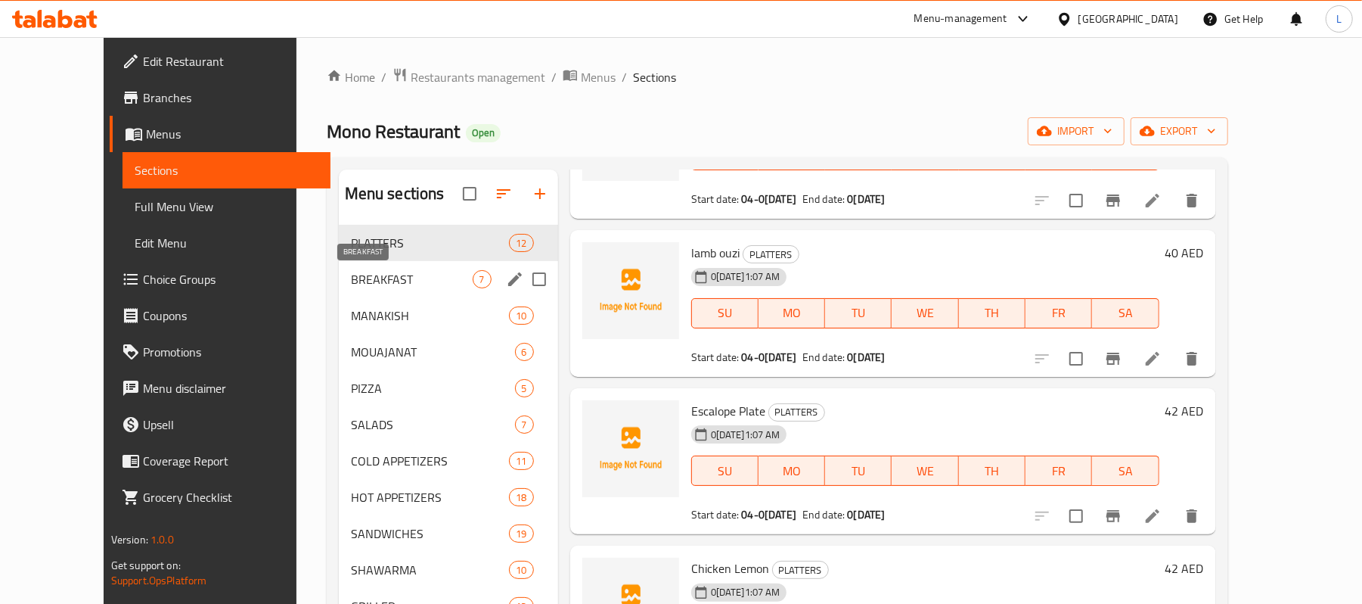
click at [392, 279] on span "BREAKFAST" at bounding box center [412, 279] width 122 height 18
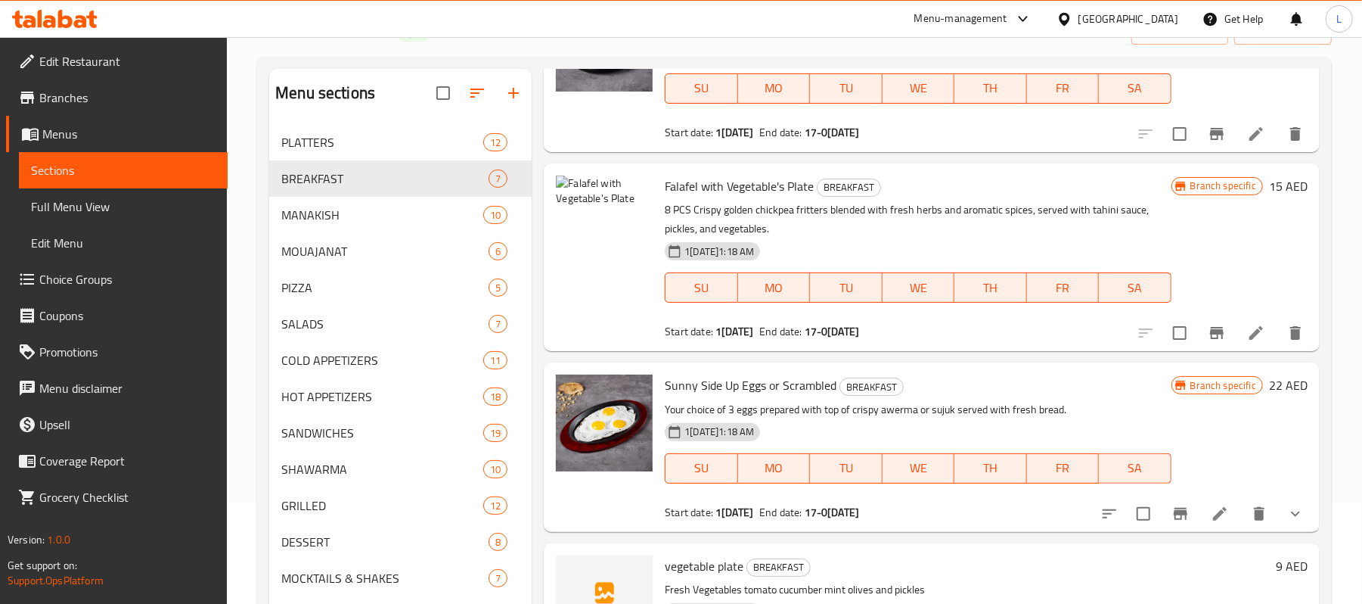
scroll to position [251, 0]
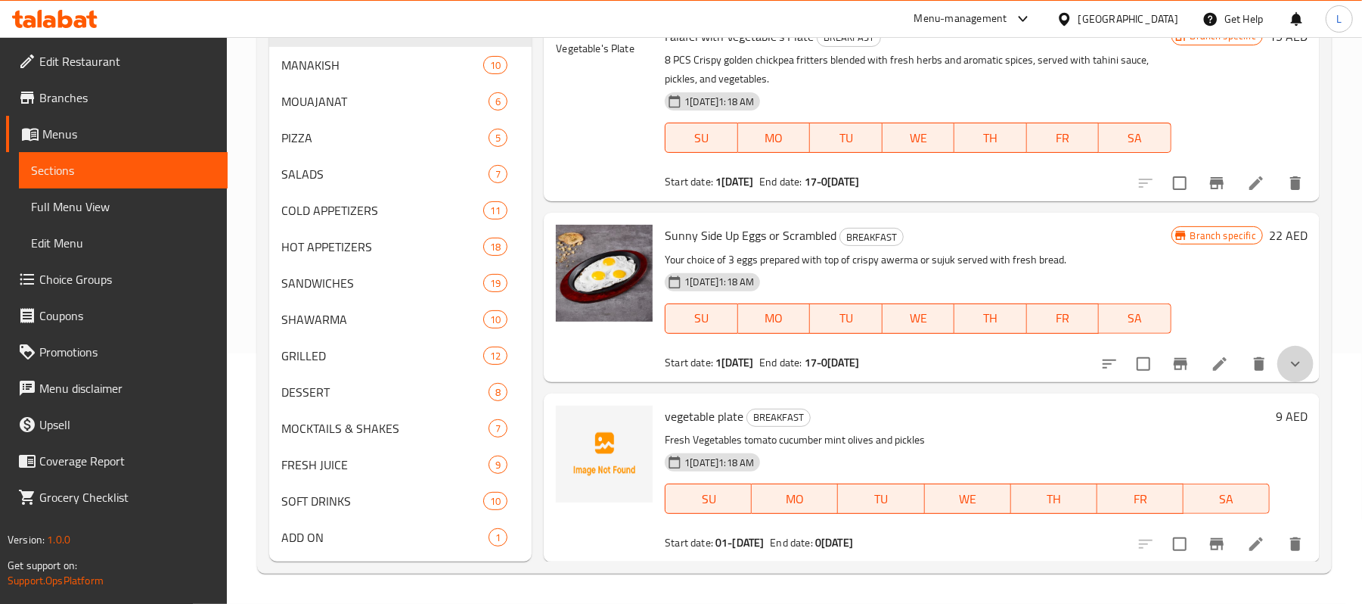
click at [1290, 372] on button "show more" at bounding box center [1296, 364] width 36 height 36
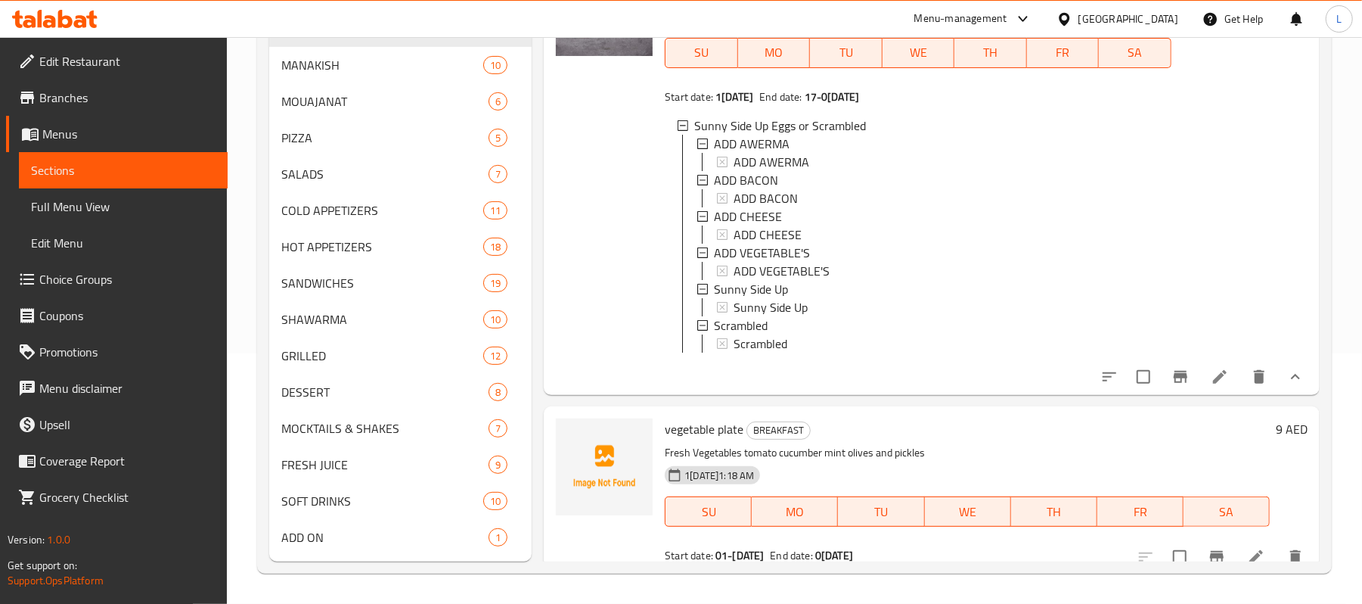
scroll to position [1045, 0]
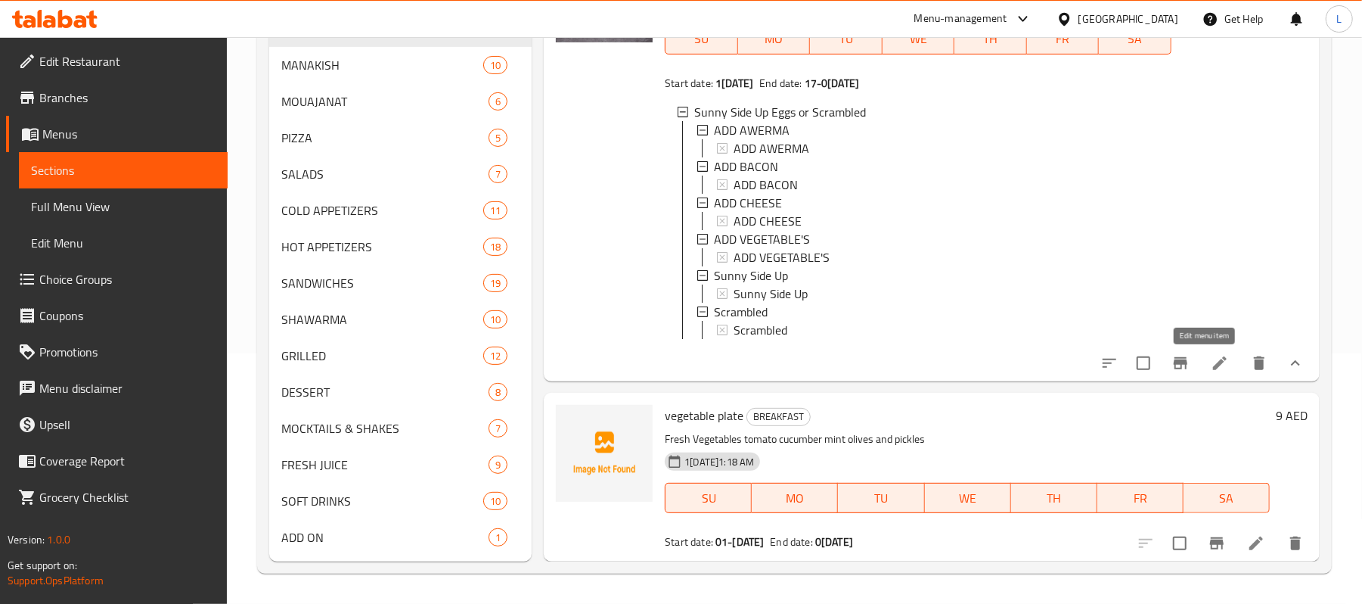
click at [1211, 369] on icon at bounding box center [1220, 363] width 18 height 18
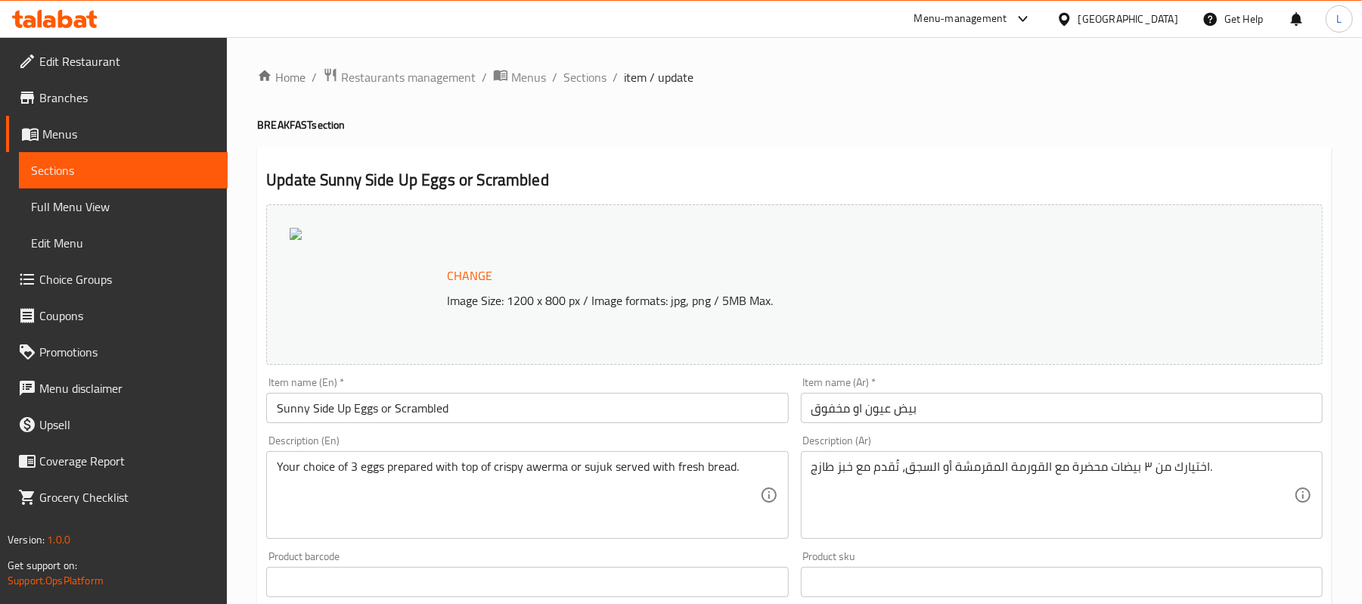
click at [575, 68] on span "Sections" at bounding box center [585, 77] width 43 height 18
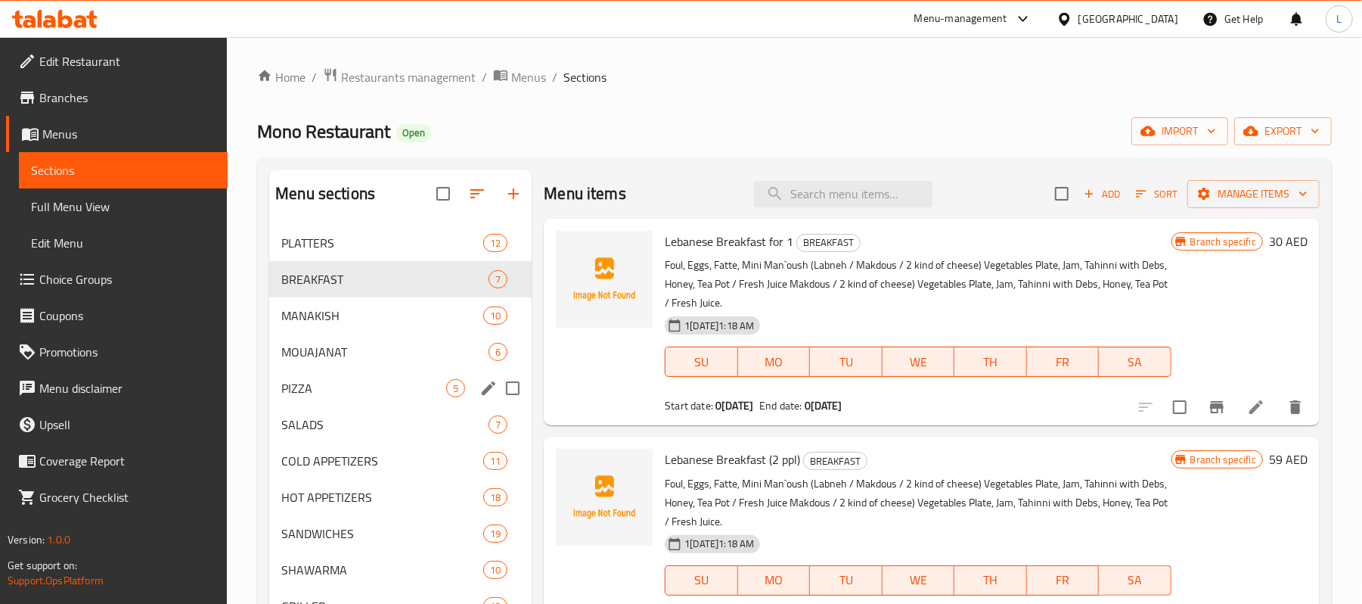
scroll to position [101, 0]
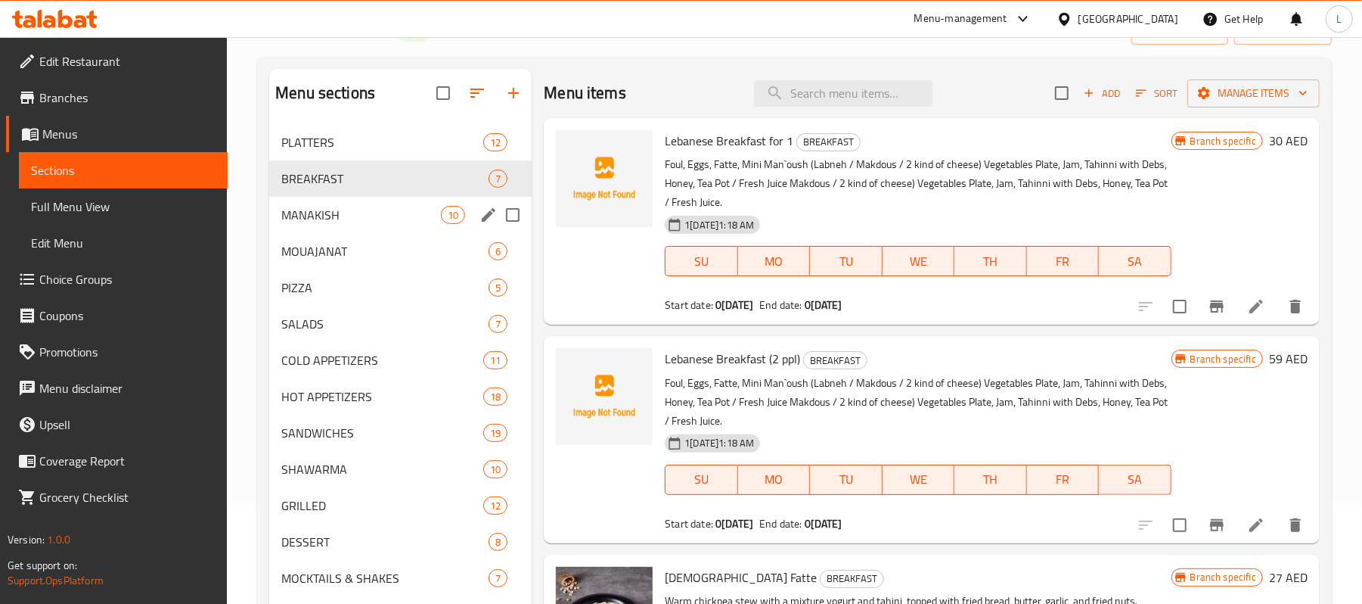
click at [339, 222] on span "MANAKISH" at bounding box center [361, 215] width 160 height 18
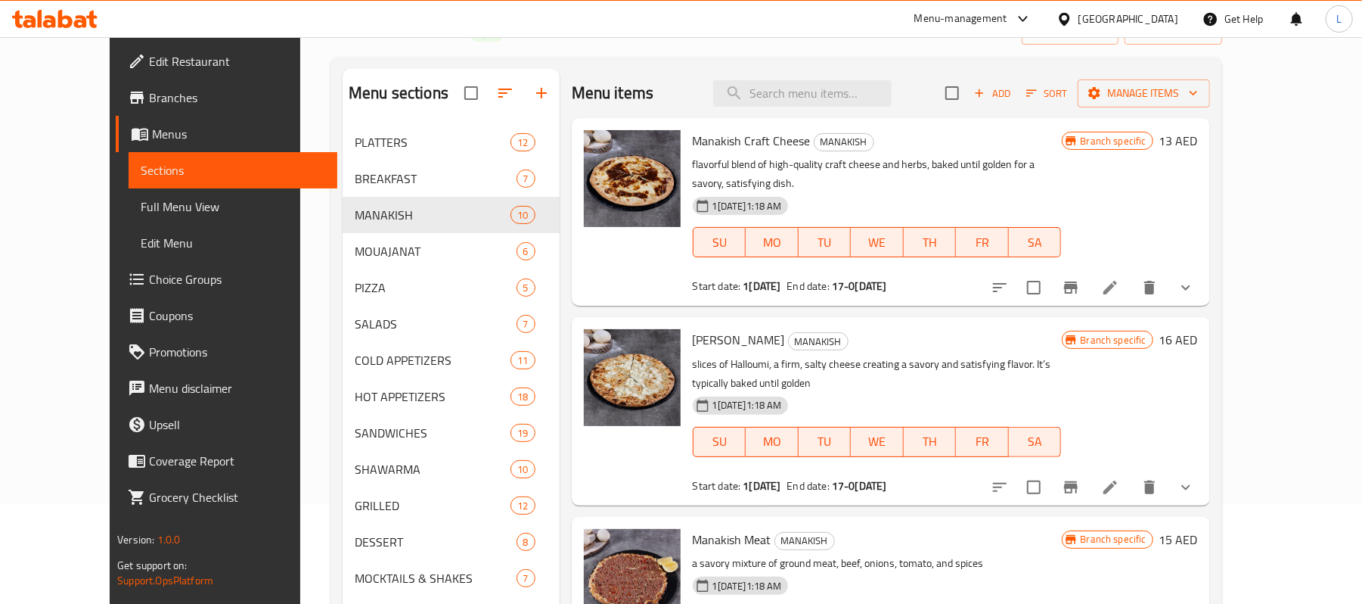
scroll to position [101, 0]
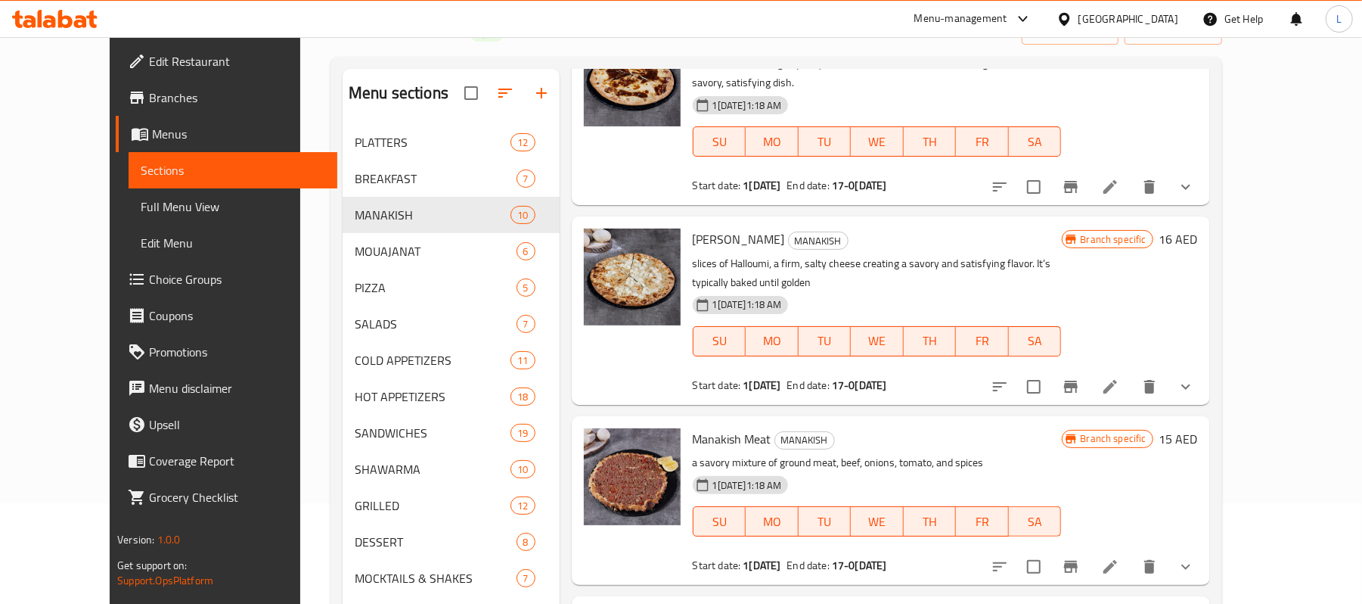
click at [1195, 178] on icon "show more" at bounding box center [1186, 187] width 18 height 18
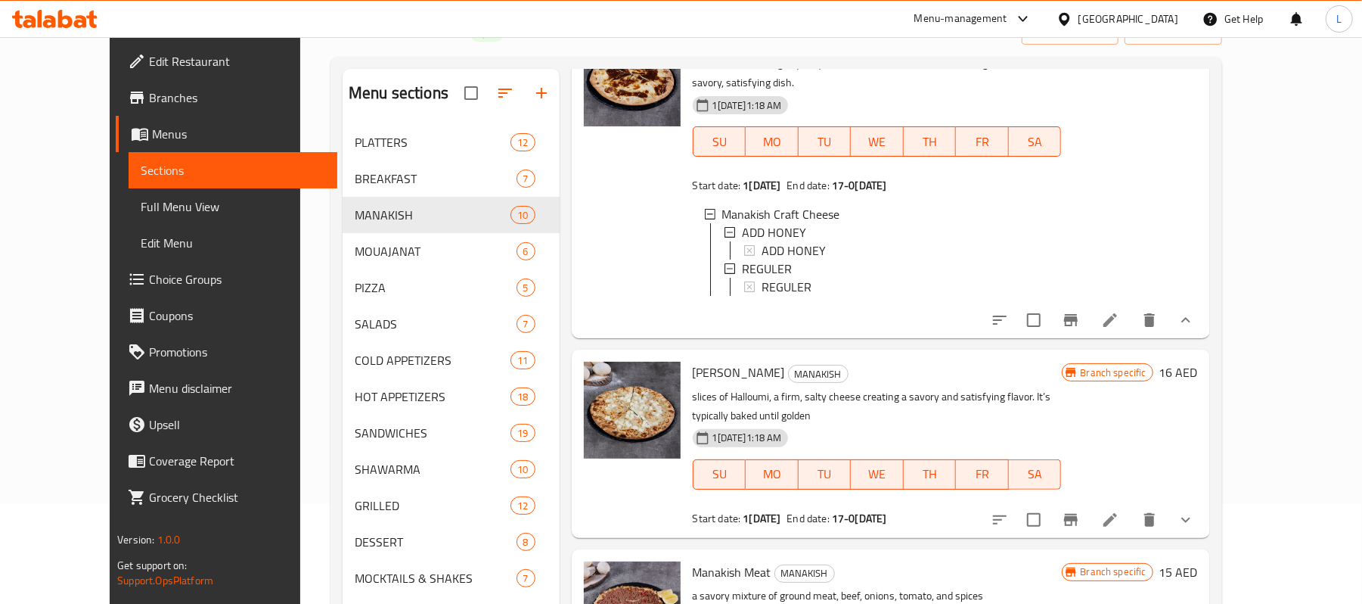
click at [141, 215] on span "Full Menu View" at bounding box center [233, 206] width 185 height 18
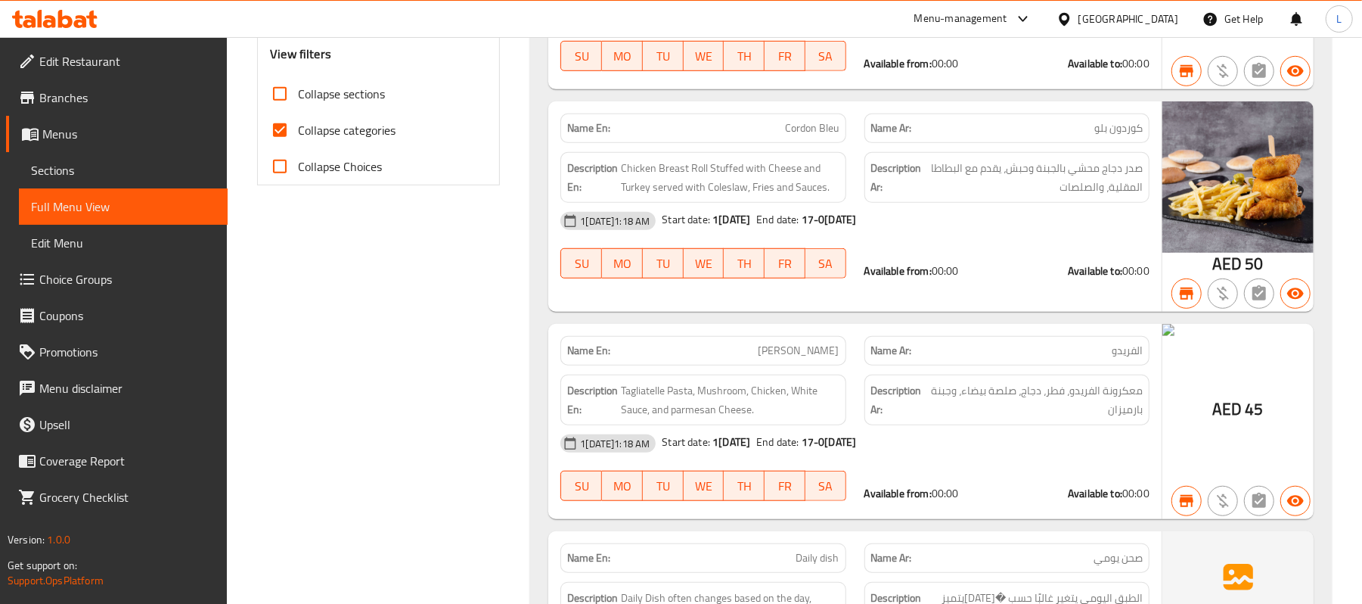
scroll to position [706, 0]
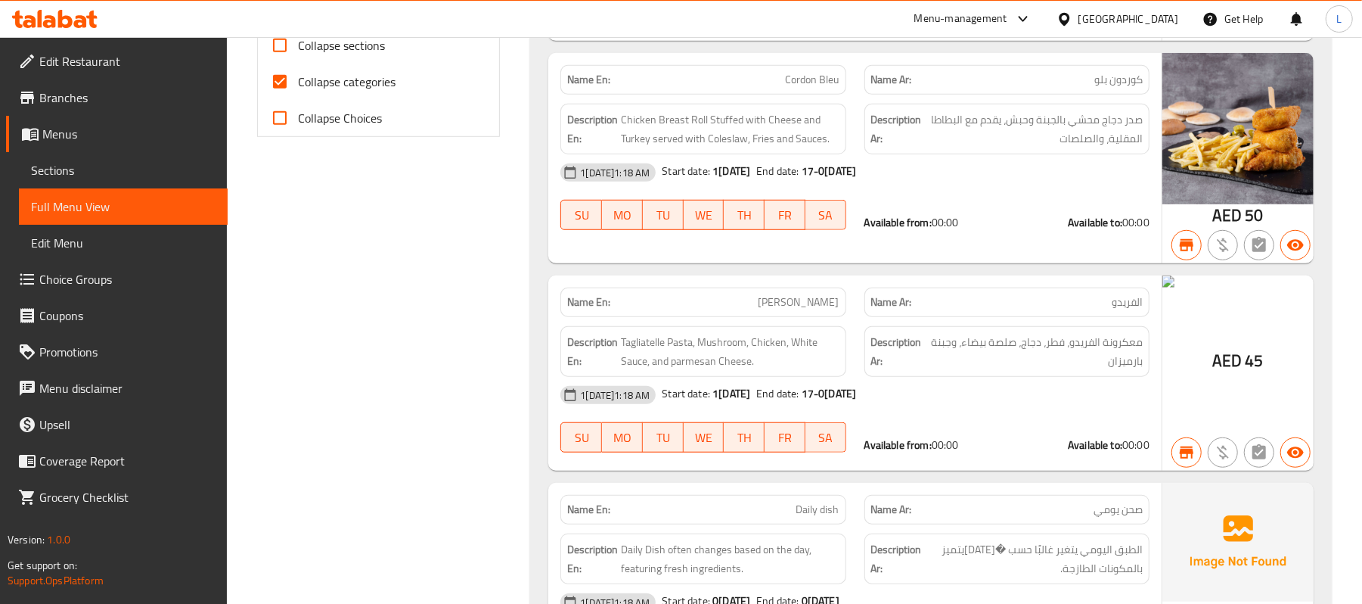
click at [276, 85] on input "Collapse categories" at bounding box center [280, 82] width 36 height 36
checkbox input "false"
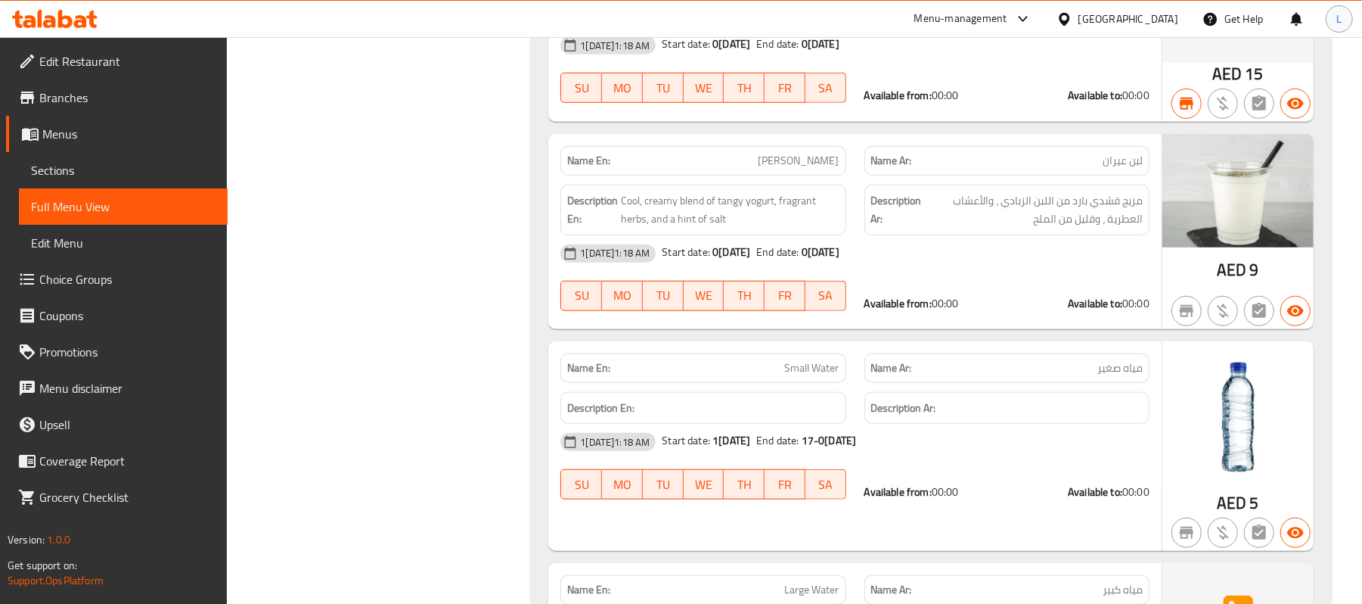
scroll to position [0, 0]
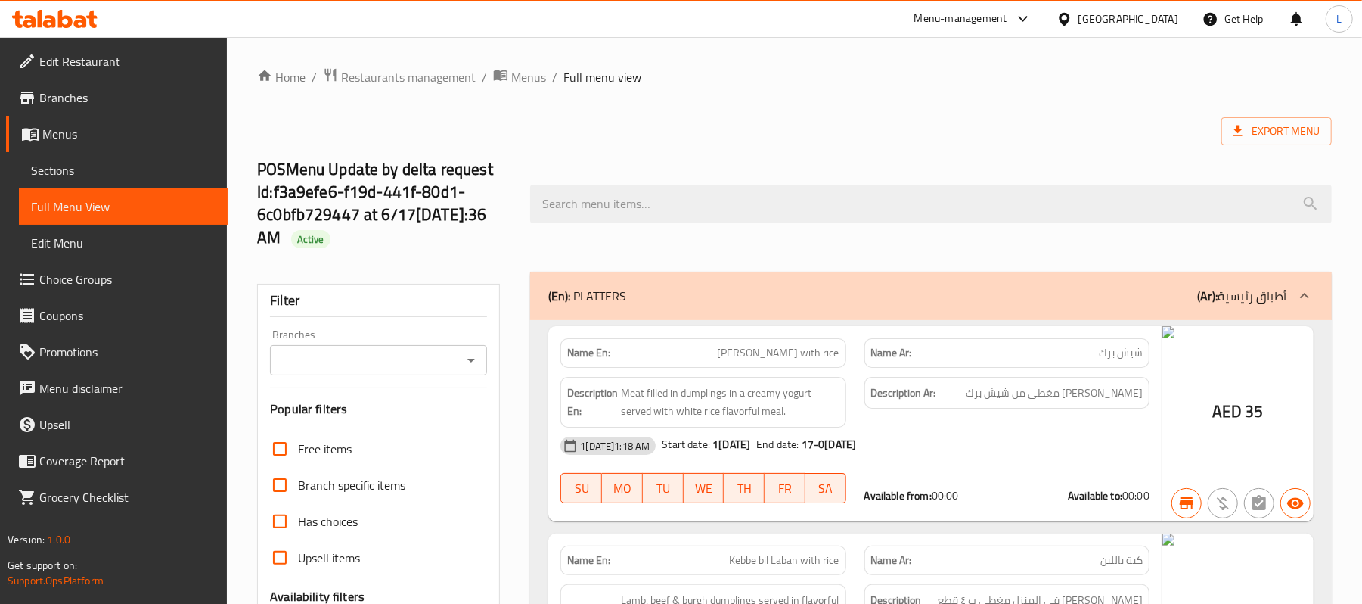
click at [527, 71] on span "Menus" at bounding box center [528, 77] width 35 height 18
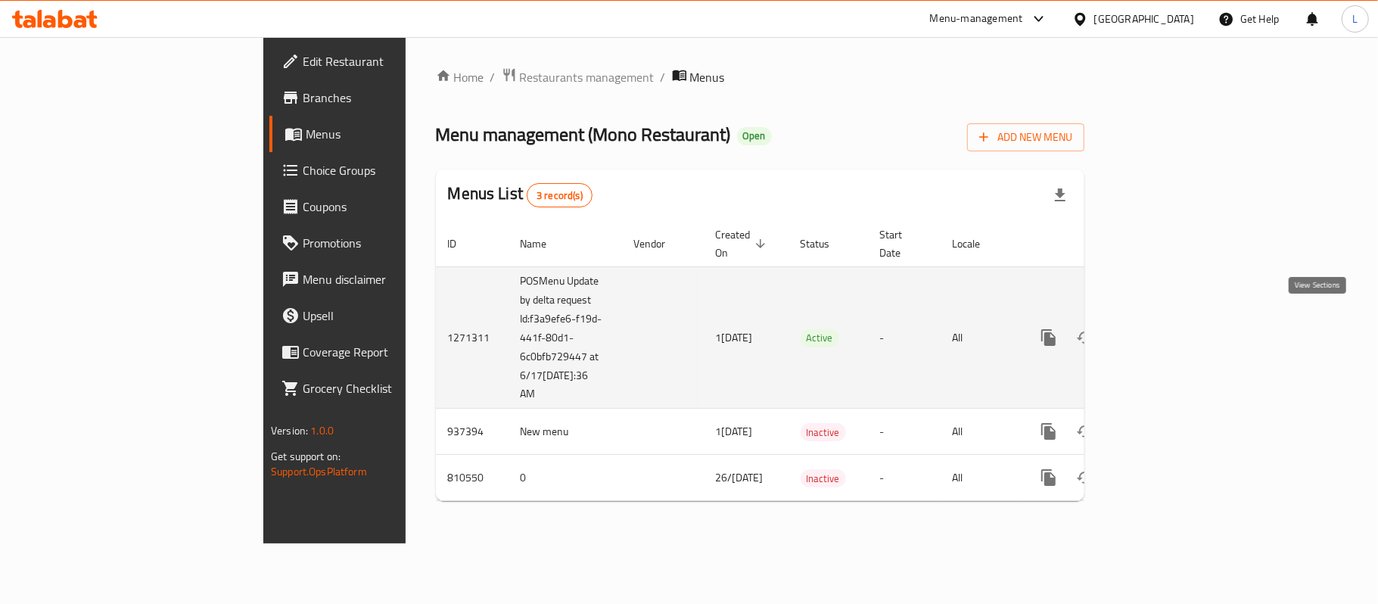
click at [1167, 328] on icon "enhanced table" at bounding box center [1157, 337] width 18 height 18
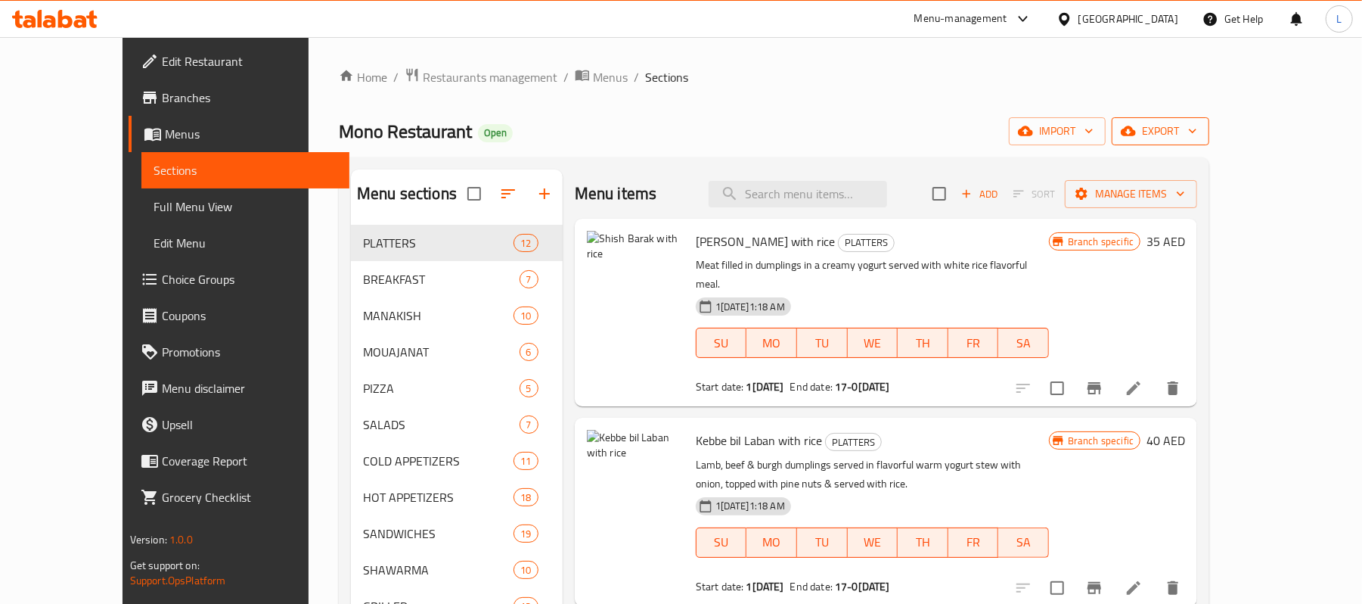
click at [1198, 136] on span "export" at bounding box center [1160, 131] width 73 height 19
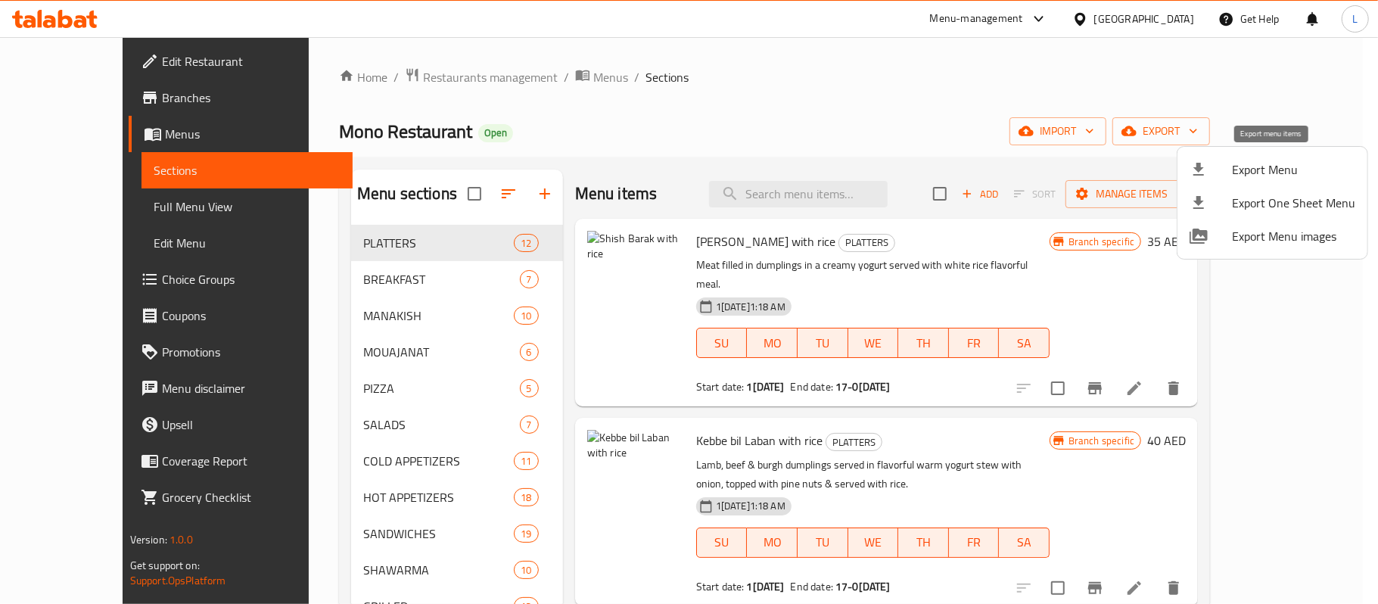
click at [1266, 164] on span "Export Menu" at bounding box center [1293, 169] width 123 height 18
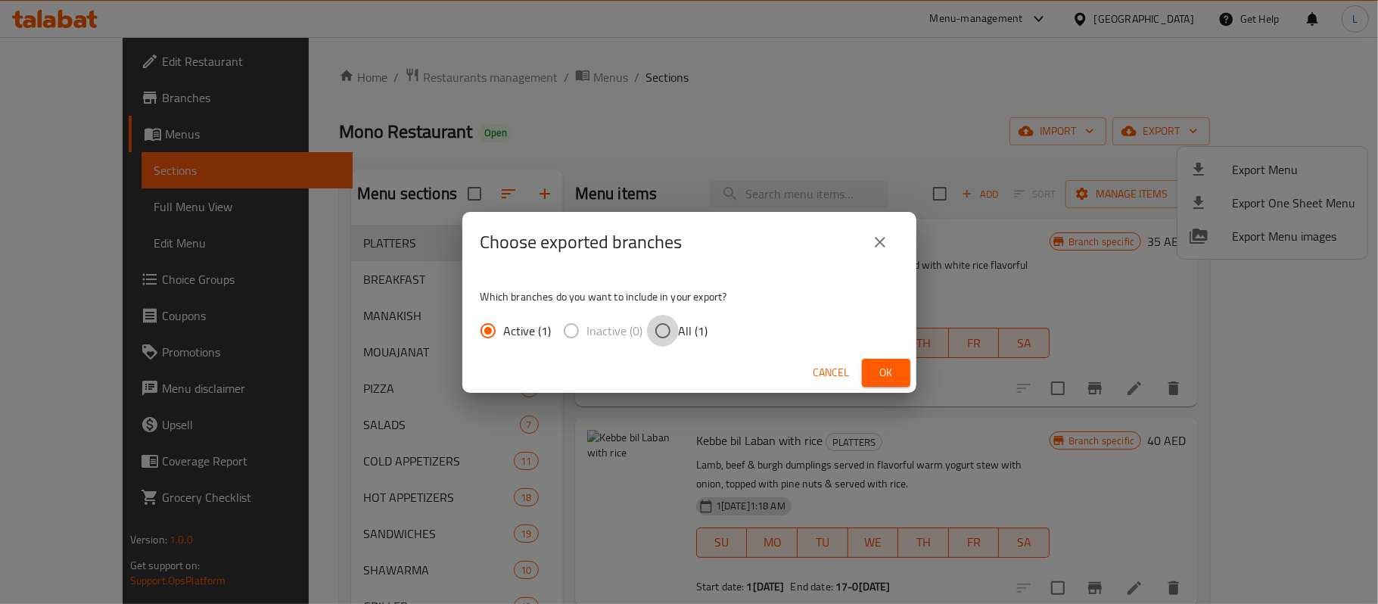
click at [672, 328] on input "All (1)" at bounding box center [663, 331] width 32 height 32
radio input "true"
click at [884, 364] on span "Ok" at bounding box center [886, 372] width 24 height 19
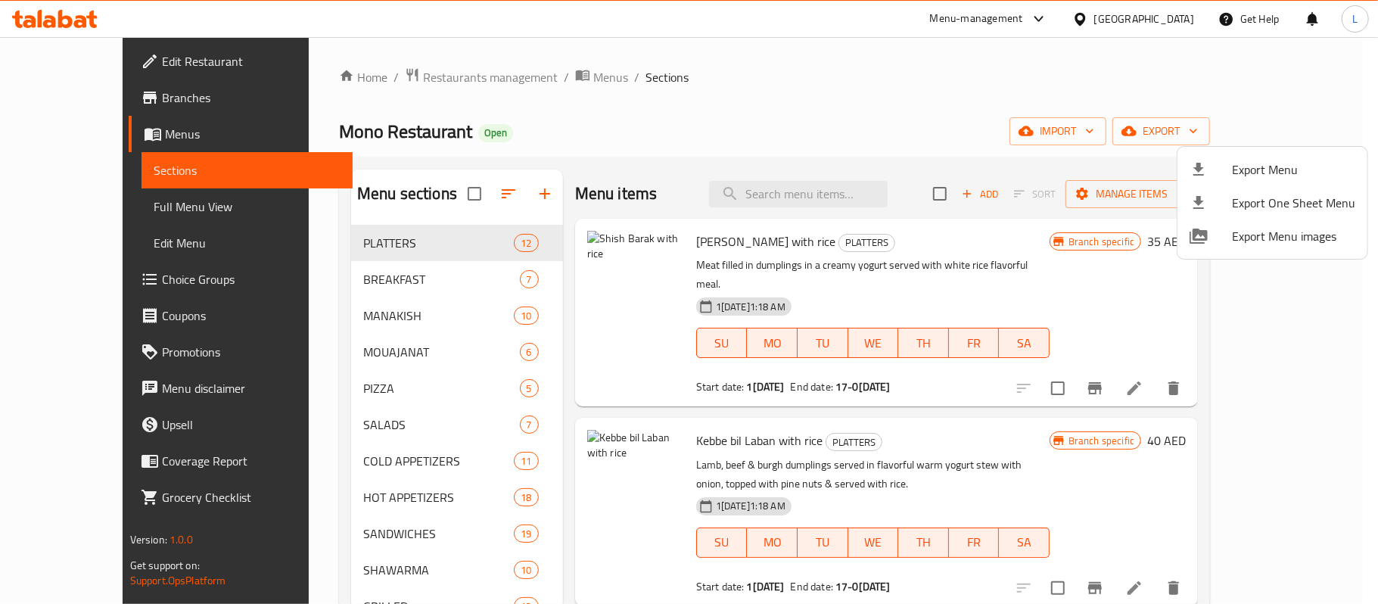
click at [676, 95] on div at bounding box center [689, 302] width 1378 height 604
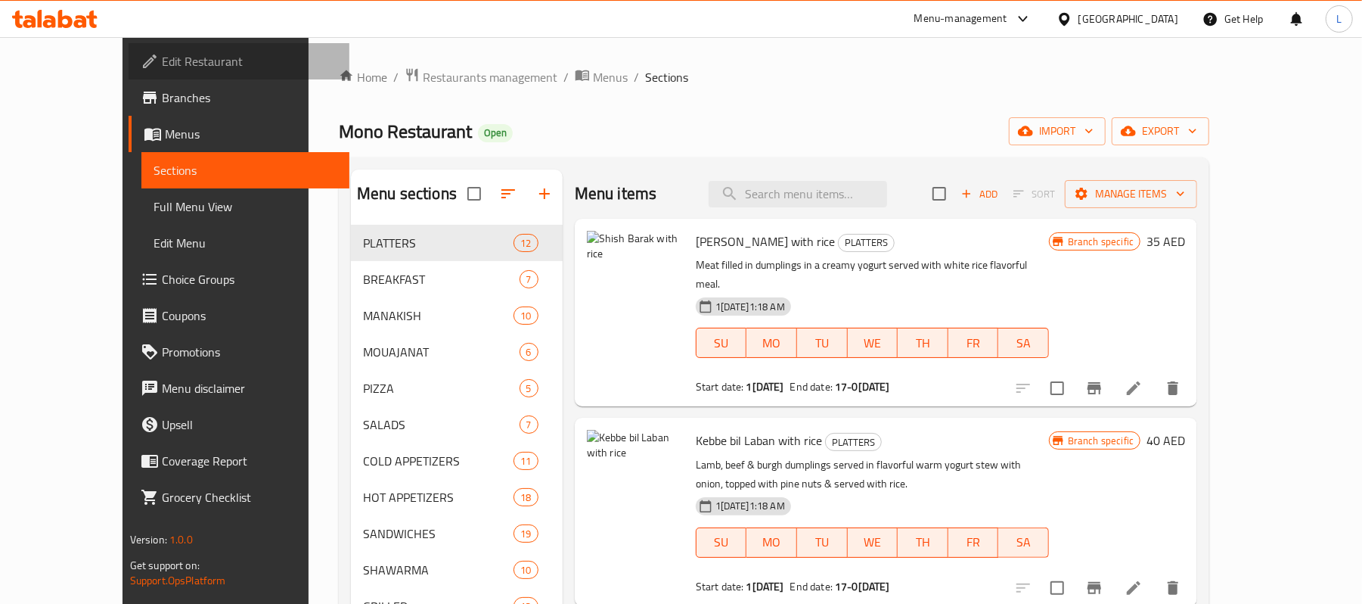
click at [162, 52] on span "Edit Restaurant" at bounding box center [250, 61] width 176 height 18
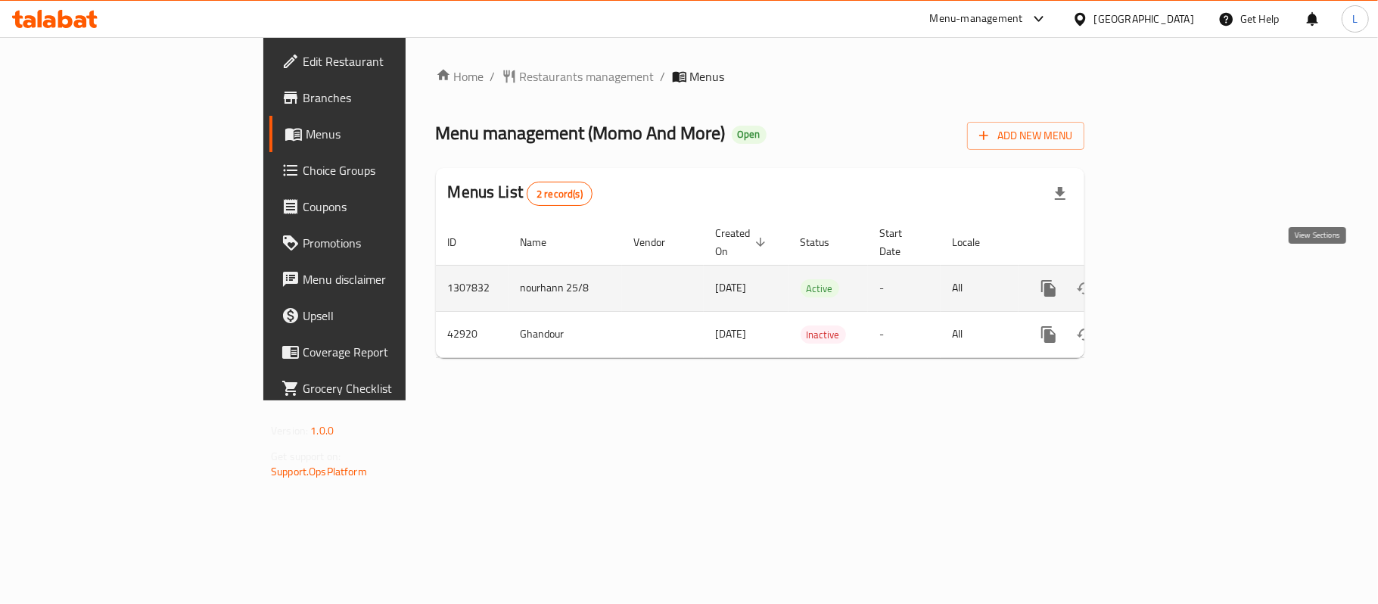
click at [1167, 279] on icon "enhanced table" at bounding box center [1157, 288] width 18 height 18
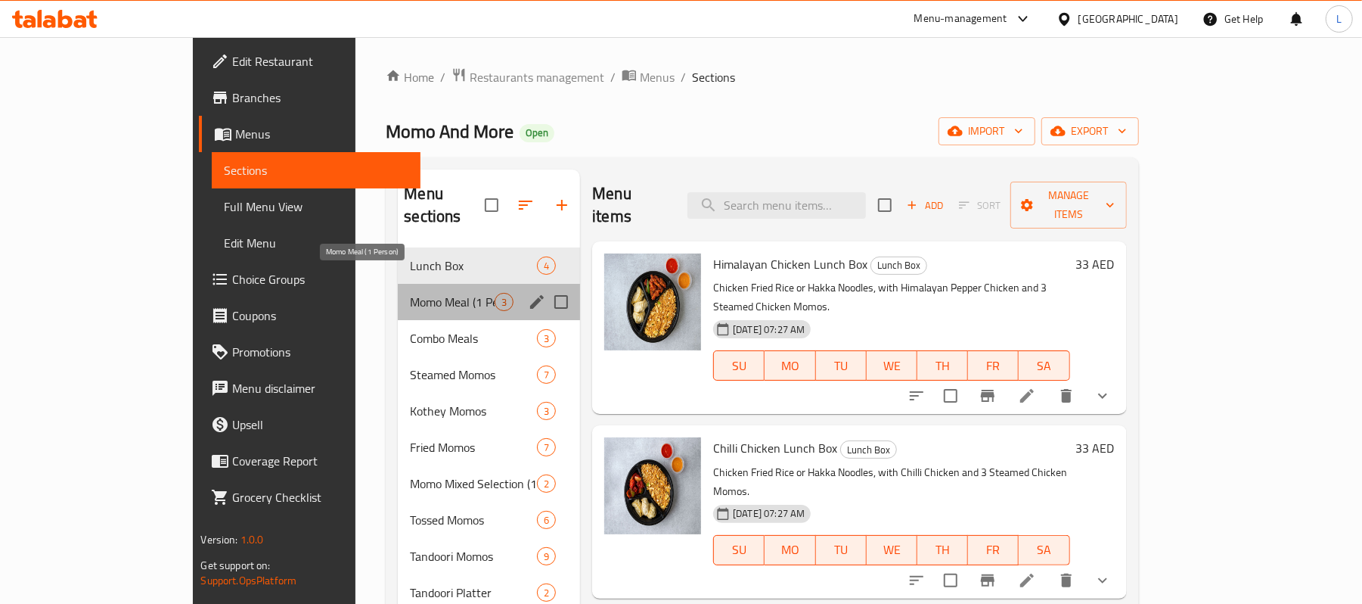
click at [424, 293] on span "Momo Meal (1 Person)" at bounding box center [452, 302] width 85 height 18
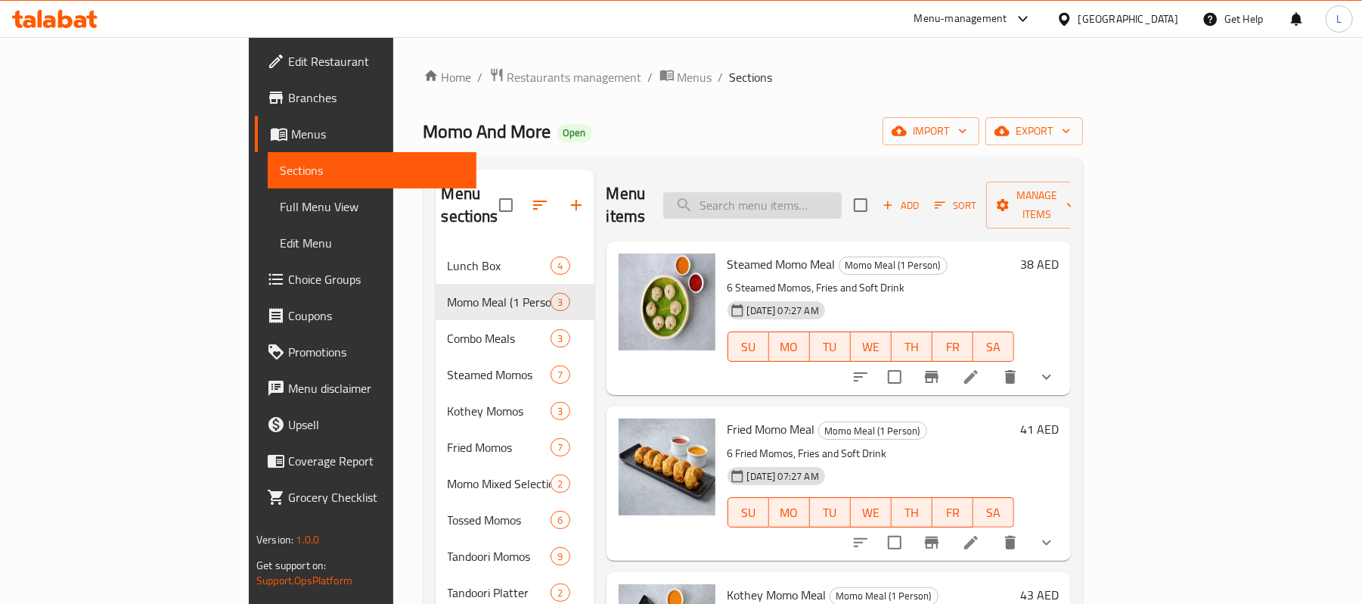
click at [791, 203] on input "search" at bounding box center [752, 205] width 179 height 26
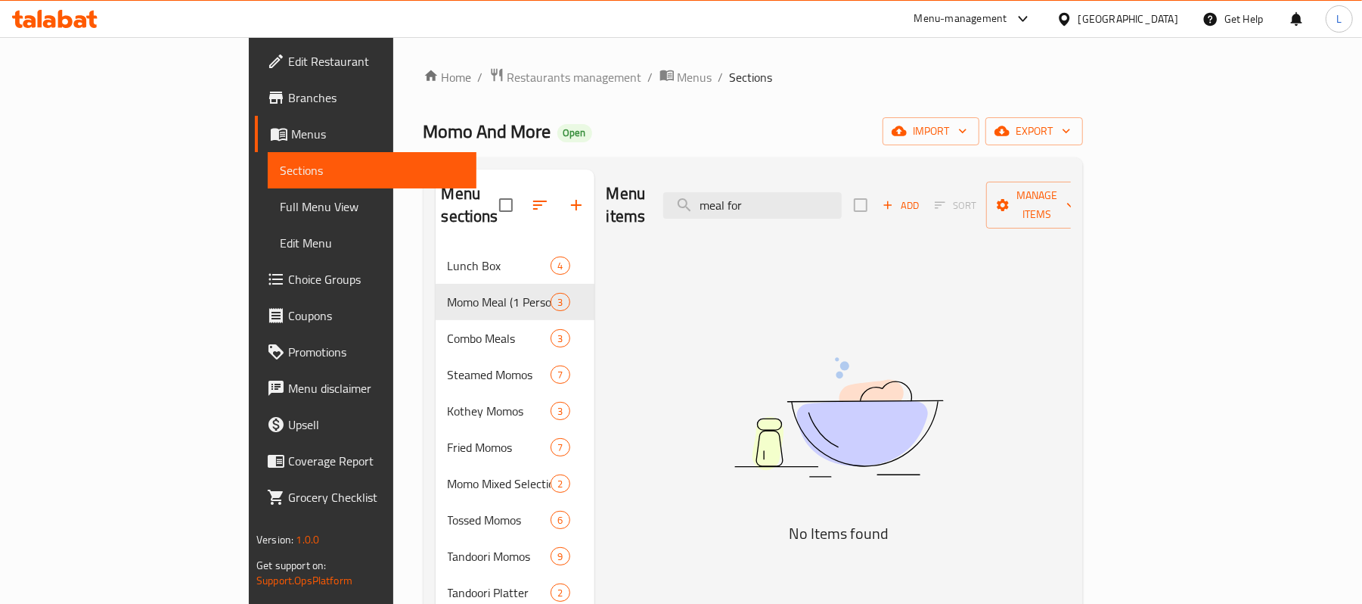
type input "meal for"
click at [424, 144] on span "Momo And More" at bounding box center [488, 131] width 128 height 34
copy span "Momo And More"
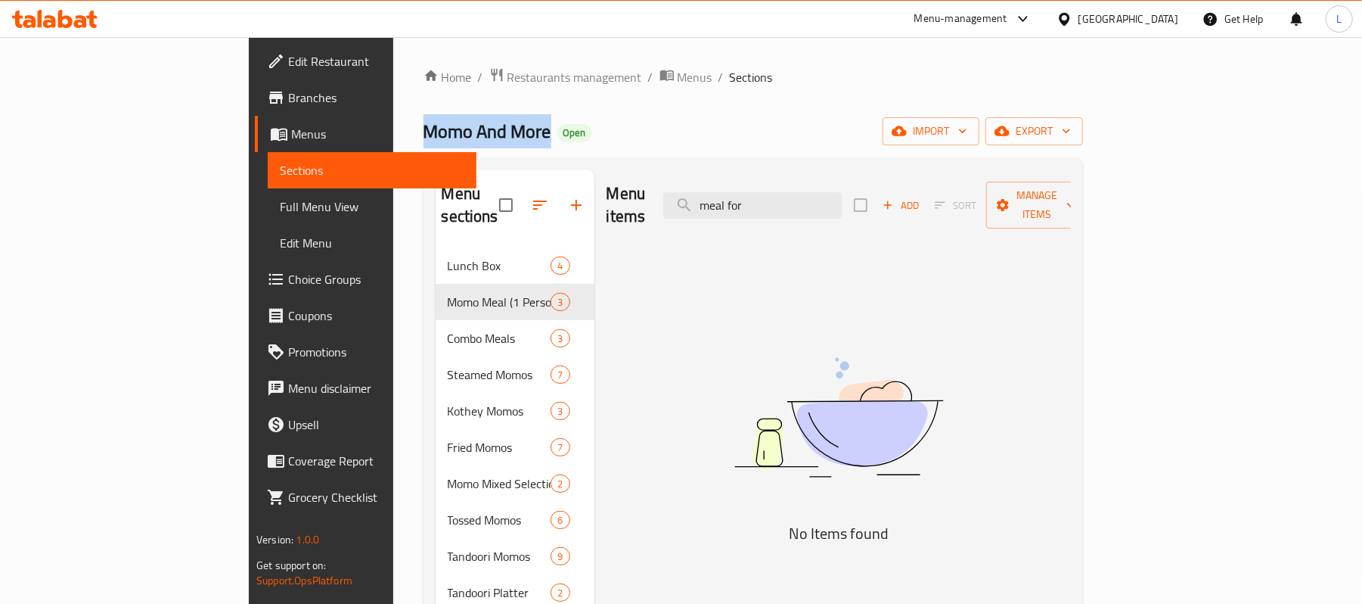
click at [424, 143] on span "Momo And More" at bounding box center [488, 131] width 128 height 34
drag, startPoint x: 307, startPoint y: 127, endPoint x: 385, endPoint y: 129, distance: 77.9
click at [424, 129] on h2 "Momo And More Open" at bounding box center [508, 132] width 169 height 24
click at [508, 77] on span "Restaurants management" at bounding box center [575, 77] width 135 height 18
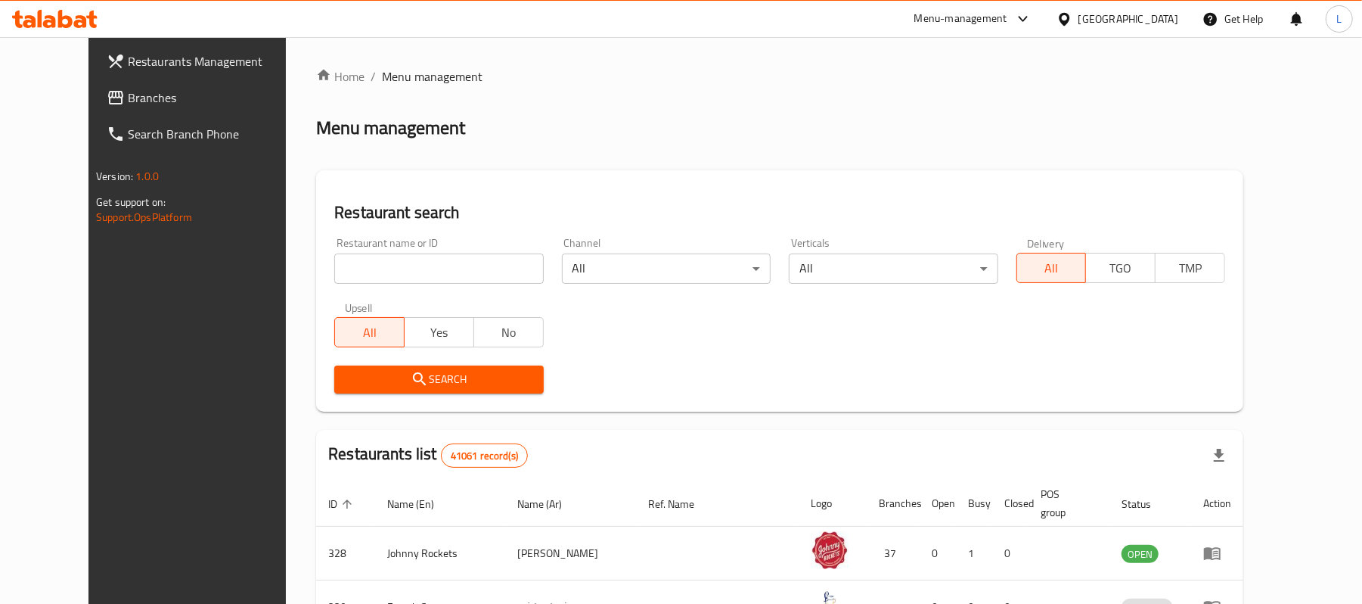
click at [398, 267] on input "search" at bounding box center [438, 268] width 209 height 30
paste input "And More"
type input "And More"
click button "Search" at bounding box center [438, 379] width 209 height 28
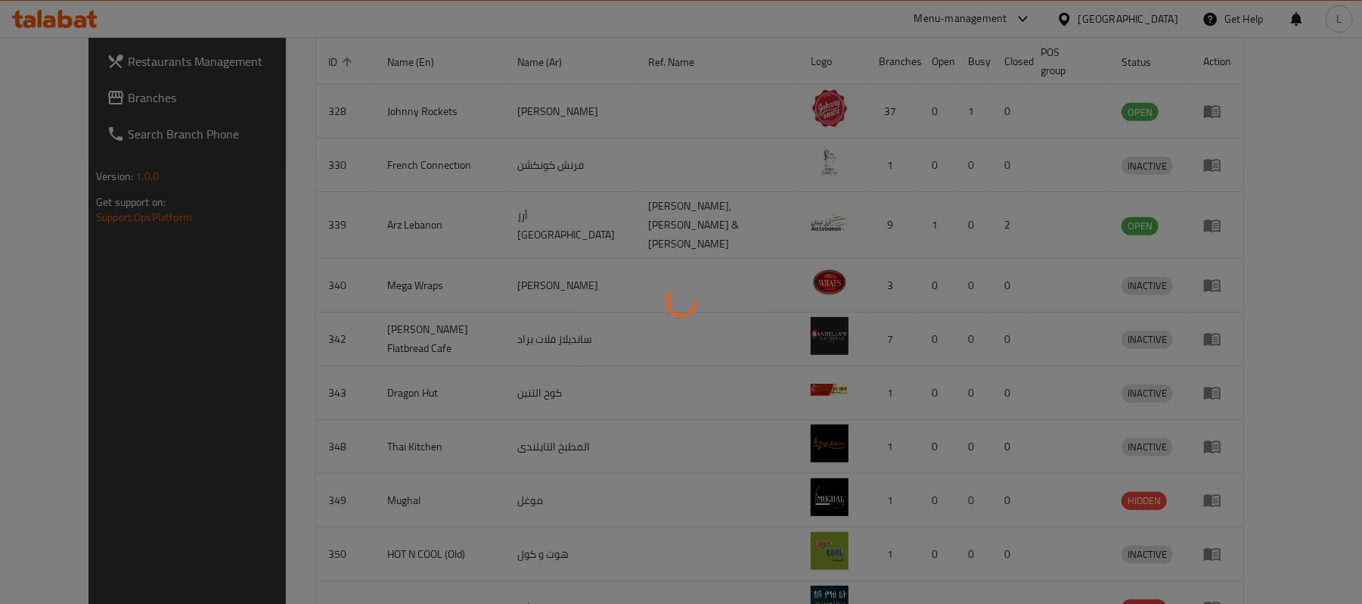
scroll to position [525, 0]
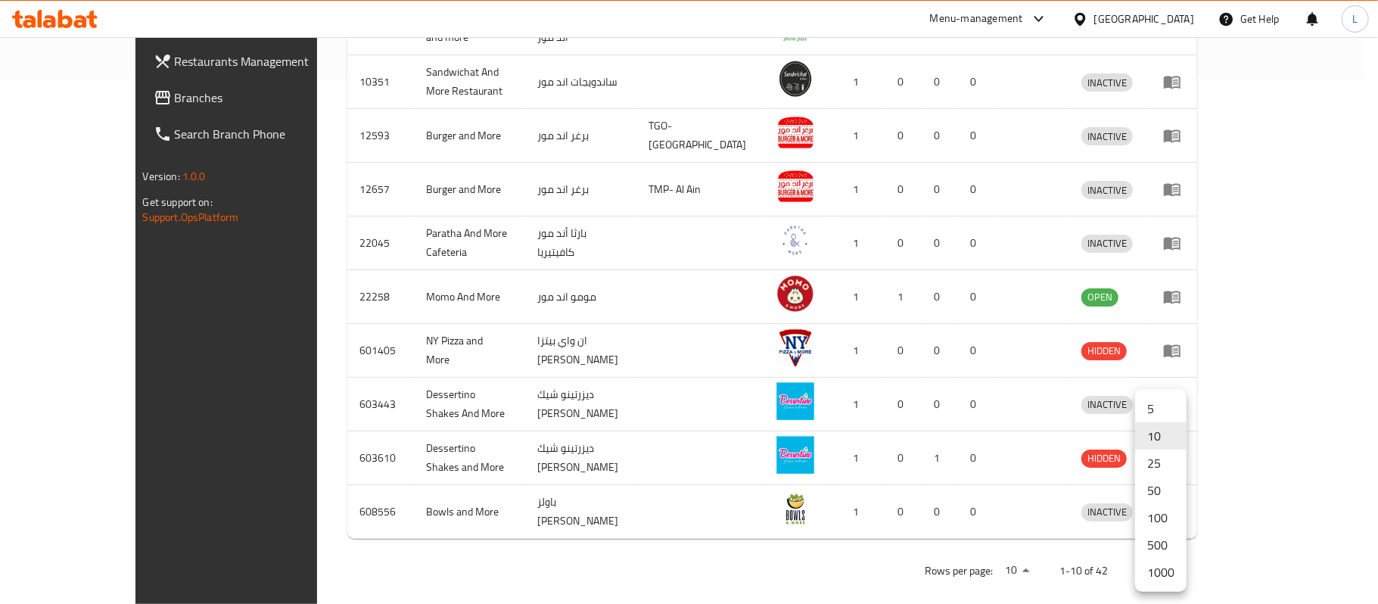
click at [1163, 570] on li "1000" at bounding box center [1160, 571] width 51 height 27
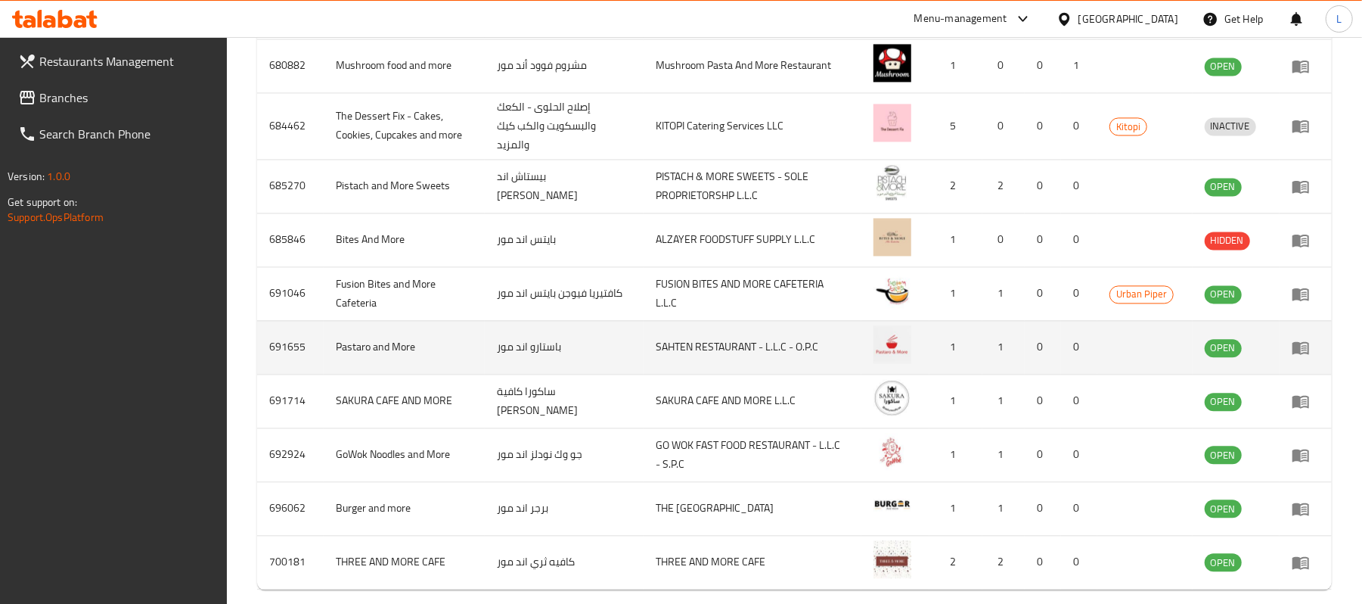
scroll to position [519, 0]
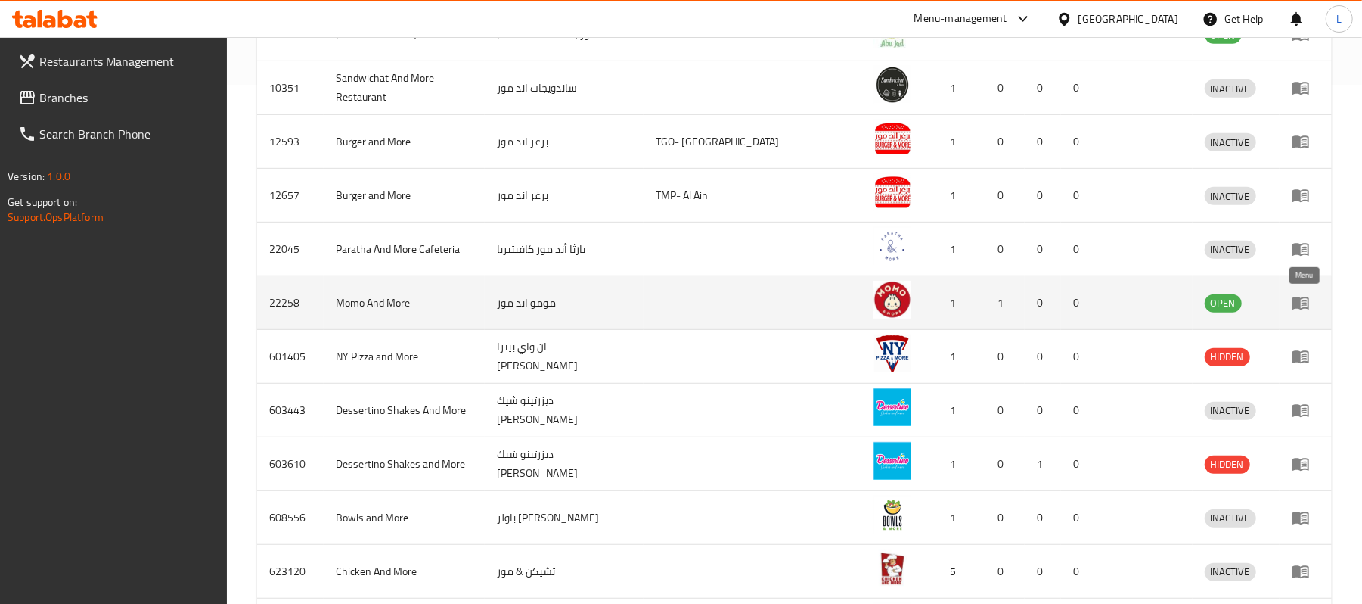
click at [1309, 294] on icon "enhanced table" at bounding box center [1301, 303] width 18 height 18
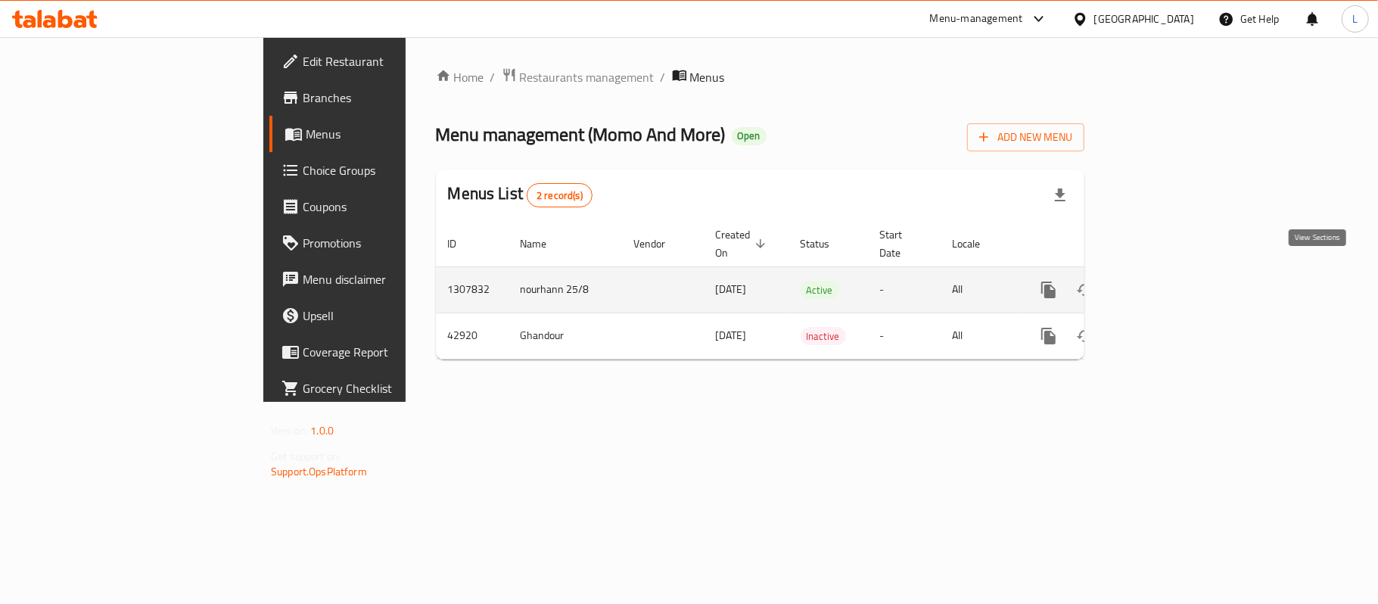
click at [1167, 281] on icon "enhanced table" at bounding box center [1157, 290] width 18 height 18
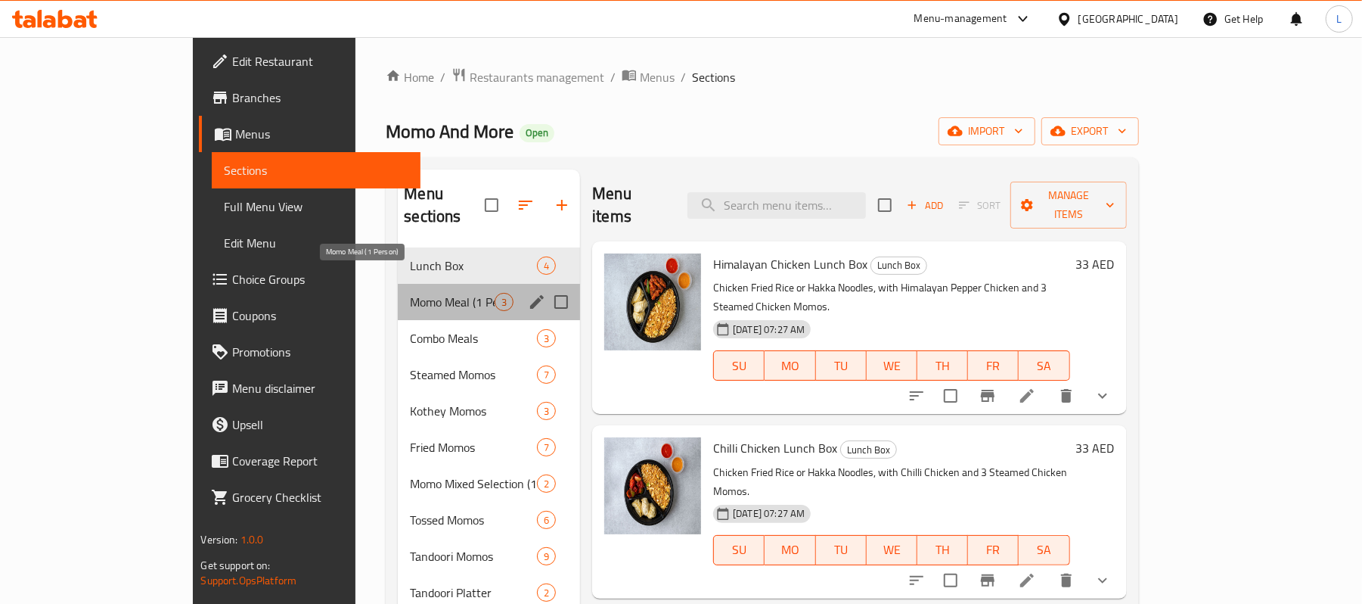
click at [410, 293] on span "Momo Meal (1 Person)" at bounding box center [452, 302] width 85 height 18
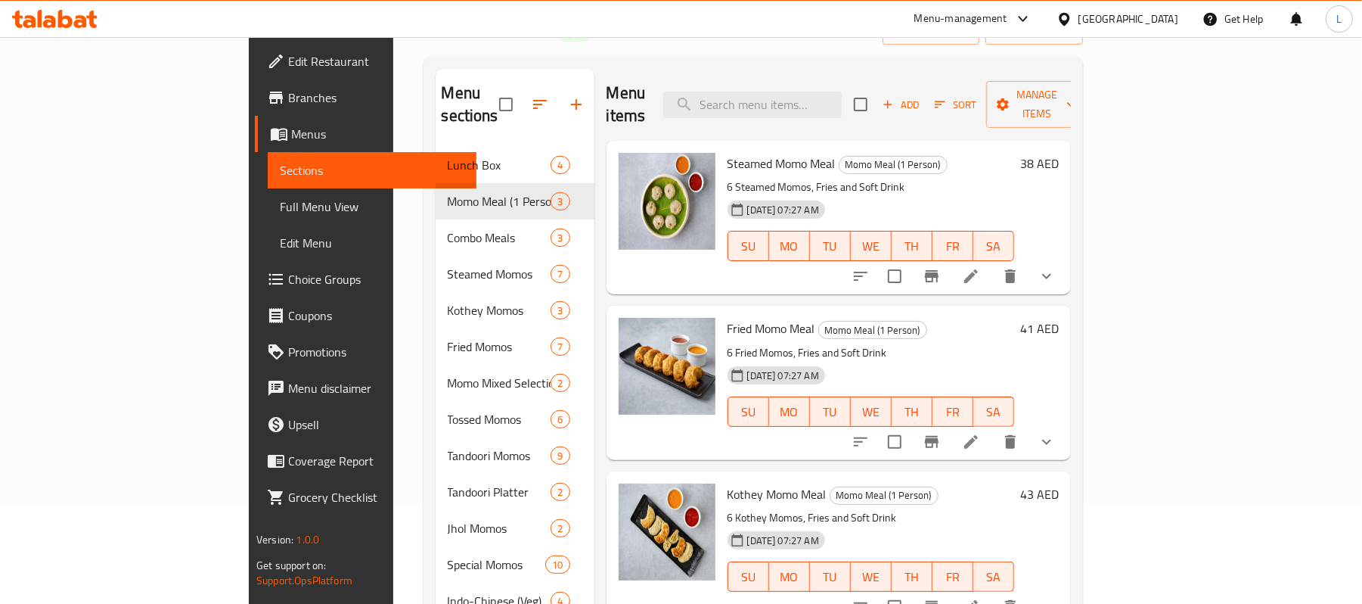
scroll to position [360, 0]
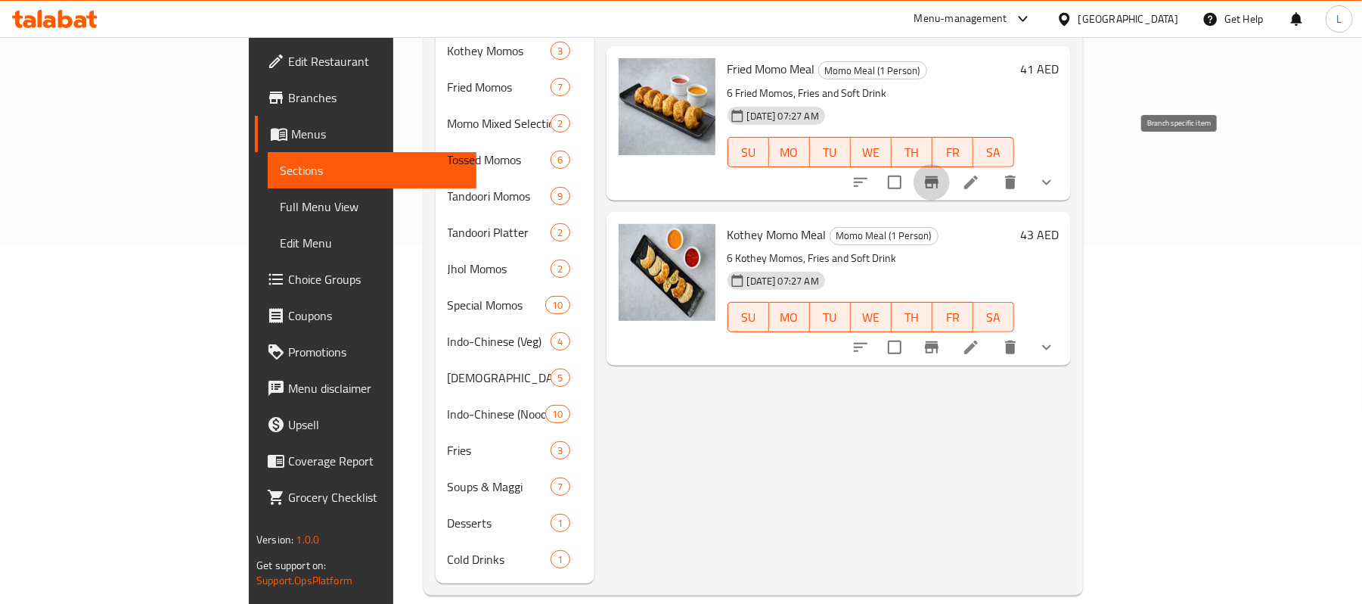
click at [941, 173] on icon "Branch-specific-item" at bounding box center [932, 182] width 18 height 18
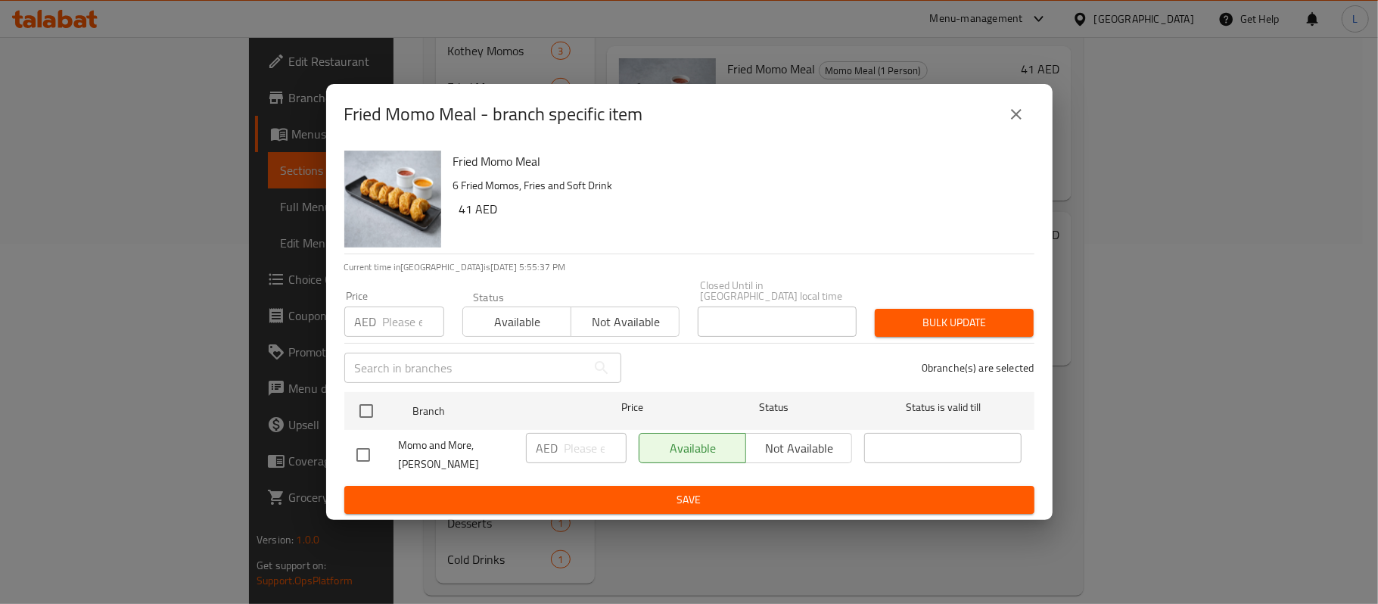
click at [412, 469] on span "Momo and More, Al Karama" at bounding box center [456, 455] width 115 height 38
copy span "Momo and More, Al Karama"
click at [1017, 121] on icon "close" at bounding box center [1016, 114] width 18 height 18
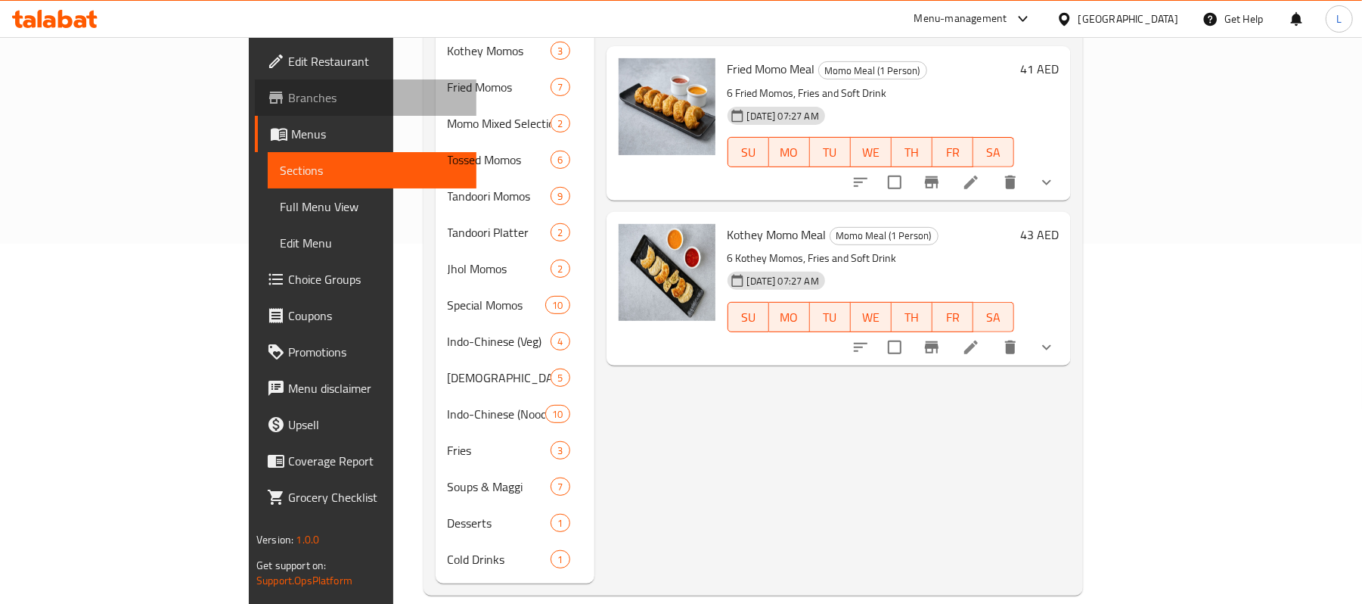
click at [288, 101] on span "Branches" at bounding box center [376, 98] width 176 height 18
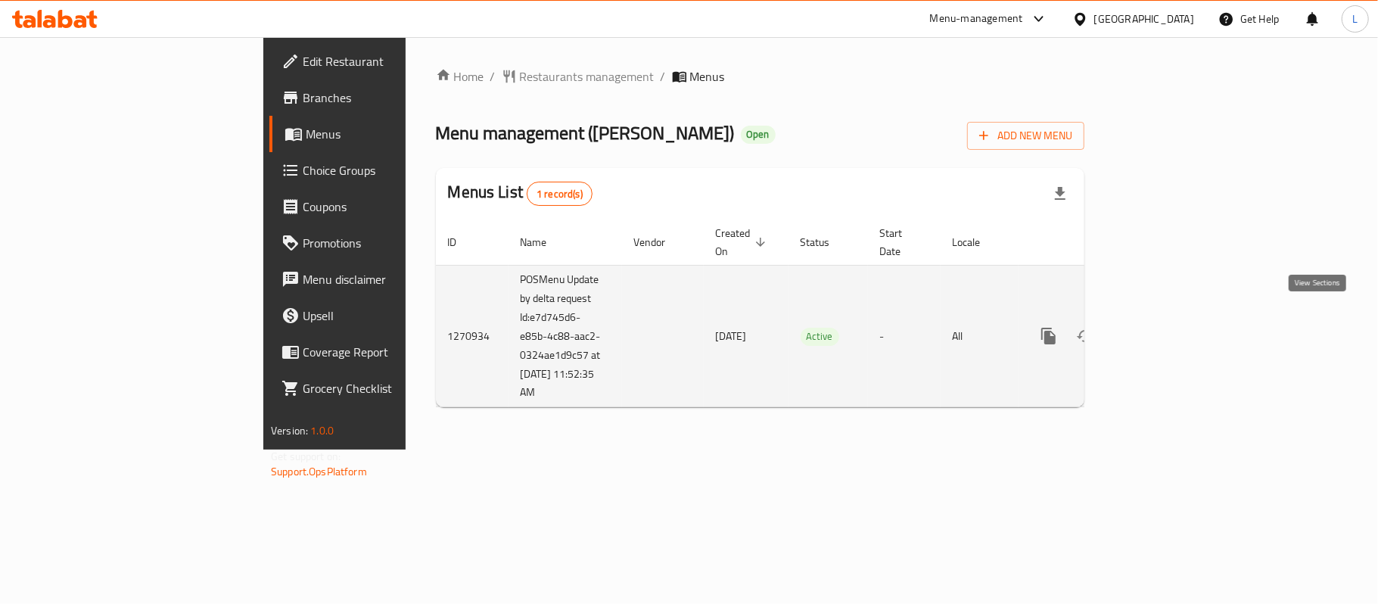
click at [1167, 327] on icon "enhanced table" at bounding box center [1157, 336] width 18 height 18
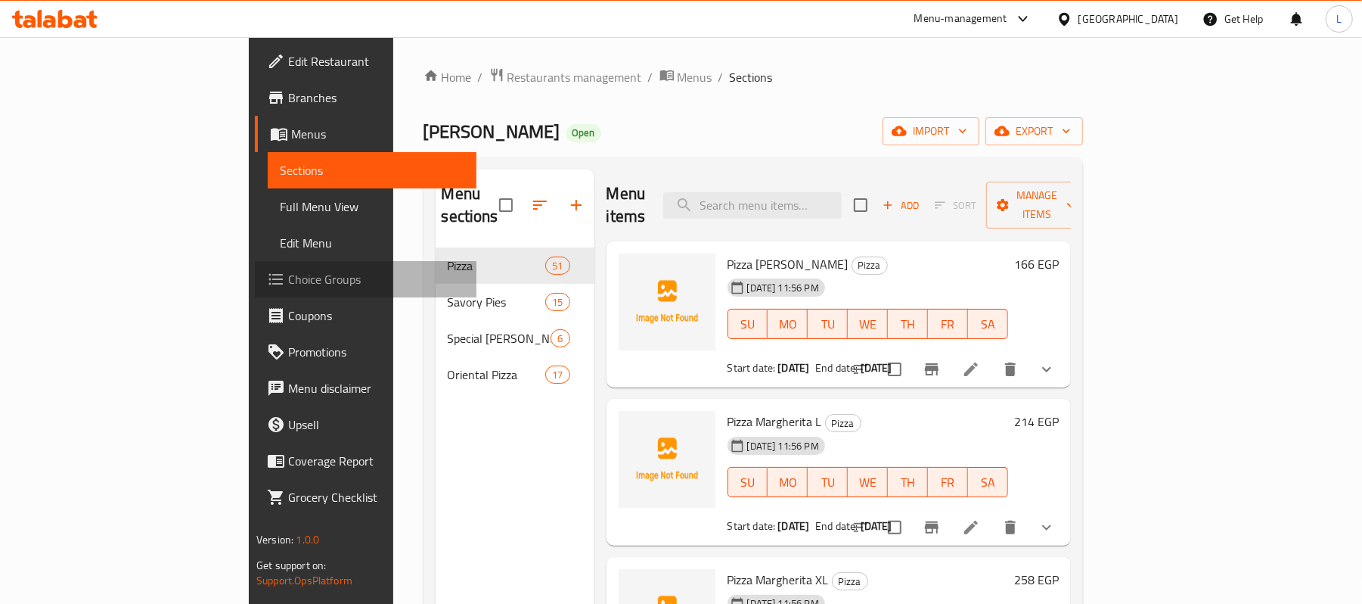
click at [255, 268] on link "Choice Groups" at bounding box center [366, 279] width 222 height 36
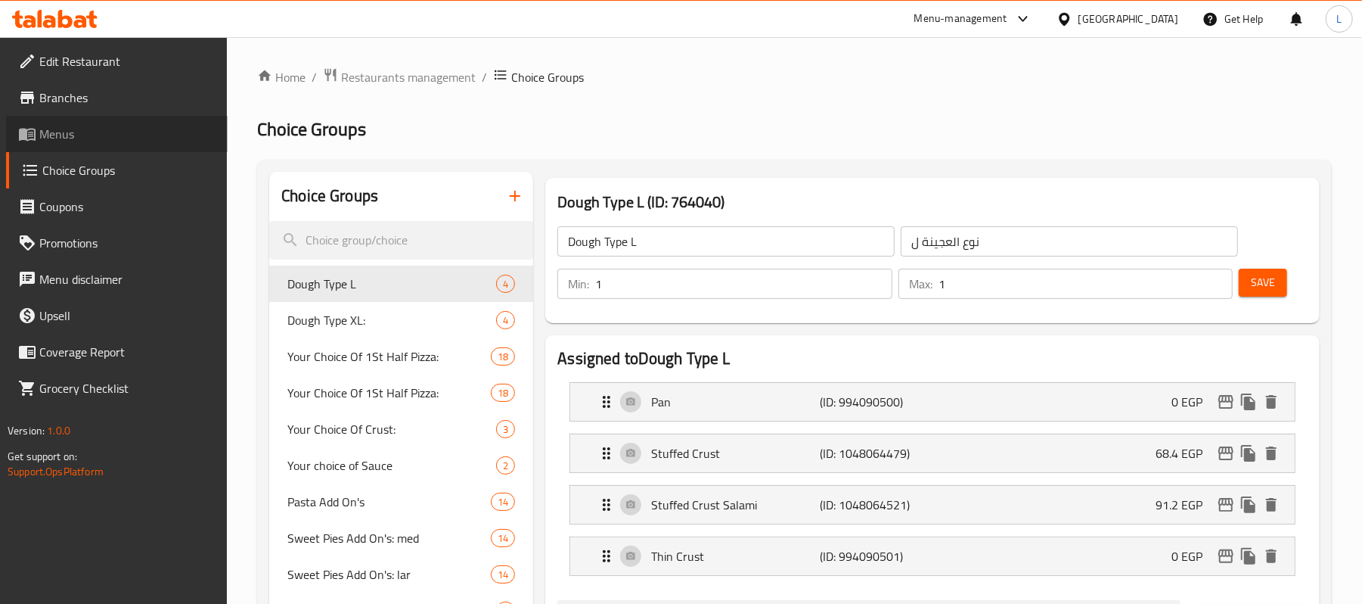
click at [61, 135] on span "Menus" at bounding box center [127, 134] width 176 height 18
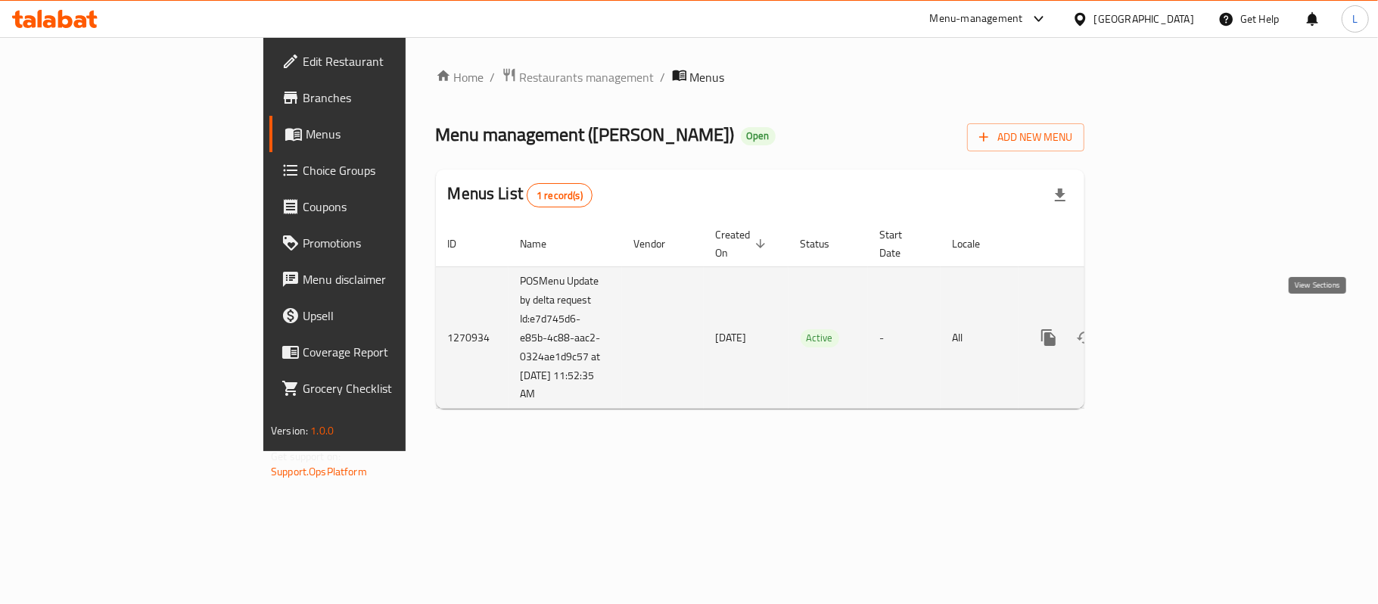
click at [1164, 331] on icon "enhanced table" at bounding box center [1158, 338] width 14 height 14
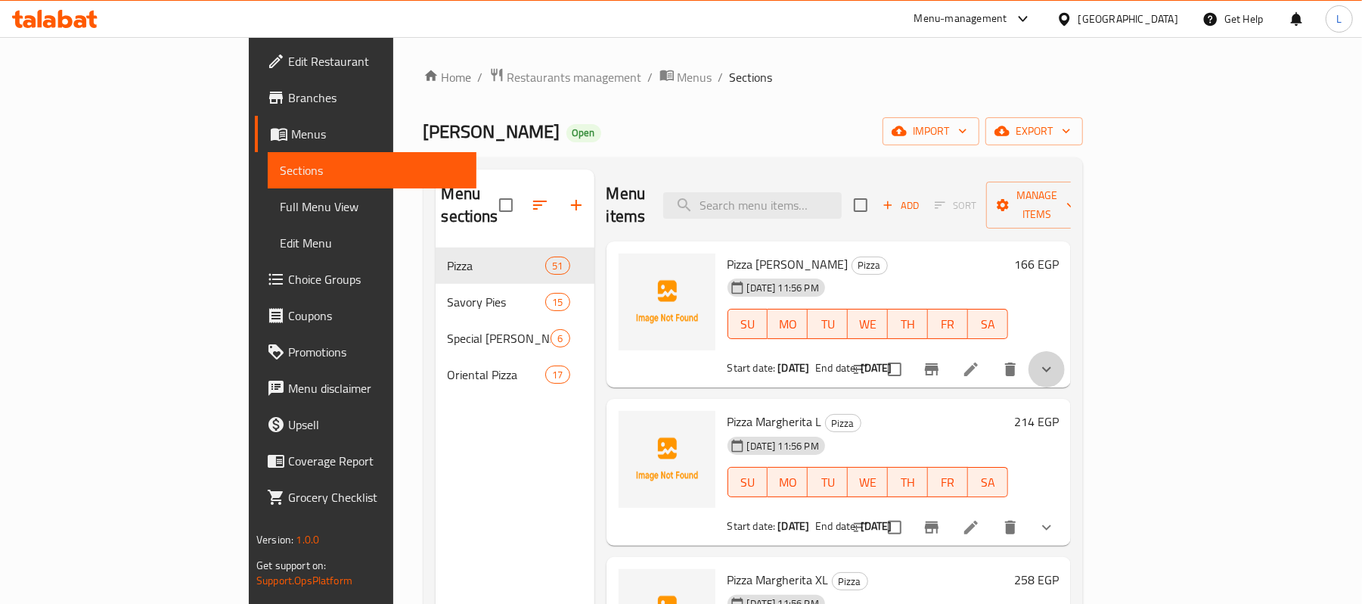
click at [1065, 357] on button "show more" at bounding box center [1047, 369] width 36 height 36
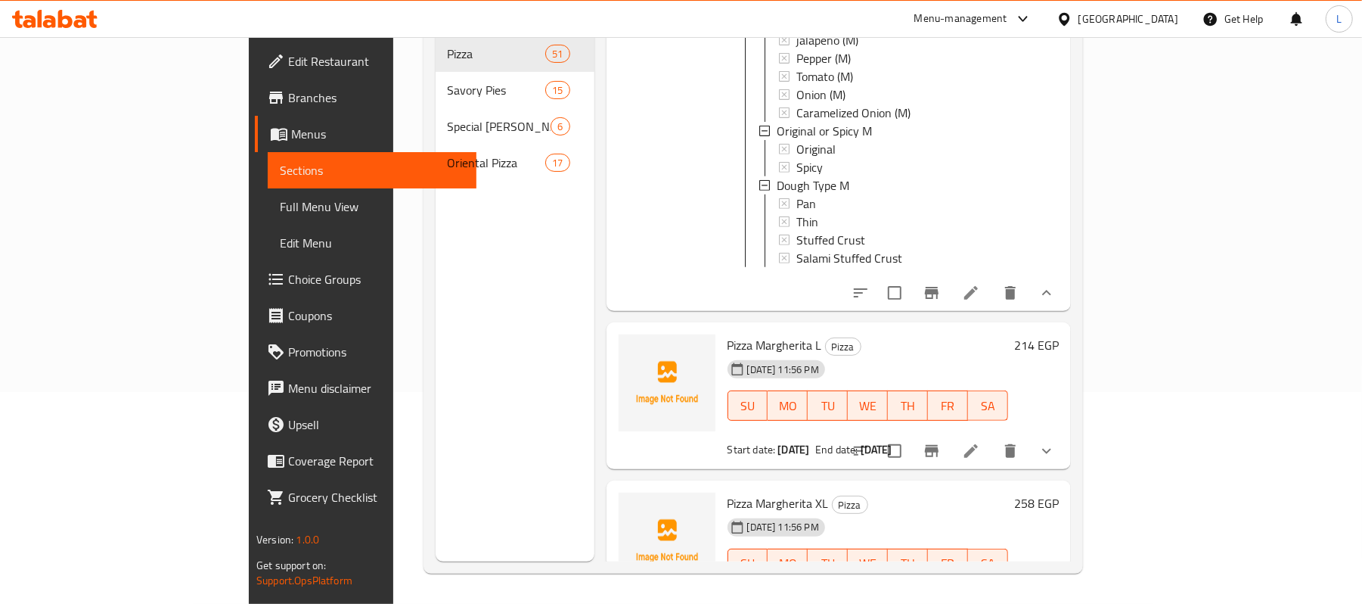
scroll to position [504, 0]
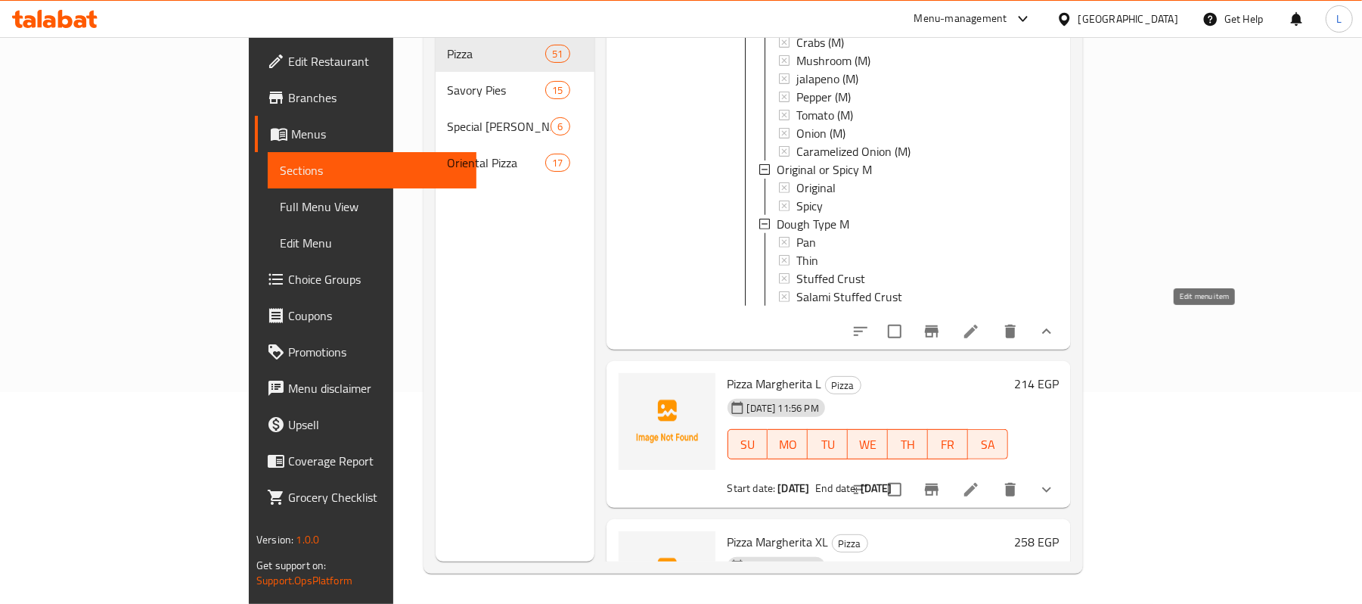
click at [978, 325] on icon at bounding box center [972, 332] width 14 height 14
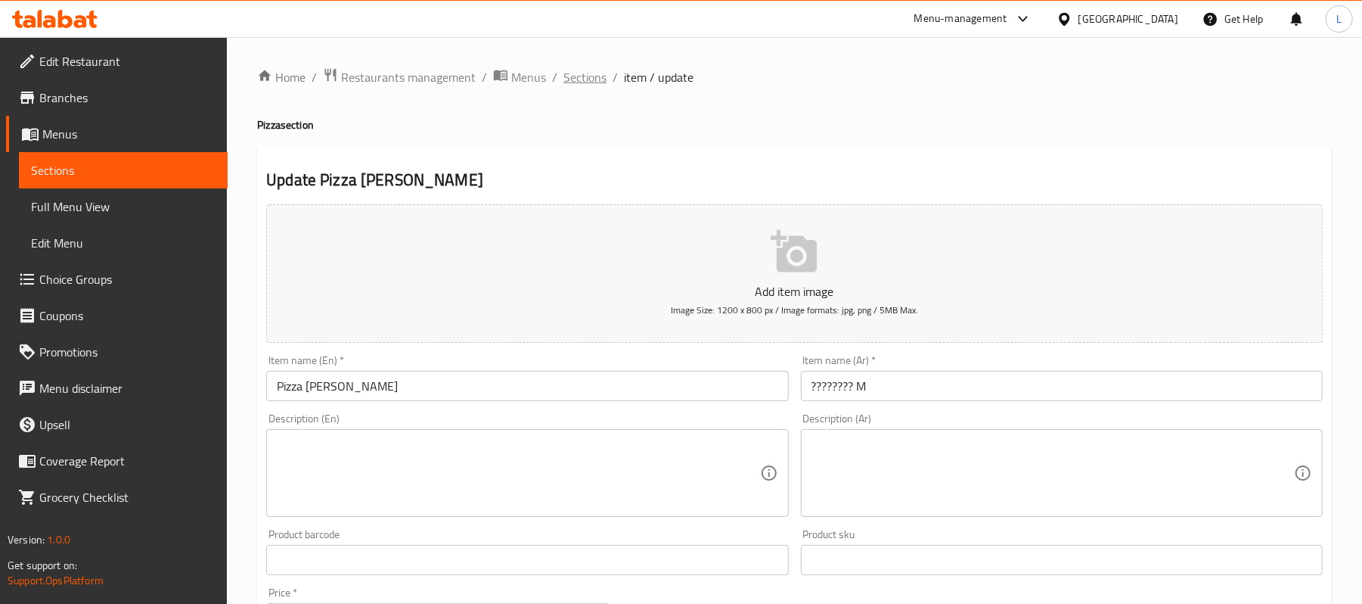
click at [584, 68] on span "Sections" at bounding box center [585, 77] width 43 height 18
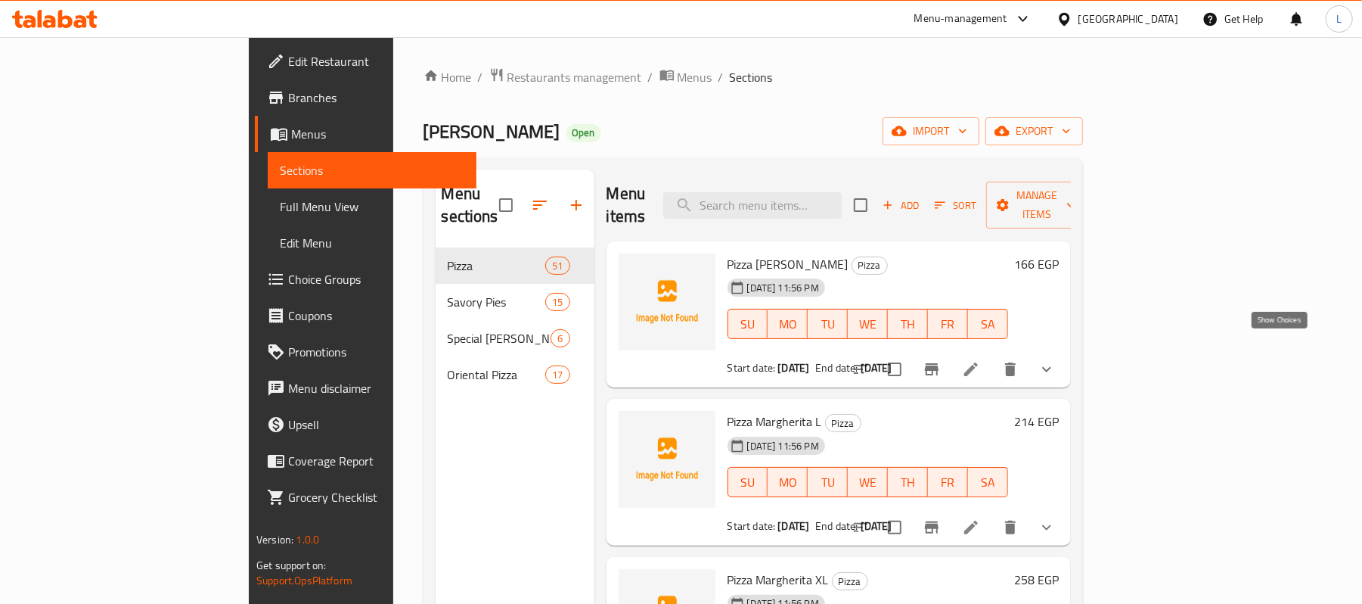
click at [1056, 360] on icon "show more" at bounding box center [1047, 369] width 18 height 18
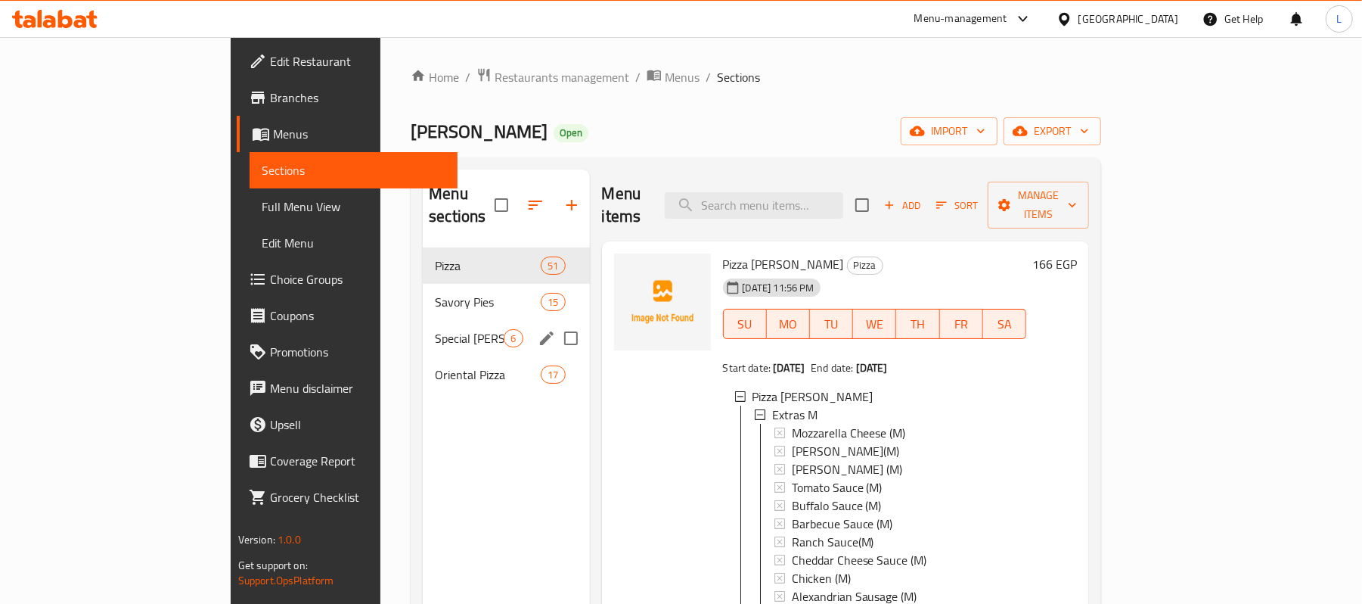
click at [430, 320] on div "Special Khan Shaheen Pies 6" at bounding box center [506, 338] width 166 height 36
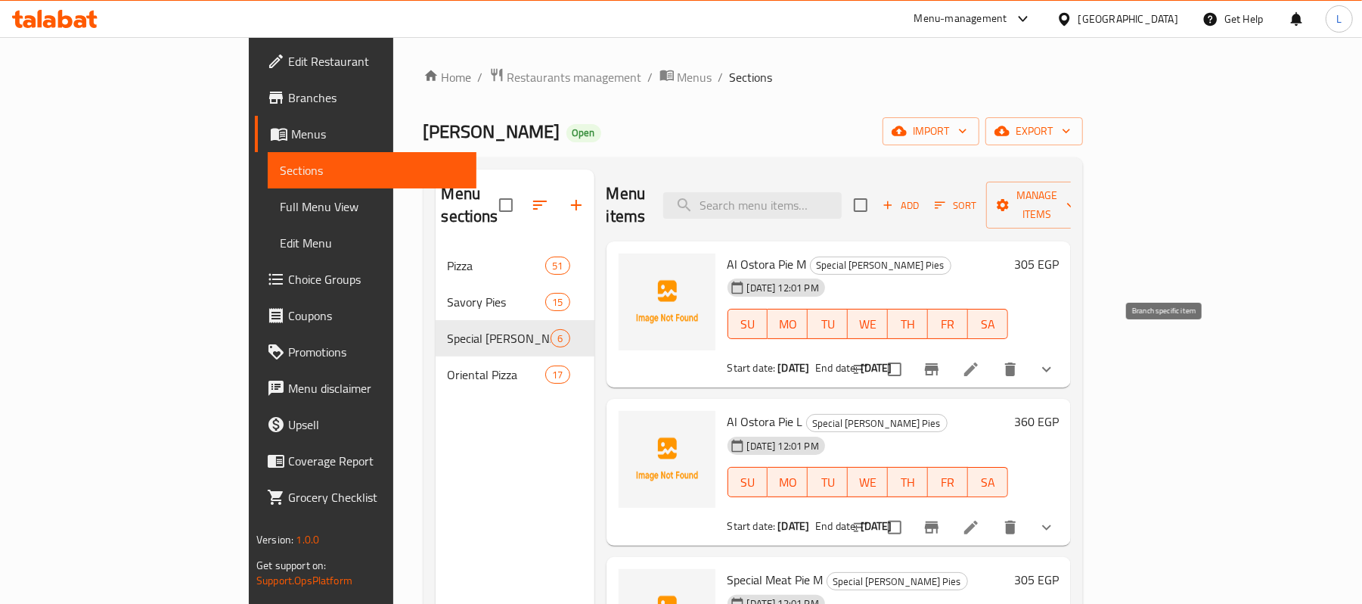
click at [941, 360] on icon "Branch-specific-item" at bounding box center [932, 369] width 18 height 18
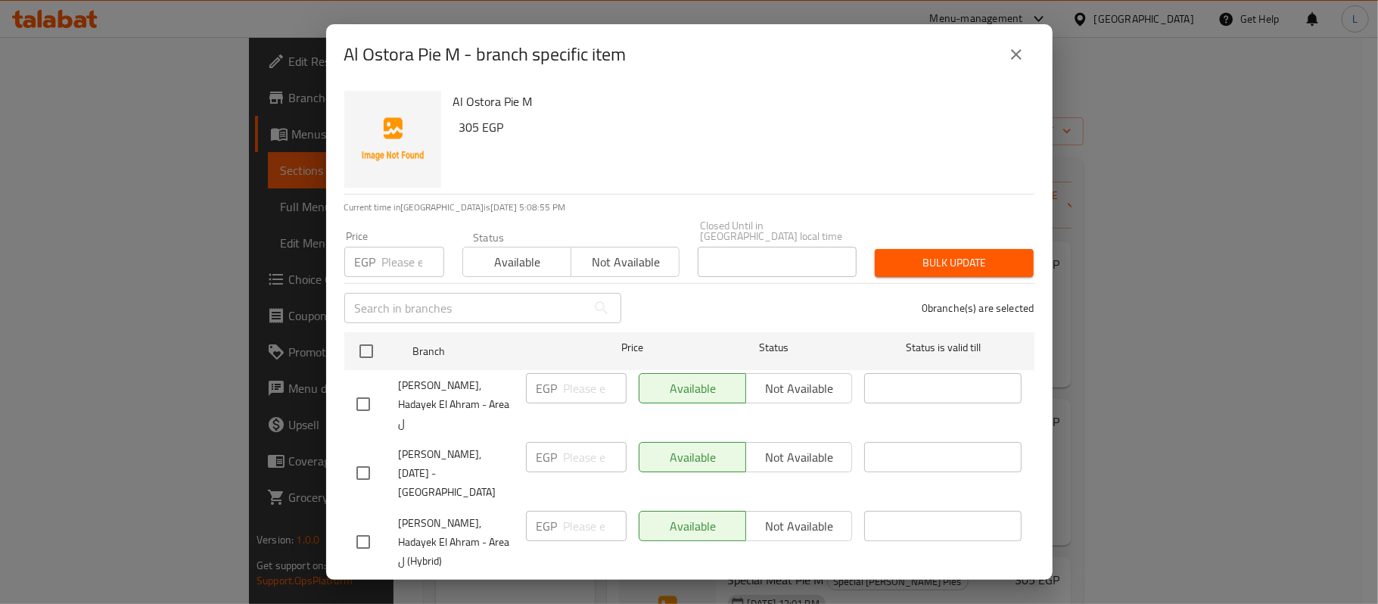
click at [1027, 45] on div "Al Ostora Pie M - branch specific item" at bounding box center [689, 54] width 690 height 36
click at [1021, 46] on button "close" at bounding box center [1016, 54] width 36 height 36
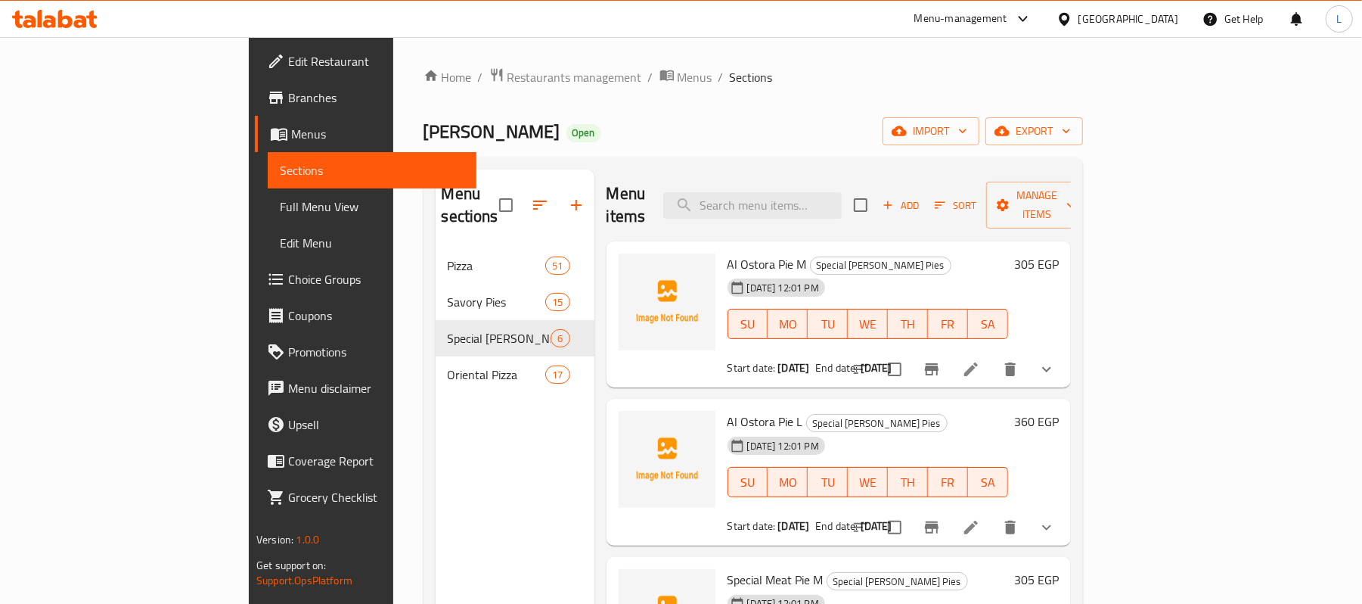
click at [288, 104] on span "Branches" at bounding box center [376, 98] width 176 height 18
